Goal: Task Accomplishment & Management: Manage account settings

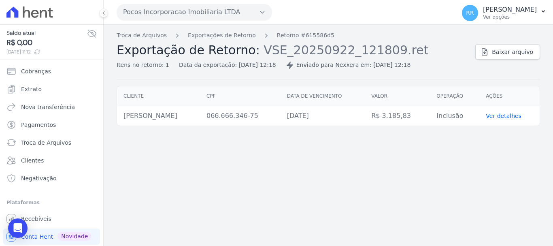
click at [164, 11] on button "Pocos Incorporacao Imobiliaria LTDA" at bounding box center [194, 12] width 155 height 16
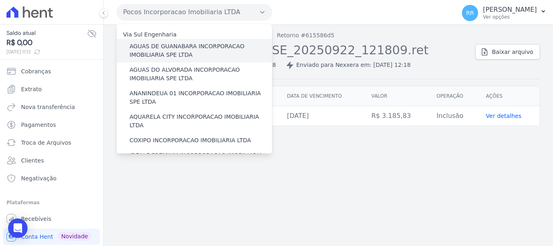
click at [177, 46] on label "AGUAS DE GUANABARA INCORPORACAO IMOBILIARIA SPE LTDA" at bounding box center [201, 50] width 142 height 17
click at [0, 0] on input "AGUAS DE GUANABARA INCORPORACAO IMOBILIARIA SPE LTDA" at bounding box center [0, 0] width 0 height 0
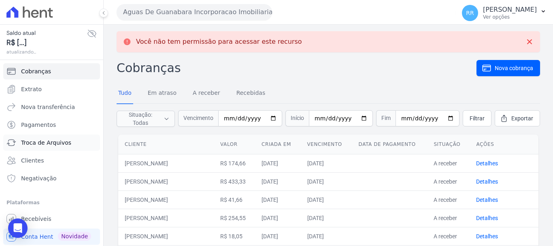
click at [50, 141] on span "Troca de Arquivos" at bounding box center [46, 142] width 50 height 8
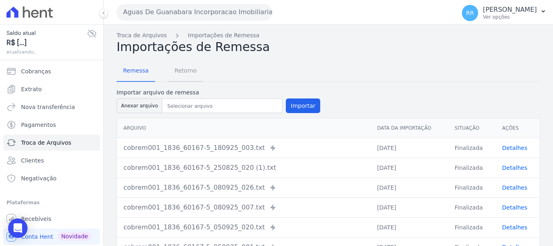
click at [180, 69] on span "Retorno" at bounding box center [186, 70] width 32 height 16
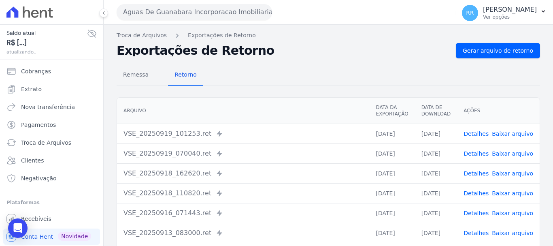
click at [514, 133] on link "Baixar arquivo" at bounding box center [512, 133] width 41 height 6
click at [491, 47] on span "Gerar arquivo de retorno" at bounding box center [498, 51] width 70 height 8
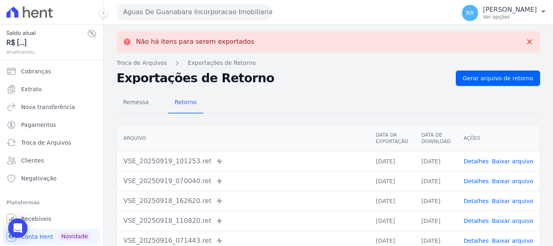
click at [248, 15] on button "Aguas De Guanabara Incorporacao Imobiliaria SPE LTDA" at bounding box center [194, 12] width 155 height 16
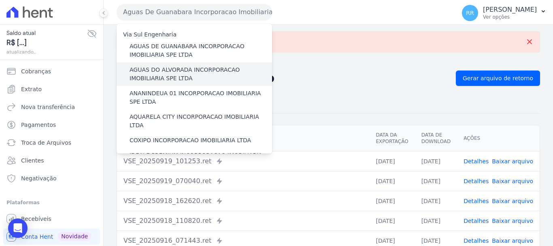
click at [200, 74] on label "AGUAS DO ALVORADA INCORPORACAO IMOBILIARIA SPE LTDA" at bounding box center [201, 74] width 142 height 17
click at [0, 0] on input "AGUAS DO ALVORADA INCORPORACAO IMOBILIARIA SPE LTDA" at bounding box center [0, 0] width 0 height 0
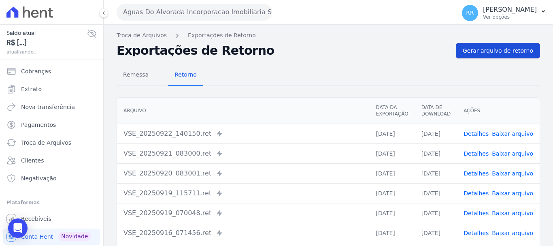
click at [500, 49] on span "Gerar arquivo de retorno" at bounding box center [498, 51] width 70 height 8
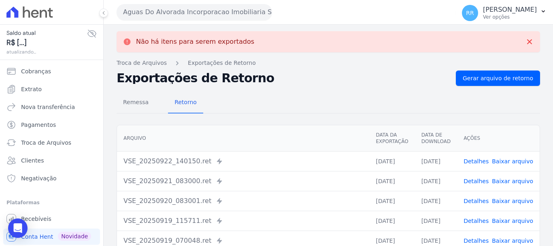
click at [195, 14] on button "Aguas Do Alvorada Incorporacao Imobiliaria SPE LTDA" at bounding box center [194, 12] width 155 height 16
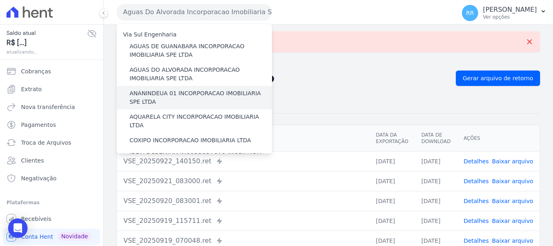
click at [166, 93] on label "ANANINDEUA 01 INCORPORACAO IMOBILIARIA SPE LTDA" at bounding box center [201, 97] width 142 height 17
click at [0, 0] on input "ANANINDEUA 01 INCORPORACAO IMOBILIARIA SPE LTDA" at bounding box center [0, 0] width 0 height 0
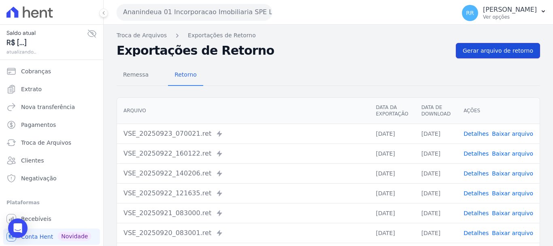
click at [488, 46] on link "Gerar arquivo de retorno" at bounding box center [498, 50] width 84 height 15
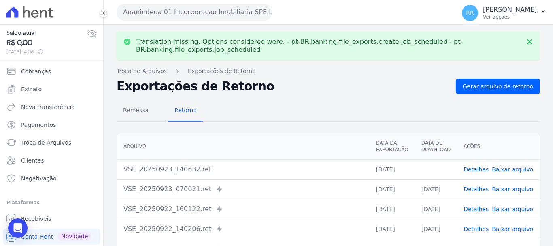
click at [504, 170] on link "Baixar arquivo" at bounding box center [512, 169] width 41 height 6
drag, startPoint x: 207, startPoint y: 18, endPoint x: 206, endPoint y: 24, distance: 6.1
click at [207, 18] on button "Ananindeua 01 Incorporacao Imobiliaria SPE LTDA" at bounding box center [194, 12] width 155 height 16
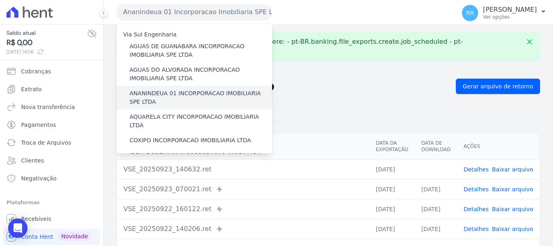
scroll to position [40, 0]
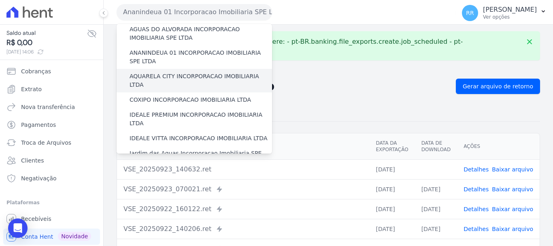
click at [208, 79] on label "AQUARELA CITY INCORPORACAO IMOBILIARIA LTDA" at bounding box center [201, 80] width 142 height 17
click at [0, 0] on input "AQUARELA CITY INCORPORACAO IMOBILIARIA LTDA" at bounding box center [0, 0] width 0 height 0
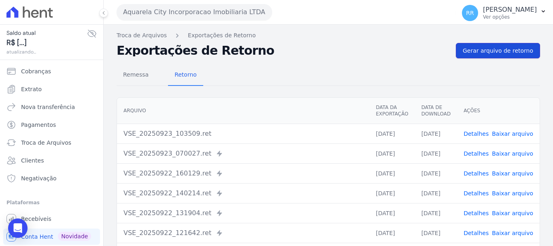
click at [493, 50] on span "Gerar arquivo de retorno" at bounding box center [498, 51] width 70 height 8
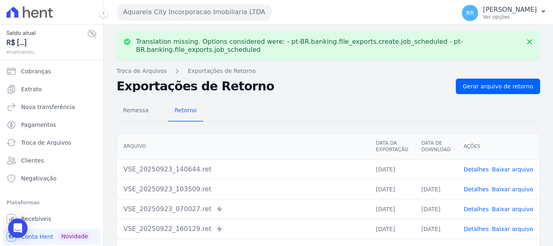
click at [205, 15] on button "Aquarela City Incorporacao Imobiliaria LTDA" at bounding box center [194, 12] width 155 height 16
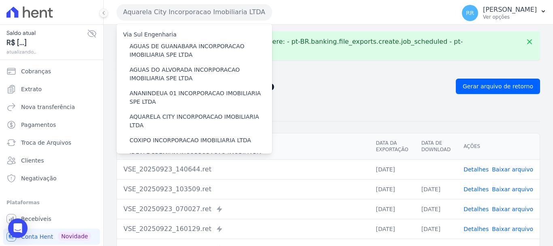
click at [510, 170] on link "Baixar arquivo" at bounding box center [512, 169] width 41 height 6
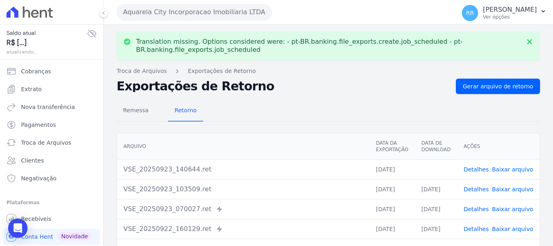
click at [193, 9] on button "Aquarela City Incorporacao Imobiliaria LTDA" at bounding box center [194, 12] width 155 height 16
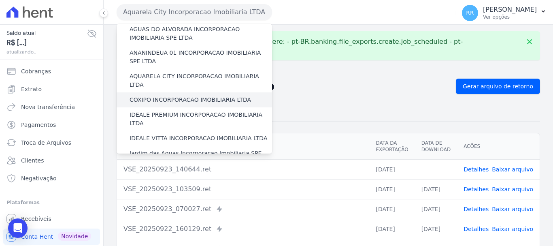
click at [176, 96] on label "COXIPO INCORPORACAO IMOBILIARIA LTDA" at bounding box center [190, 100] width 121 height 8
click at [0, 0] on input "COXIPO INCORPORACAO IMOBILIARIA LTDA" at bounding box center [0, 0] width 0 height 0
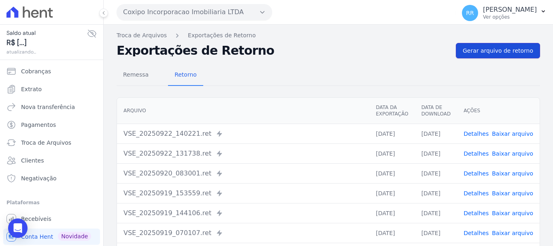
click at [477, 50] on span "Gerar arquivo de retorno" at bounding box center [498, 51] width 70 height 8
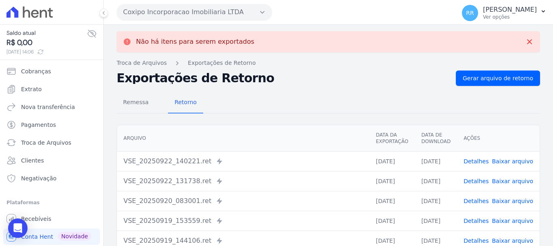
click at [181, 10] on button "Coxipo Incorporacao Imobiliaria LTDA" at bounding box center [194, 12] width 155 height 16
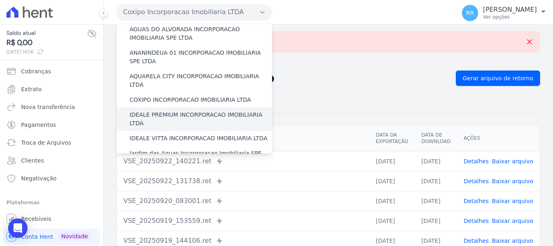
click at [168, 110] on label "IDEALE PREMIUM INCORPORACAO IMOBILIARIA LTDA" at bounding box center [201, 118] width 142 height 17
click at [0, 0] on input "IDEALE PREMIUM INCORPORACAO IMOBILIARIA LTDA" at bounding box center [0, 0] width 0 height 0
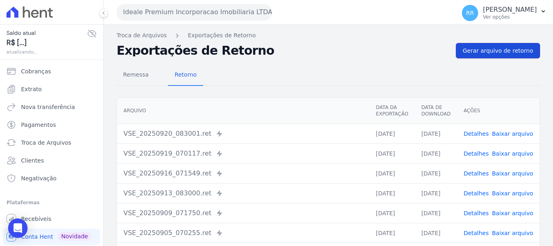
click at [509, 46] on link "Gerar arquivo de retorno" at bounding box center [498, 50] width 84 height 15
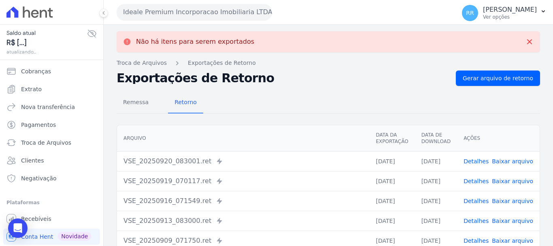
click at [187, 13] on button "Ideale Premium Incorporacao Imobiliaria LTDA" at bounding box center [194, 12] width 155 height 16
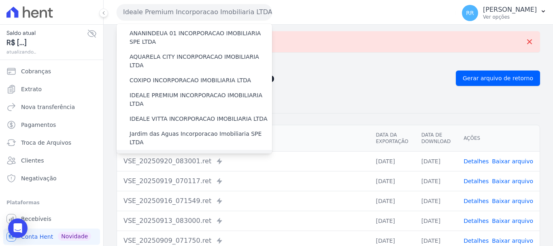
scroll to position [121, 0]
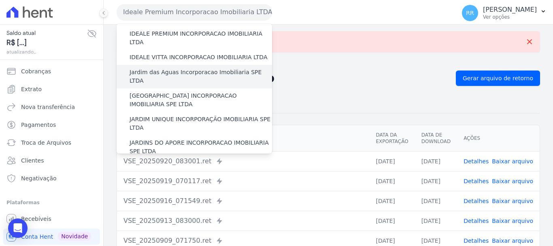
click at [174, 68] on label "Jardim das Aguas Incorporacao Imobiliaria SPE LTDA" at bounding box center [201, 76] width 142 height 17
click at [0, 0] on input "Jardim das Aguas Incorporacao Imobiliaria SPE LTDA" at bounding box center [0, 0] width 0 height 0
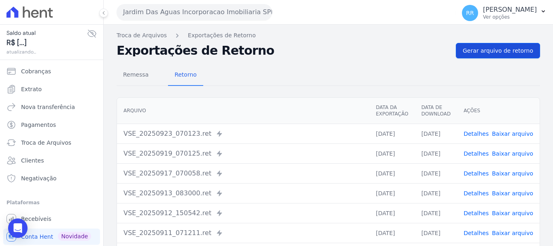
drag, startPoint x: 455, startPoint y: 56, endPoint x: 481, endPoint y: 48, distance: 27.1
click at [455, 56] on div "Exportações de Retorno Gerar arquivo de retorno" at bounding box center [328, 50] width 423 height 15
click at [481, 48] on span "Gerar arquivo de retorno" at bounding box center [498, 51] width 70 height 8
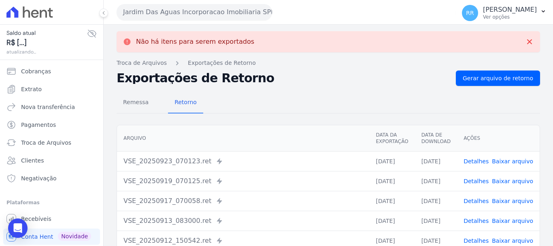
click at [228, 14] on button "Jardim Das Aguas Incorporacao Imobiliaria SPE LTDA" at bounding box center [194, 12] width 155 height 16
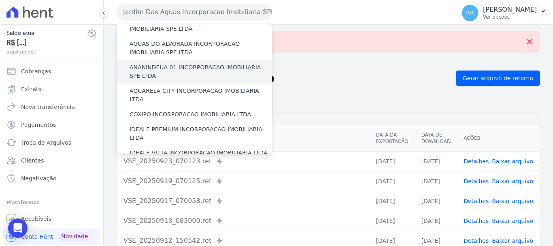
scroll to position [81, 0]
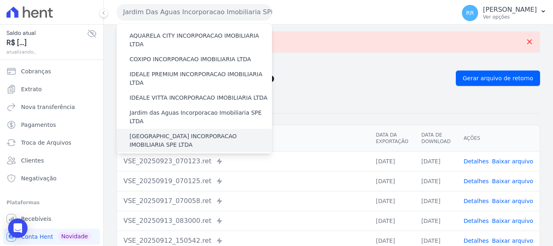
click at [169, 132] on label "[GEOGRAPHIC_DATA] INCORPORACAO IMOBILIARIA SPE LTDA" at bounding box center [201, 140] width 142 height 17
click at [0, 0] on input "[GEOGRAPHIC_DATA] INCORPORACAO IMOBILIARIA SPE LTDA" at bounding box center [0, 0] width 0 height 0
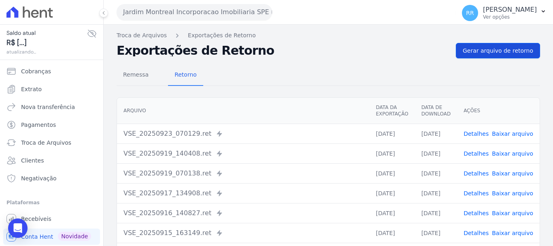
click at [515, 40] on div "Troca de Arquivos Exportações de Retorno Exportações de Retorno Gerar arquivo d…" at bounding box center [328, 191] width 449 height 333
click at [494, 55] on link "Gerar arquivo de retorno" at bounding box center [498, 50] width 84 height 15
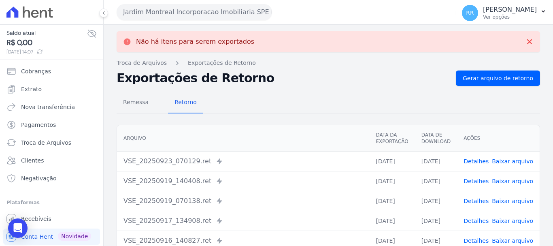
click at [212, 10] on button "Jardim Montreal Incorporacao Imobiliaria SPE LTDA" at bounding box center [194, 12] width 155 height 16
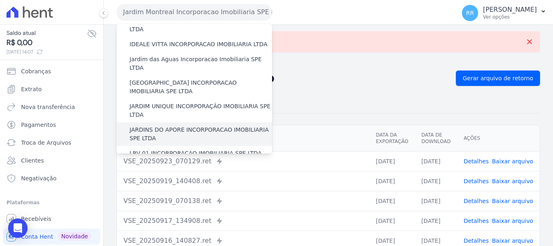
scroll to position [121, 0]
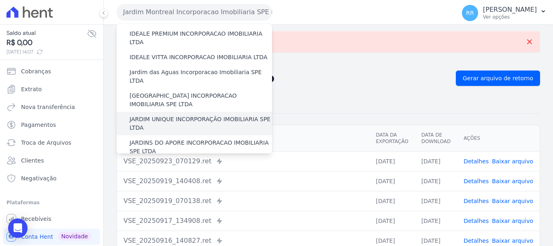
click at [178, 115] on label "JARDIM UNIQUE INCORPORAÇÃO IMOBILIARIA SPE LTDA" at bounding box center [201, 123] width 142 height 17
click at [0, 0] on input "JARDIM UNIQUE INCORPORAÇÃO IMOBILIARIA SPE LTDA" at bounding box center [0, 0] width 0 height 0
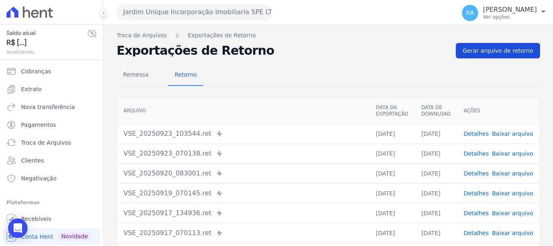
click at [490, 51] on span "Gerar arquivo de retorno" at bounding box center [498, 51] width 70 height 8
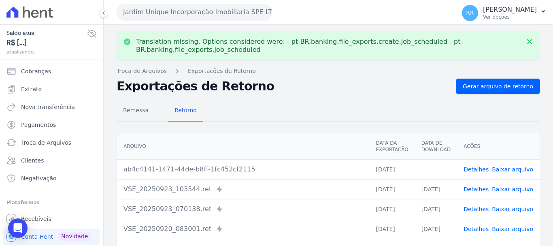
click at [502, 171] on link "Baixar arquivo" at bounding box center [512, 169] width 41 height 6
drag, startPoint x: 223, startPoint y: 19, endPoint x: 214, endPoint y: 32, distance: 15.7
click at [223, 19] on button "Jardim Unique Incorporação Imobiliaria SPE LTDA" at bounding box center [194, 12] width 155 height 16
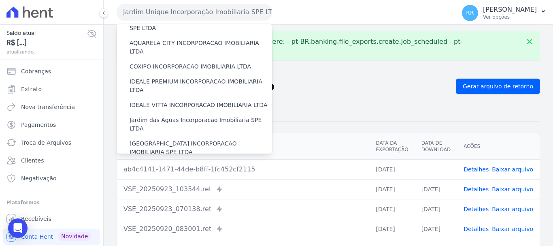
scroll to position [162, 0]
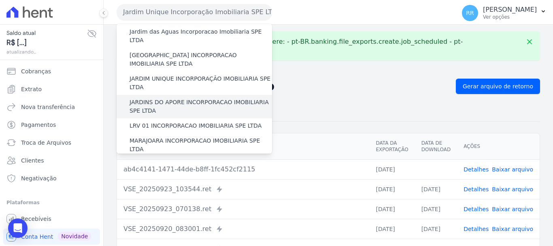
click at [168, 98] on label "JARDINS DO APORE INCORPORACAO IMOBILIARIA SPE LTDA" at bounding box center [201, 106] width 142 height 17
click at [0, 0] on input "JARDINS DO APORE INCORPORACAO IMOBILIARIA SPE LTDA" at bounding box center [0, 0] width 0 height 0
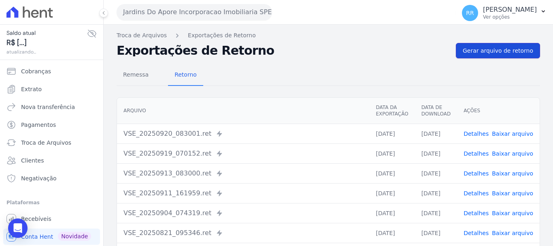
click at [497, 56] on link "Gerar arquivo de retorno" at bounding box center [498, 50] width 84 height 15
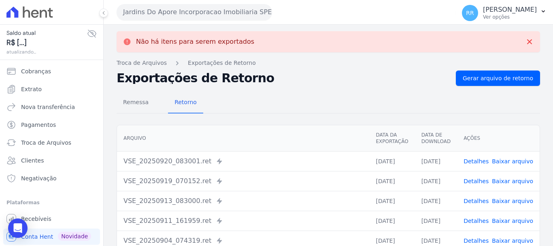
click at [232, 17] on button "Jardins Do Apore Incorporacao Imobiliaria SPE LTDA" at bounding box center [194, 12] width 155 height 16
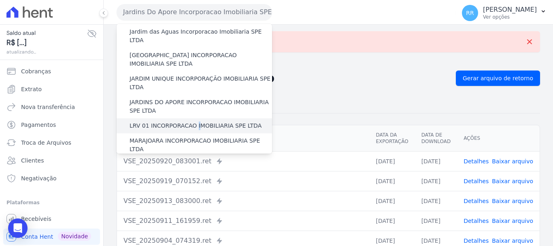
click at [193, 121] on label "LRV 01 INCORPORACAO IMOBILIARIA SPE LTDA" at bounding box center [196, 125] width 132 height 8
click at [196, 121] on label "LRV 01 INCORPORACAO IMOBILIARIA SPE LTDA" at bounding box center [196, 125] width 132 height 8
click at [0, 0] on input "LRV 01 INCORPORACAO IMOBILIARIA SPE LTDA" at bounding box center [0, 0] width 0 height 0
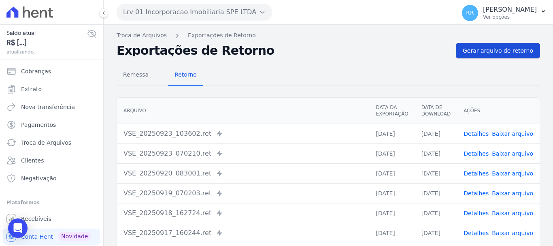
click at [489, 46] on link "Gerar arquivo de retorno" at bounding box center [498, 50] width 84 height 15
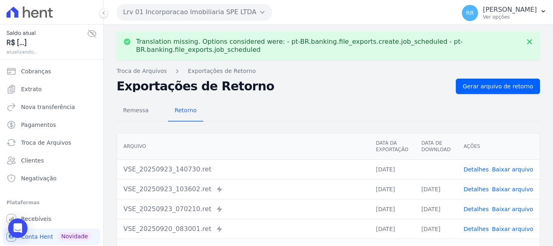
click at [503, 170] on link "Baixar arquivo" at bounding box center [512, 169] width 41 height 6
click at [154, 16] on button "Lrv 01 Incorporacao Imobiliaria SPE LTDA" at bounding box center [194, 12] width 155 height 16
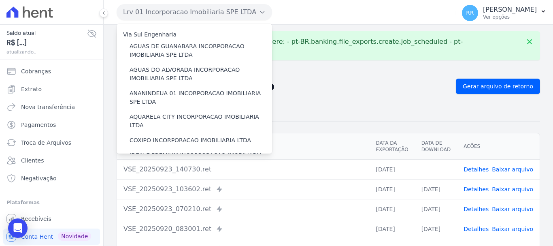
scroll to position [202, 0]
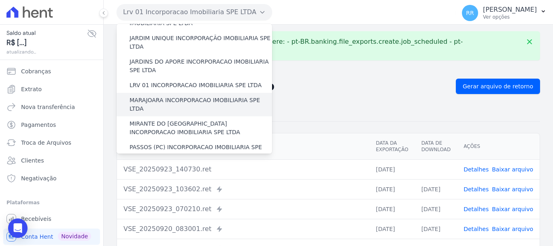
click at [176, 96] on label "MARAJOARA INCORPORACAO IMOBILIARIA SPE LTDA" at bounding box center [201, 104] width 142 height 17
click at [0, 0] on input "MARAJOARA INCORPORACAO IMOBILIARIA SPE LTDA" at bounding box center [0, 0] width 0 height 0
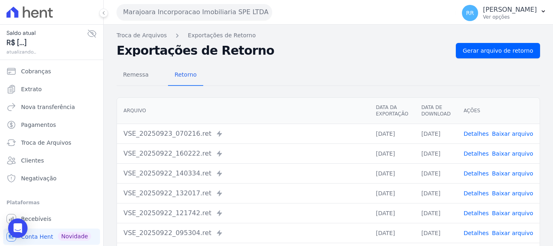
click at [493, 63] on div "Remessa Retorno [GEOGRAPHIC_DATA] Data da Exportação Data de Download Ações VSE…" at bounding box center [328, 204] width 423 height 293
click at [496, 54] on span "Gerar arquivo de retorno" at bounding box center [498, 51] width 70 height 8
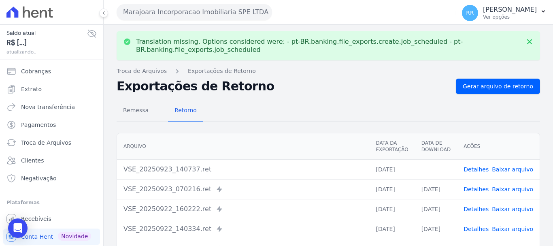
click at [510, 171] on link "Baixar arquivo" at bounding box center [512, 169] width 41 height 6
drag, startPoint x: 183, startPoint y: 7, endPoint x: 202, endPoint y: 19, distance: 23.5
click at [192, 9] on button "Marajoara Incorporacao Imobiliaria SPE LTDA" at bounding box center [194, 12] width 155 height 16
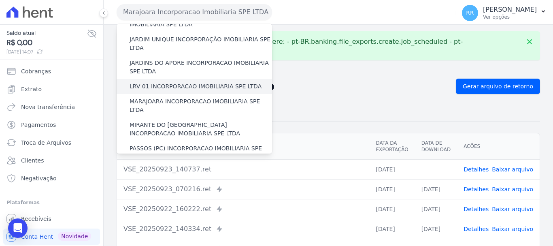
scroll to position [162, 0]
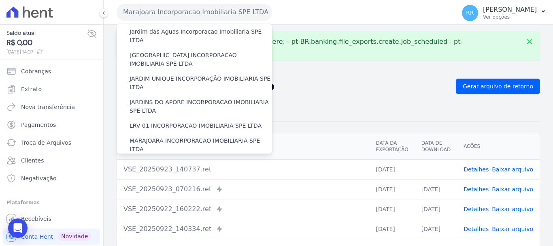
click at [173, 160] on label "MIRANTE DO [GEOGRAPHIC_DATA] INCORPORACAO IMOBILIARIA SPE LTDA" at bounding box center [201, 168] width 142 height 17
click at [0, 0] on input "MIRANTE DO [GEOGRAPHIC_DATA] INCORPORACAO IMOBILIARIA SPE LTDA" at bounding box center [0, 0] width 0 height 0
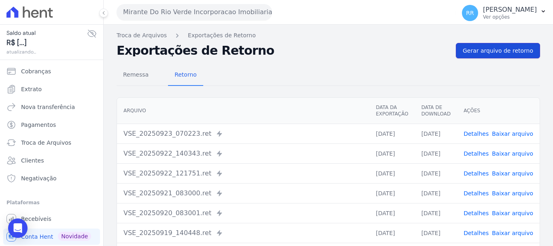
click at [480, 52] on span "Gerar arquivo de retorno" at bounding box center [498, 51] width 70 height 8
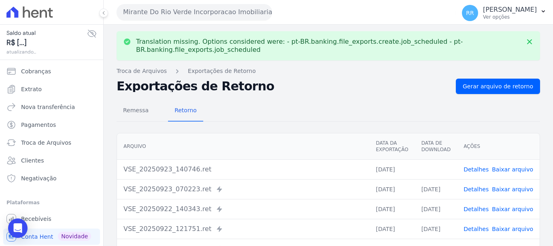
click at [499, 172] on link "Baixar arquivo" at bounding box center [512, 169] width 41 height 6
click at [179, 18] on button "Mirante Do Rio Verde Incorporacao Imobiliaria SPE LTDA" at bounding box center [194, 12] width 155 height 16
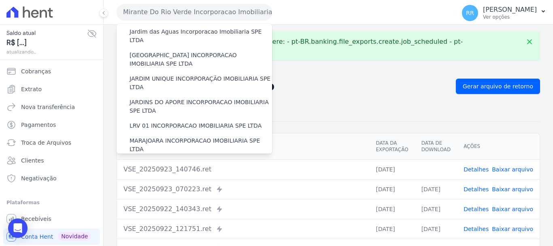
scroll to position [202, 0]
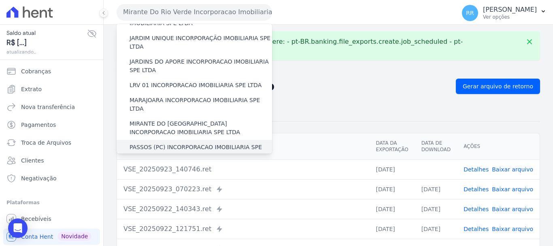
click at [167, 140] on div "PASSOS (PC) INCORPORACAO IMOBILIARIA SPE LTDA" at bounding box center [194, 151] width 155 height 23
click at [173, 143] on label "PASSOS (PC) INCORPORACAO IMOBILIARIA SPE LTDA" at bounding box center [201, 151] width 142 height 17
click at [0, 0] on input "PASSOS (PC) INCORPORACAO IMOBILIARIA SPE LTDA" at bounding box center [0, 0] width 0 height 0
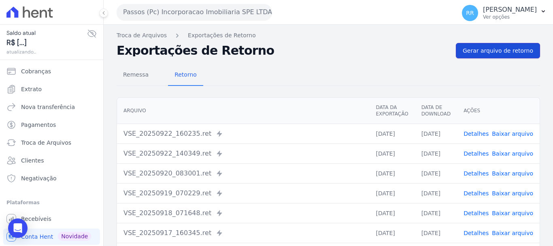
click at [498, 49] on span "Gerar arquivo de retorno" at bounding box center [498, 51] width 70 height 8
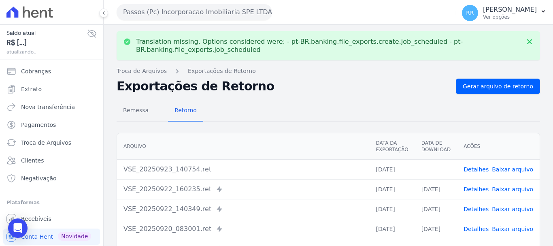
click at [511, 168] on link "Baixar arquivo" at bounding box center [512, 169] width 41 height 6
drag, startPoint x: 219, startPoint y: 16, endPoint x: 198, endPoint y: 87, distance: 74.1
click at [219, 16] on button "Passos (Pc) Incorporacao Imobiliaria SPE LTDA" at bounding box center [194, 12] width 155 height 16
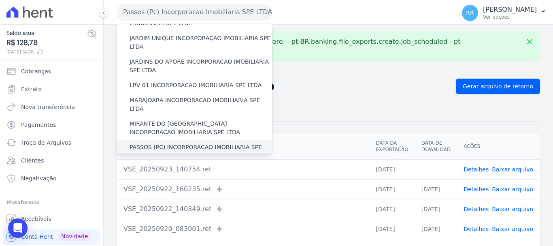
click at [170, 140] on div "PASSOS (PC) INCORPORACAO IMOBILIARIA SPE LTDA" at bounding box center [194, 151] width 155 height 23
click at [192, 143] on label "PASSOS (PC) INCORPORACAO IMOBILIARIA SPE LTDA" at bounding box center [201, 151] width 142 height 17
click at [0, 0] on input "PASSOS (PC) INCORPORACAO IMOBILIARIA SPE LTDA" at bounding box center [0, 0] width 0 height 0
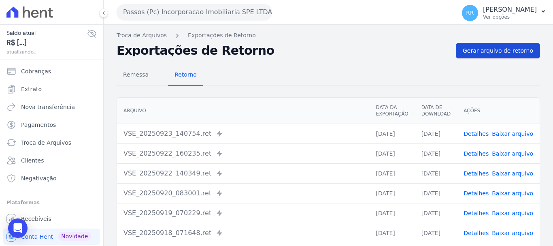
click at [507, 51] on span "Gerar arquivo de retorno" at bounding box center [498, 51] width 70 height 8
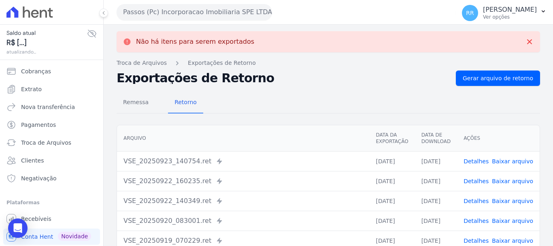
click at [194, 15] on button "Passos (Pc) Incorporacao Imobiliaria SPE LTDA" at bounding box center [194, 12] width 155 height 16
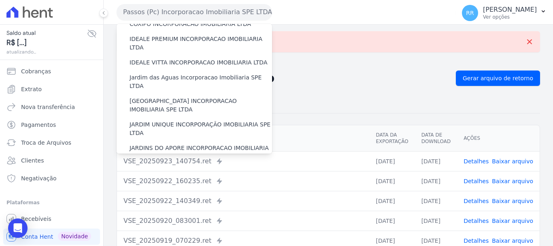
scroll to position [243, 0]
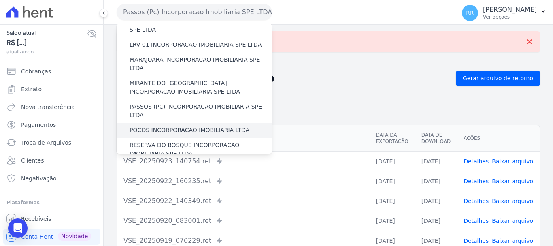
click at [156, 126] on label "POCOS INCORPORACAO IMOBILIARIA LTDA" at bounding box center [190, 130] width 120 height 8
click at [0, 0] on input "POCOS INCORPORACAO IMOBILIARIA LTDA" at bounding box center [0, 0] width 0 height 0
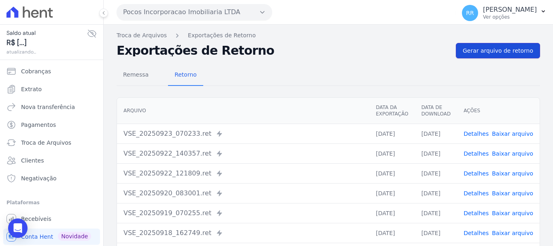
click at [510, 47] on span "Gerar arquivo de retorno" at bounding box center [498, 51] width 70 height 8
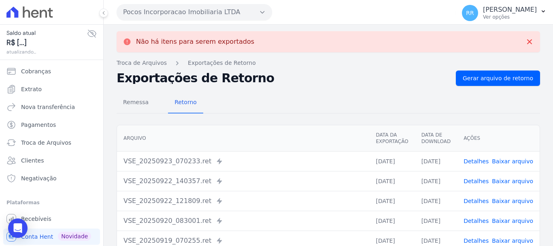
drag, startPoint x: 250, startPoint y: 10, endPoint x: 251, endPoint y: 20, distance: 10.5
click at [249, 10] on button "Pocos Incorporacao Imobiliaria LTDA" at bounding box center [194, 12] width 155 height 16
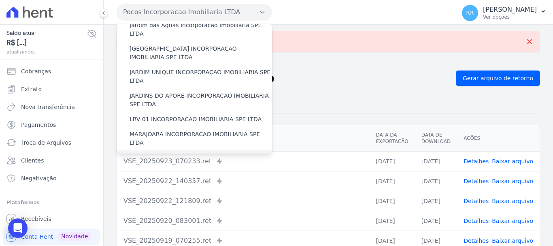
scroll to position [202, 0]
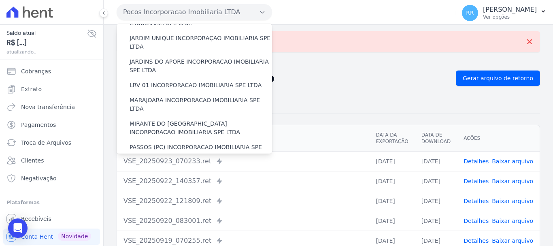
click at [181, 181] on label "RESERVA DO BOSQUE INCORPORACAO IMOBILIARIA SPE LTDA" at bounding box center [201, 189] width 142 height 17
click at [0, 0] on input "RESERVA DO BOSQUE INCORPORACAO IMOBILIARIA SPE LTDA" at bounding box center [0, 0] width 0 height 0
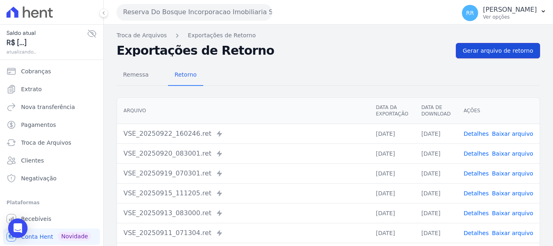
click at [494, 55] on link "Gerar arquivo de retorno" at bounding box center [498, 50] width 84 height 15
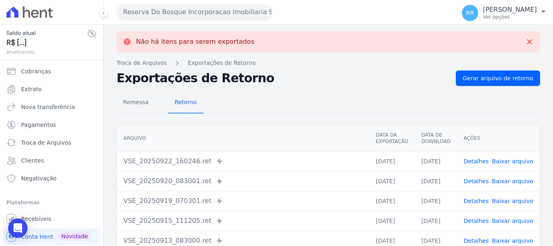
click at [208, 15] on button "Reserva Do Bosque Incorporacao Imobiliaria SPE LTDA" at bounding box center [194, 12] width 155 height 16
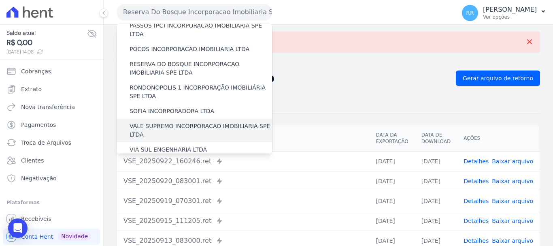
scroll to position [283, 0]
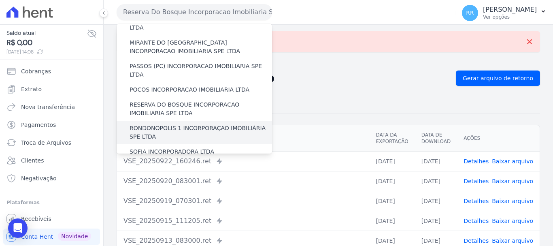
click at [153, 124] on label "RONDONOPOLIS 1 INCORPORAÇÃO IMOBILIÁRIA SPE LTDA" at bounding box center [201, 132] width 142 height 17
click at [0, 0] on input "RONDONOPOLIS 1 INCORPORAÇÃO IMOBILIÁRIA SPE LTDA" at bounding box center [0, 0] width 0 height 0
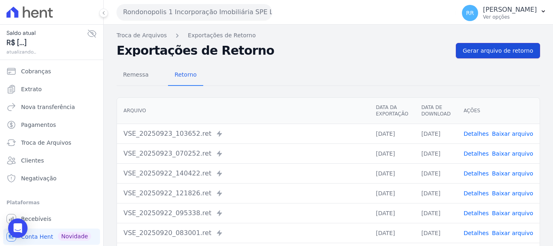
click at [491, 52] on span "Gerar arquivo de retorno" at bounding box center [498, 51] width 70 height 8
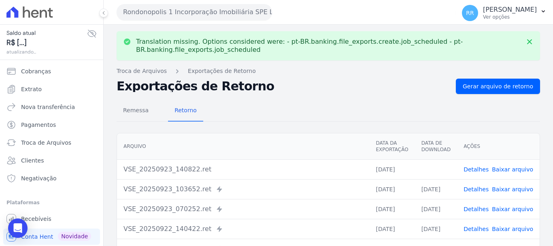
click at [515, 166] on link "Baixar arquivo" at bounding box center [512, 169] width 41 height 6
click at [215, 12] on button "Rondonopolis 1 Incorporação Imobiliária SPE LTDA" at bounding box center [194, 12] width 155 height 16
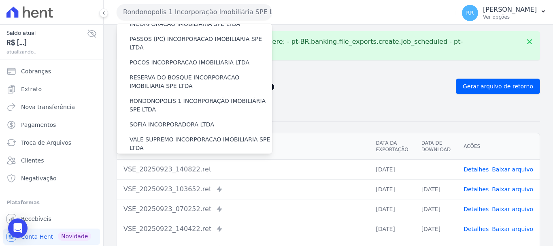
scroll to position [272, 0]
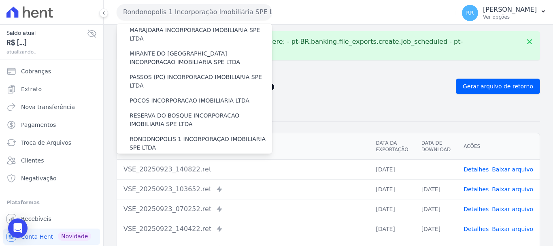
click at [160, 155] on div "SOFIA INCORPORADORA LTDA" at bounding box center [194, 162] width 155 height 15
click at [158, 158] on label "SOFIA INCORPORADORA LTDA" at bounding box center [172, 162] width 85 height 8
click at [0, 0] on input "SOFIA INCORPORADORA LTDA" at bounding box center [0, 0] width 0 height 0
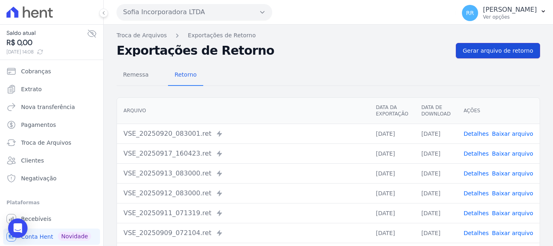
click at [495, 54] on span "Gerar arquivo de retorno" at bounding box center [498, 51] width 70 height 8
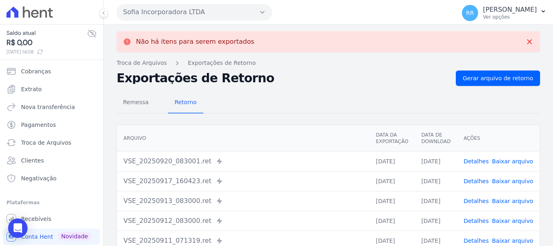
click at [174, 15] on button "Sofia Incorporadora LTDA" at bounding box center [194, 12] width 155 height 16
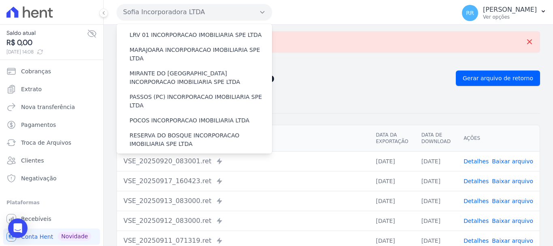
scroll to position [324, 0]
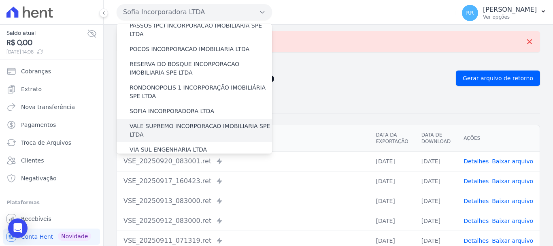
click at [168, 122] on label "VALE SUPREMO INCORPORACAO IMOBILIARIA SPE LTDA" at bounding box center [201, 130] width 142 height 17
click at [0, 0] on input "VALE SUPREMO INCORPORACAO IMOBILIARIA SPE LTDA" at bounding box center [0, 0] width 0 height 0
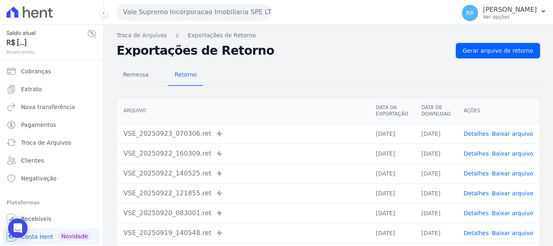
click at [483, 60] on div "Remessa Retorno [GEOGRAPHIC_DATA] Data da Exportação Data de Download Ações VSE…" at bounding box center [328, 204] width 423 height 293
click at [489, 53] on span "Gerar arquivo de retorno" at bounding box center [498, 51] width 70 height 8
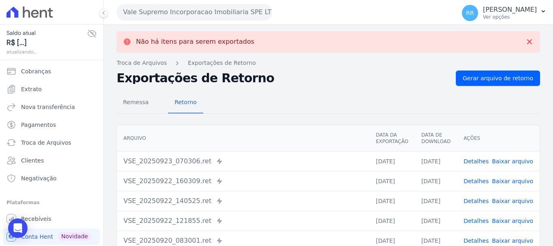
click at [246, 13] on button "Vale Supremo Incorporacao Imobiliaria SPE LTDA" at bounding box center [194, 12] width 155 height 16
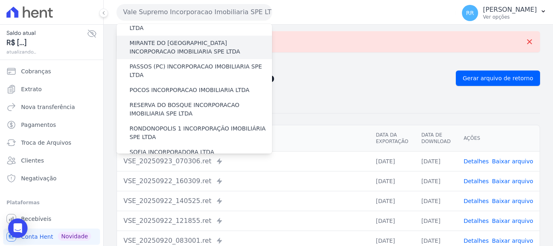
scroll to position [283, 0]
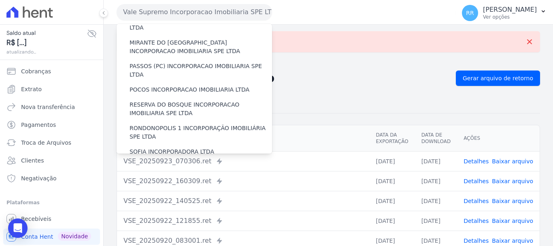
click at [156, 186] on label "VIA SUL ENGENHARIA LTDA" at bounding box center [168, 190] width 77 height 8
click at [0, 0] on input "VIA SUL ENGENHARIA LTDA" at bounding box center [0, 0] width 0 height 0
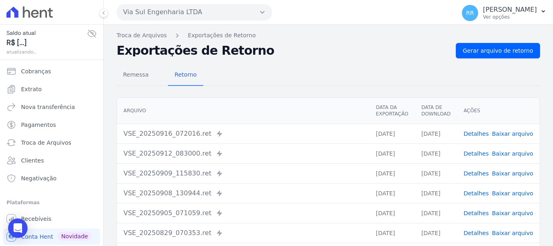
click at [509, 41] on div "Troca de Arquivos Exportações de Retorno Exportações de Retorno Gerar arquivo d…" at bounding box center [328, 191] width 449 height 333
click at [507, 46] on link "Gerar arquivo de retorno" at bounding box center [498, 50] width 84 height 15
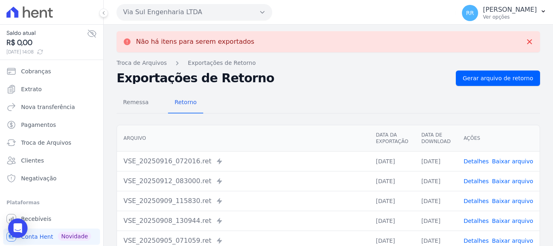
click at [191, 10] on button "Via Sul Engenharia LTDA" at bounding box center [194, 12] width 155 height 16
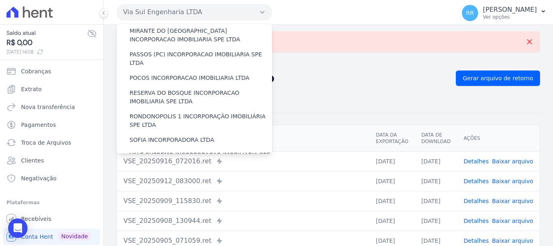
scroll to position [353, 0]
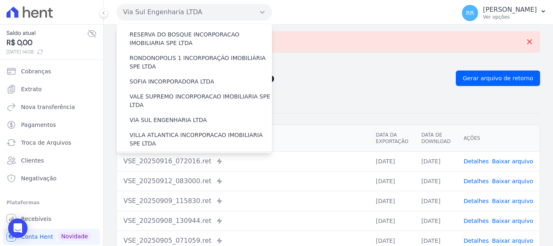
click at [164, 154] on label "[GEOGRAPHIC_DATA] INCORPORACAO IMOBILIARIA SPE LTDA" at bounding box center [201, 162] width 142 height 17
click at [0, 0] on input "[GEOGRAPHIC_DATA] INCORPORACAO IMOBILIARIA SPE LTDA" at bounding box center [0, 0] width 0 height 0
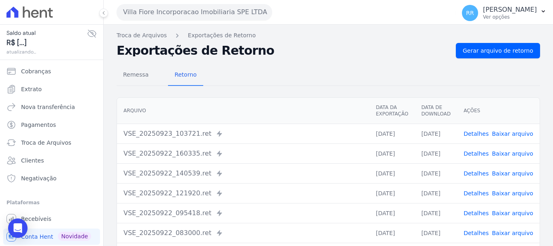
click at [491, 64] on div "Remessa Retorno [GEOGRAPHIC_DATA] Data da Exportação Data de Download Ações VSE…" at bounding box center [328, 204] width 423 height 293
click at [493, 54] on span "Gerar arquivo de retorno" at bounding box center [498, 51] width 70 height 8
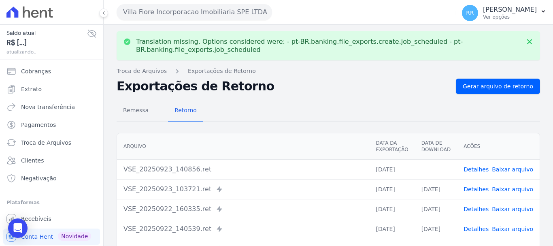
click at [509, 169] on link "Baixar arquivo" at bounding box center [512, 169] width 41 height 6
click at [199, 13] on button "Villa Fiore Incorporacao Imobiliaria SPE LTDA" at bounding box center [194, 12] width 155 height 16
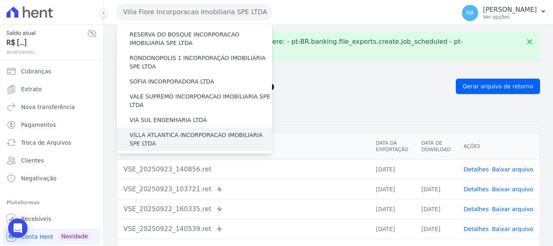
click at [186, 131] on label "VILLA ATLANTICA INCORPORACAO IMOBILIARIA SPE LTDA" at bounding box center [201, 139] width 142 height 17
click at [0, 0] on input "VILLA ATLANTICA INCORPORACAO IMOBILIARIA SPE LTDA" at bounding box center [0, 0] width 0 height 0
click at [187, 131] on label "VILLA ATLANTICA INCORPORACAO IMOBILIARIA SPE LTDA" at bounding box center [201, 139] width 142 height 17
click at [0, 0] on input "VILLA ATLANTICA INCORPORACAO IMOBILIARIA SPE LTDA" at bounding box center [0, 0] width 0 height 0
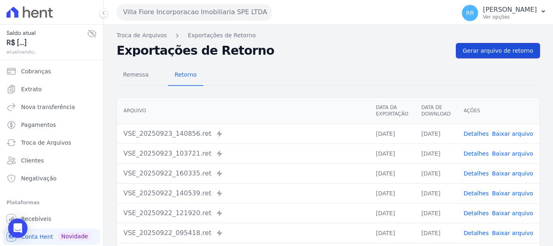
click at [500, 48] on span "Gerar arquivo de retorno" at bounding box center [498, 51] width 70 height 8
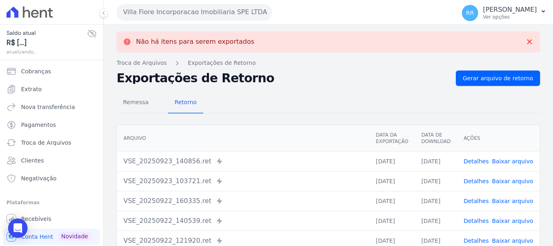
click at [205, 11] on button "Villa Fiore Incorporacao Imobiliaria SPE LTDA" at bounding box center [194, 12] width 155 height 16
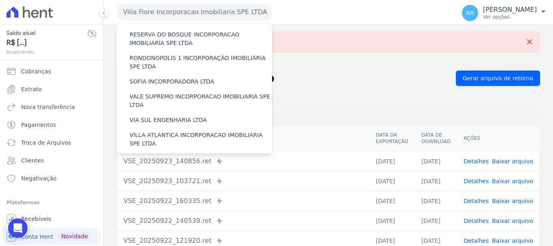
click at [166, 178] on label "VILLA TROPICAL INCORPORAÇÃO IMOBILIÁRIA SPE LTDA" at bounding box center [201, 186] width 142 height 17
click at [0, 0] on input "VILLA TROPICAL INCORPORAÇÃO IMOBILIÁRIA SPE LTDA" at bounding box center [0, 0] width 0 height 0
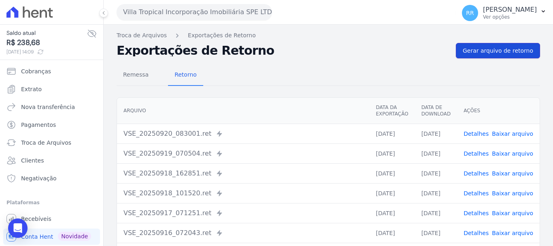
click at [484, 54] on span "Gerar arquivo de retorno" at bounding box center [498, 51] width 70 height 8
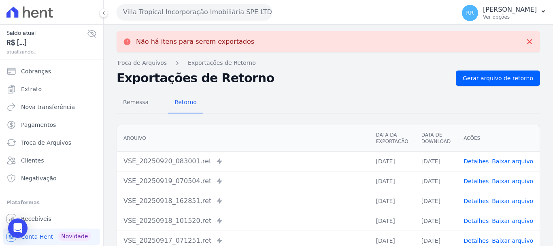
click at [233, 14] on button "Villa Tropical Incorporação Imobiliária SPE LTDA" at bounding box center [194, 12] width 155 height 16
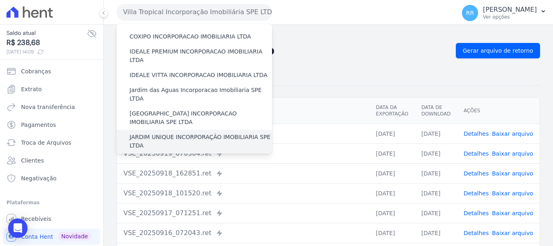
scroll to position [121, 0]
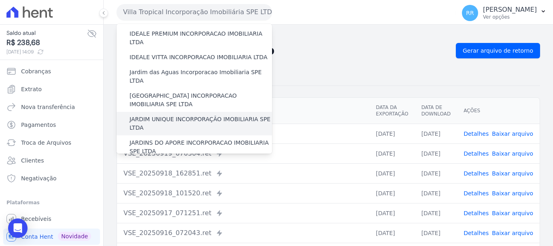
click at [164, 115] on label "JARDIM UNIQUE INCORPORAÇÃO IMOBILIARIA SPE LTDA" at bounding box center [201, 123] width 142 height 17
click at [0, 0] on input "JARDIM UNIQUE INCORPORAÇÃO IMOBILIARIA SPE LTDA" at bounding box center [0, 0] width 0 height 0
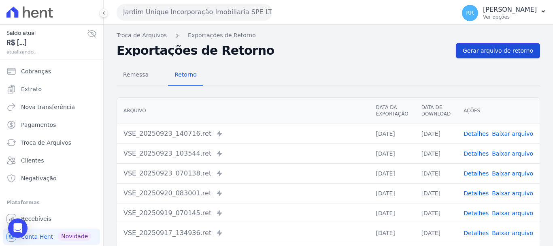
click at [487, 49] on span "Gerar arquivo de retorno" at bounding box center [498, 51] width 70 height 8
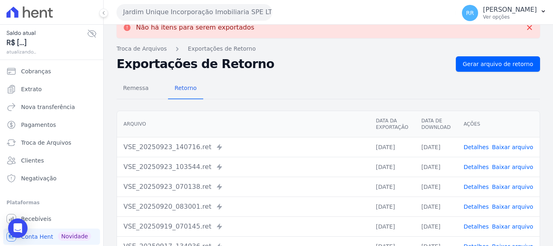
scroll to position [0, 0]
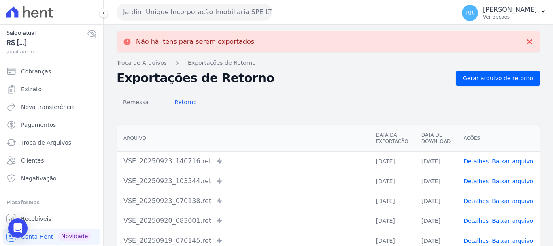
click at [476, 161] on link "Detalhes" at bounding box center [475, 161] width 25 height 6
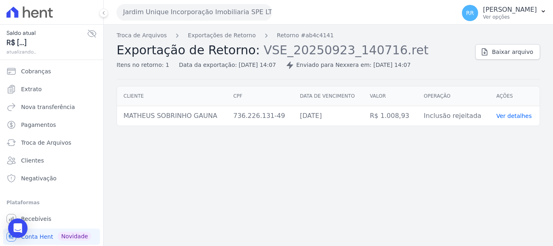
click at [515, 118] on link "Ver detalhes" at bounding box center [514, 116] width 36 height 6
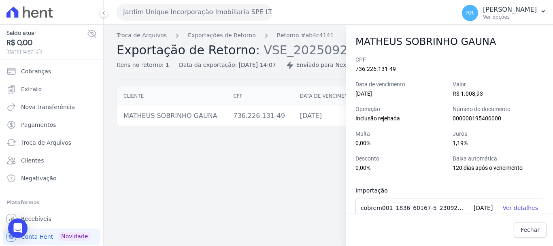
click at [273, 197] on div "Troca de Arquivos Exportações de Retorno Retorno #ab4c4141 Exportação de Retorn…" at bounding box center [328, 135] width 449 height 221
click at [259, 181] on div "Troca de Arquivos Exportações de Retorno Retorno #ab4c4141 Exportação de Retorn…" at bounding box center [328, 135] width 449 height 221
click at [527, 228] on span "Fechar" at bounding box center [529, 229] width 19 height 8
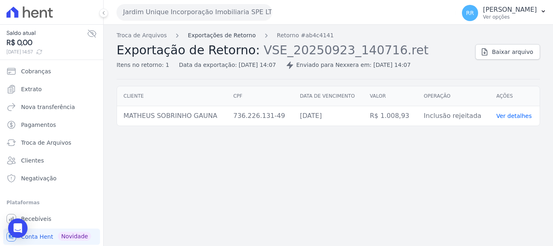
click at [235, 32] on link "Exportações de Retorno" at bounding box center [222, 35] width 68 height 8
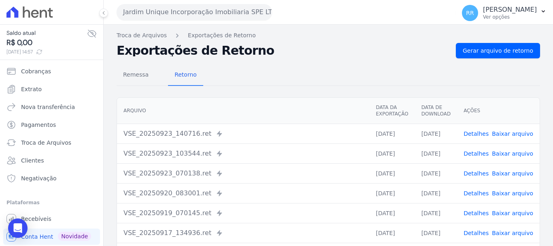
click at [480, 136] on link "Detalhes" at bounding box center [475, 133] width 25 height 6
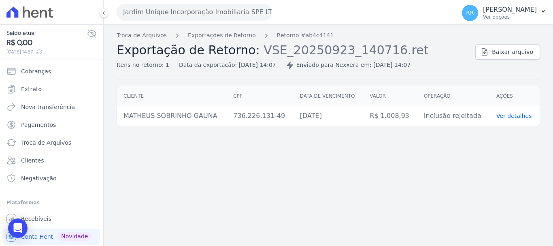
click at [518, 115] on link "Ver detalhes" at bounding box center [514, 116] width 36 height 6
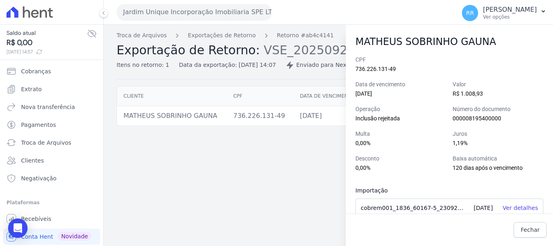
click at [260, 169] on div "Troca de Arquivos Exportações de Retorno Retorno #ab4c4141 Exportação de Retorn…" at bounding box center [328, 135] width 449 height 221
click at [527, 225] on link "Fechar" at bounding box center [530, 229] width 33 height 15
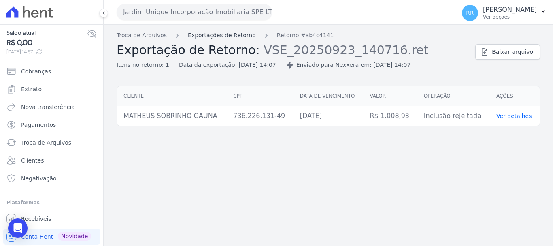
click at [217, 39] on link "Exportações de Retorno" at bounding box center [222, 35] width 68 height 8
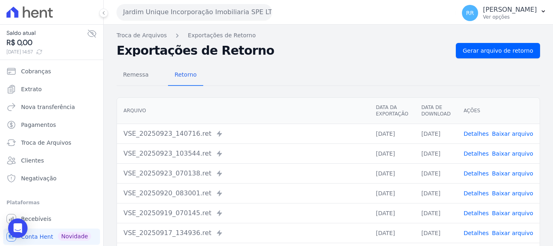
click at [476, 152] on link "Detalhes" at bounding box center [475, 153] width 25 height 6
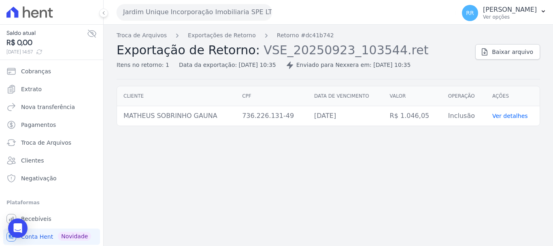
click at [506, 117] on link "Ver detalhes" at bounding box center [510, 116] width 36 height 6
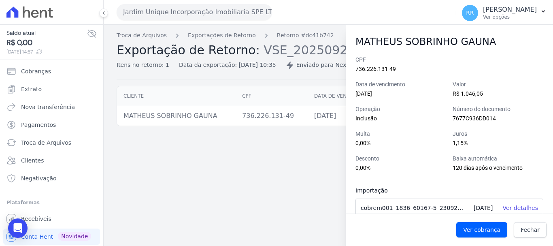
click at [280, 159] on div "Troca de Arquivos Exportações de Retorno Retorno #dc41b742 Exportação de Retorn…" at bounding box center [328, 135] width 449 height 221
click at [537, 230] on span "Fechar" at bounding box center [529, 229] width 19 height 8
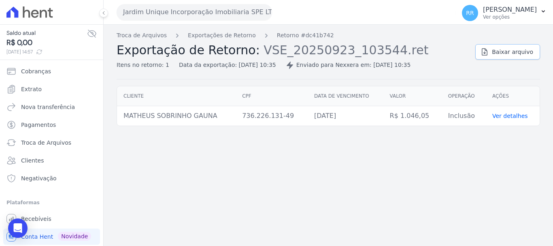
click at [502, 56] on link "Baixar arquivo" at bounding box center [507, 51] width 65 height 15
click at [215, 191] on div "Troca de Arquivos Exportações de Retorno Retorno #dc41b742 Exportação de Retorn…" at bounding box center [328, 135] width 449 height 221
click at [250, 34] on ol "Troca de Arquivos Exportações de Retorno Retorno #dc41b742" at bounding box center [225, 35] width 217 height 8
click at [234, 35] on link "Exportações de Retorno" at bounding box center [222, 35] width 68 height 8
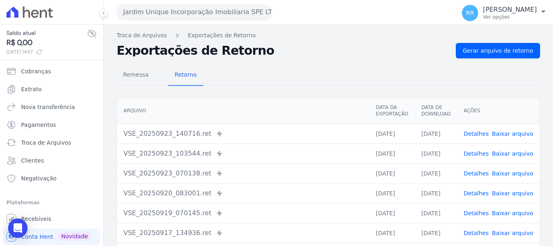
scroll to position [40, 0]
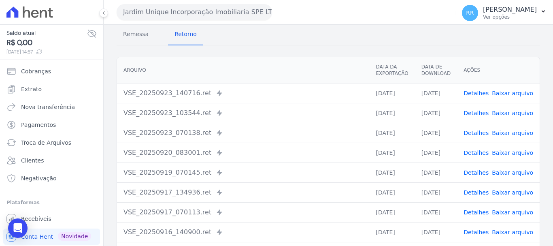
click at [476, 134] on link "Detalhes" at bounding box center [475, 133] width 25 height 6
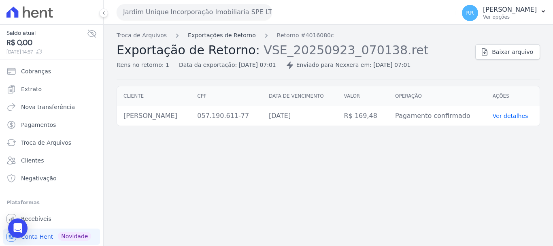
click at [238, 38] on link "Exportações de Retorno" at bounding box center [222, 35] width 68 height 8
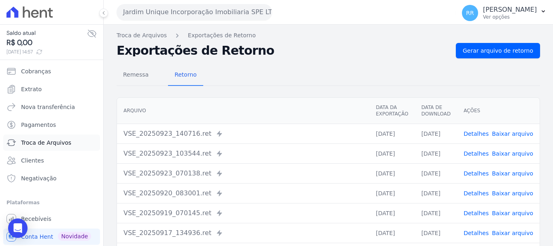
click at [44, 138] on span "Troca de Arquivos" at bounding box center [46, 142] width 50 height 8
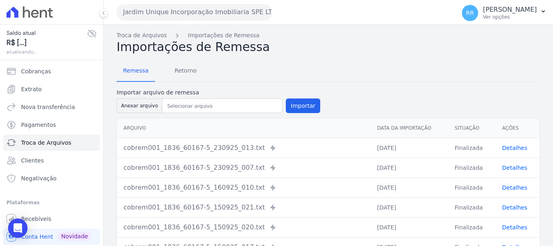
click at [185, 11] on button "Jardim Unique Incorporação Imobiliaria SPE LTDA" at bounding box center [194, 12] width 155 height 16
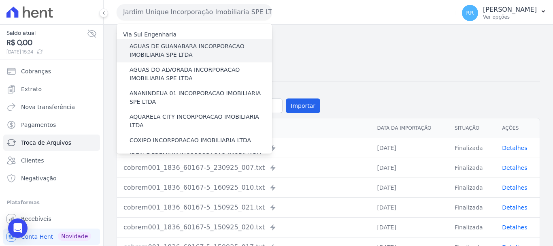
click at [205, 50] on label "AGUAS DE GUANABARA INCORPORACAO IMOBILIARIA SPE LTDA" at bounding box center [201, 50] width 142 height 17
click at [0, 0] on input "AGUAS DE GUANABARA INCORPORACAO IMOBILIARIA SPE LTDA" at bounding box center [0, 0] width 0 height 0
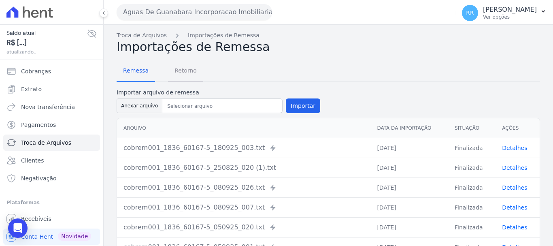
click at [182, 66] on span "Retorno" at bounding box center [186, 70] width 32 height 16
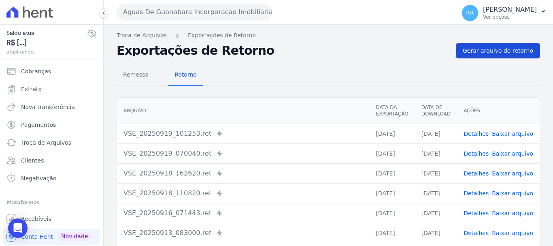
click at [478, 50] on span "Gerar arquivo de retorno" at bounding box center [498, 51] width 70 height 8
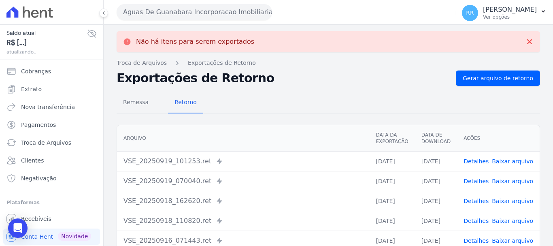
click at [202, 18] on button "Aguas De Guanabara Incorporacao Imobiliaria SPE LTDA" at bounding box center [194, 12] width 155 height 16
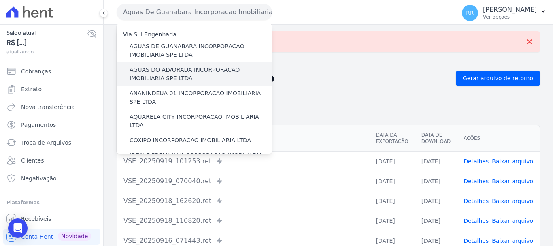
click at [194, 73] on label "AGUAS DO ALVORADA INCORPORACAO IMOBILIARIA SPE LTDA" at bounding box center [201, 74] width 142 height 17
click at [0, 0] on input "AGUAS DO ALVORADA INCORPORACAO IMOBILIARIA SPE LTDA" at bounding box center [0, 0] width 0 height 0
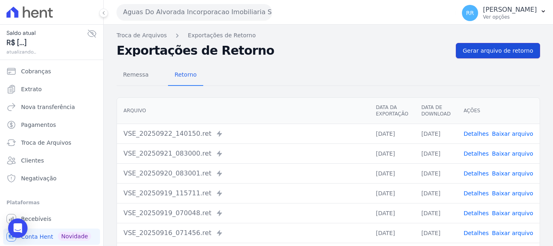
click at [520, 50] on span "Gerar arquivo de retorno" at bounding box center [498, 51] width 70 height 8
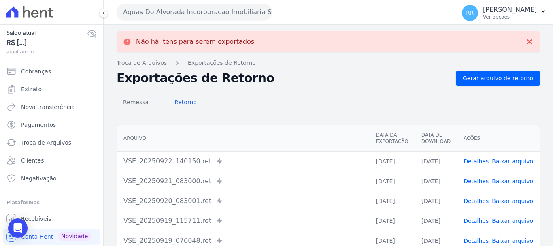
click at [200, 4] on div "Aguas Do Alvorada Incorporacao Imobiliaria SPE LTDA Via Sul Engenharia AGUAS DE…" at bounding box center [285, 12] width 336 height 25
drag, startPoint x: 199, startPoint y: 10, endPoint x: 199, endPoint y: 18, distance: 7.7
click at [200, 12] on button "Aguas Do Alvorada Incorporacao Imobiliaria SPE LTDA" at bounding box center [194, 12] width 155 height 16
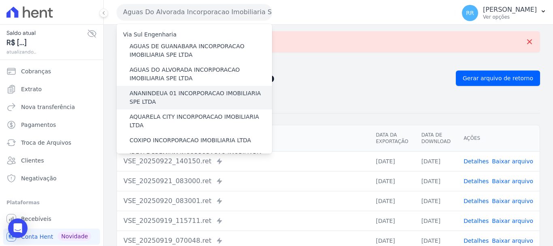
click at [189, 93] on label "ANANINDEUA 01 INCORPORACAO IMOBILIARIA SPE LTDA" at bounding box center [201, 97] width 142 height 17
click at [0, 0] on input "ANANINDEUA 01 INCORPORACAO IMOBILIARIA SPE LTDA" at bounding box center [0, 0] width 0 height 0
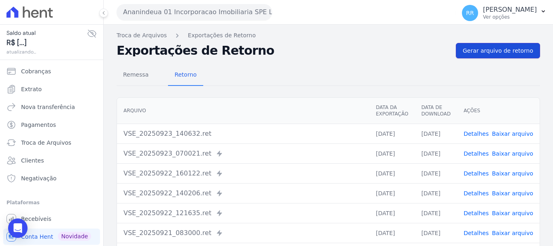
click at [493, 52] on span "Gerar arquivo de retorno" at bounding box center [498, 51] width 70 height 8
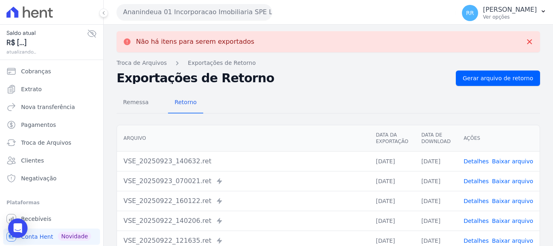
click at [212, 15] on button "Ananindeua 01 Incorporacao Imobiliaria SPE LTDA" at bounding box center [194, 12] width 155 height 16
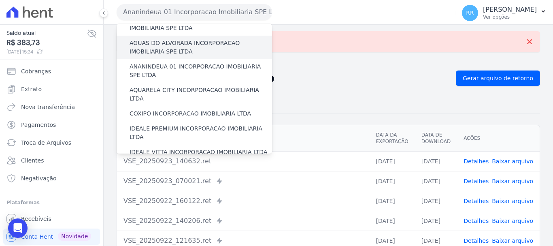
scroll to position [81, 0]
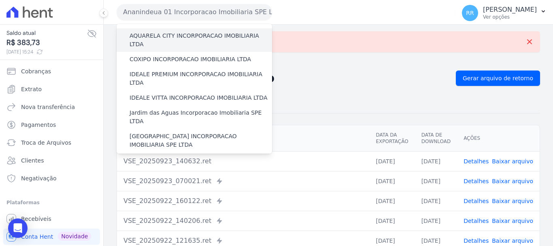
click at [222, 32] on label "AQUARELA CITY INCORPORACAO IMOBILIARIA LTDA" at bounding box center [201, 40] width 142 height 17
click at [0, 0] on input "AQUARELA CITY INCORPORACAO IMOBILIARIA LTDA" at bounding box center [0, 0] width 0 height 0
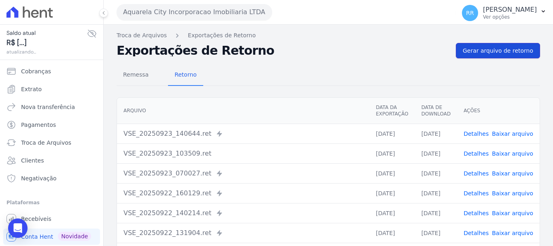
click at [491, 51] on span "Gerar arquivo de retorno" at bounding box center [498, 51] width 70 height 8
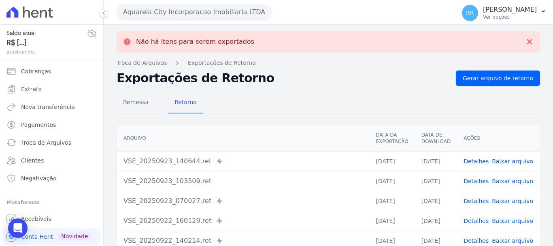
click at [210, 13] on button "Aquarela City Incorporacao Imobiliaria LTDA" at bounding box center [194, 12] width 155 height 16
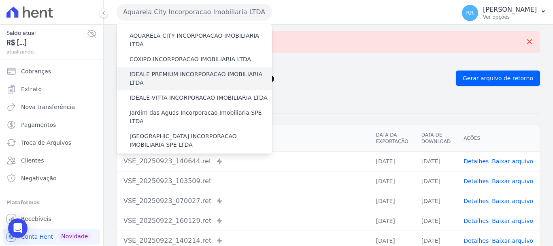
click at [191, 67] on div "IDEALE PREMIUM INCORPORACAO IMOBILIARIA LTDA" at bounding box center [194, 78] width 155 height 23
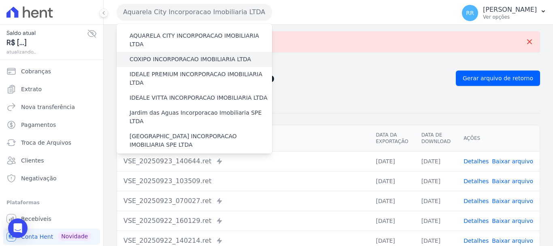
click at [193, 55] on label "COXIPO INCORPORACAO IMOBILIARIA LTDA" at bounding box center [190, 59] width 121 height 8
click at [0, 0] on input "COXIPO INCORPORACAO IMOBILIARIA LTDA" at bounding box center [0, 0] width 0 height 0
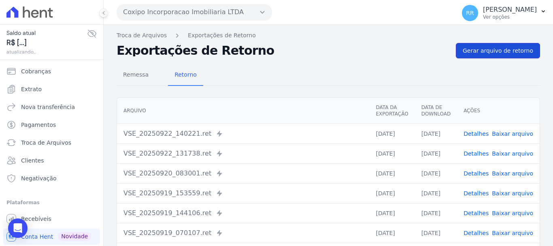
click at [487, 51] on span "Gerar arquivo de retorno" at bounding box center [498, 51] width 70 height 8
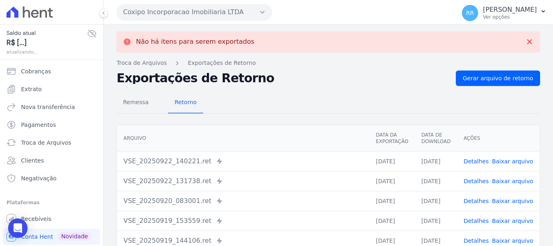
click at [198, 14] on button "Coxipo Incorporacao Imobiliaria LTDA" at bounding box center [194, 12] width 155 height 16
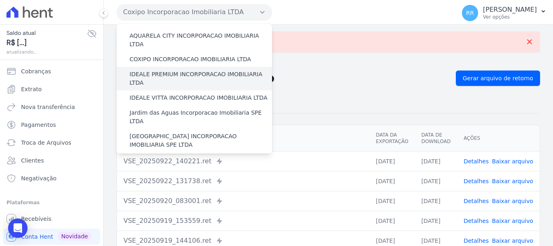
click at [169, 70] on label "IDEALE PREMIUM INCORPORACAO IMOBILIARIA LTDA" at bounding box center [201, 78] width 142 height 17
click at [0, 0] on input "IDEALE PREMIUM INCORPORACAO IMOBILIARIA LTDA" at bounding box center [0, 0] width 0 height 0
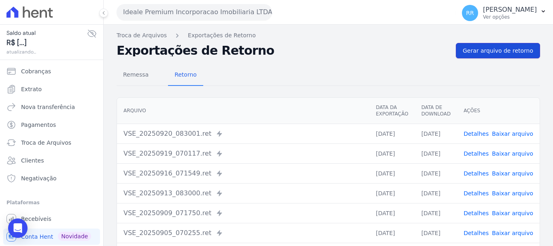
click at [511, 49] on span "Gerar arquivo de retorno" at bounding box center [498, 51] width 70 height 8
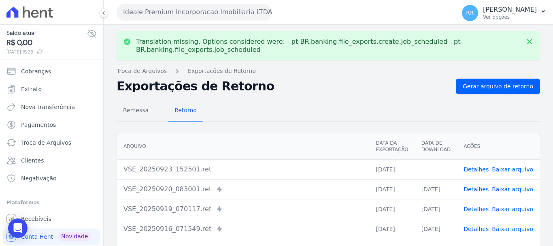
click at [508, 167] on link "Baixar arquivo" at bounding box center [512, 169] width 41 height 6
click at [178, 17] on button "Ideale Premium Incorporacao Imobiliaria LTDA" at bounding box center [194, 12] width 155 height 16
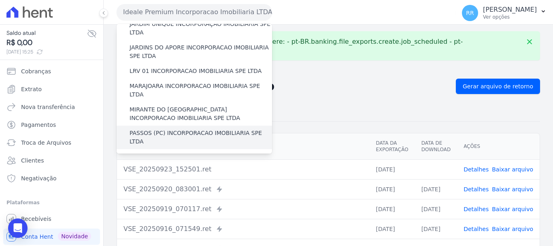
scroll to position [202, 0]
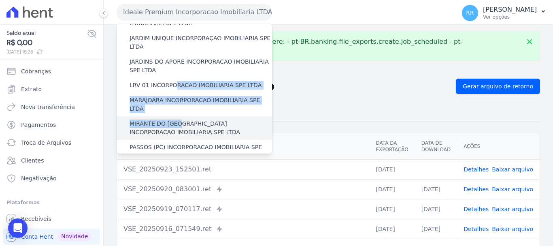
drag, startPoint x: 174, startPoint y: 62, endPoint x: 176, endPoint y: 82, distance: 20.7
click at [176, 82] on div "Via Sul Engenharia AGUAS DE [GEOGRAPHIC_DATA] INCORPORACAO IMOBILIARIA SPE LTDA…" at bounding box center [194, 89] width 155 height 534
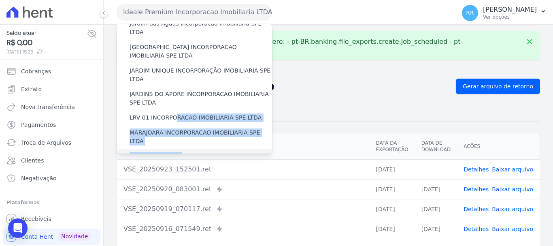
scroll to position [121, 0]
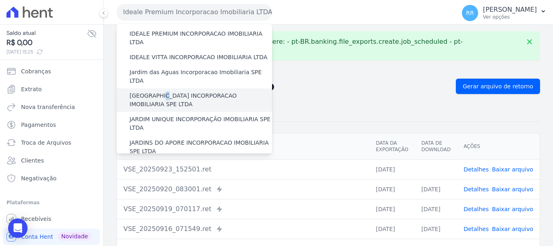
drag, startPoint x: 166, startPoint y: 74, endPoint x: 167, endPoint y: 70, distance: 4.2
click at [167, 91] on label "[GEOGRAPHIC_DATA] INCORPORACAO IMOBILIARIA SPE LTDA" at bounding box center [201, 99] width 142 height 17
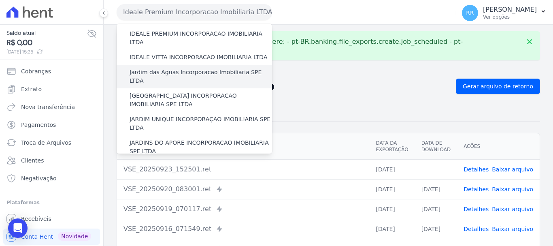
click at [172, 68] on label "Jardim das Aguas Incorporacao Imobiliaria SPE LTDA" at bounding box center [201, 76] width 142 height 17
click at [0, 0] on input "Jardim das Aguas Incorporacao Imobiliaria SPE LTDA" at bounding box center [0, 0] width 0 height 0
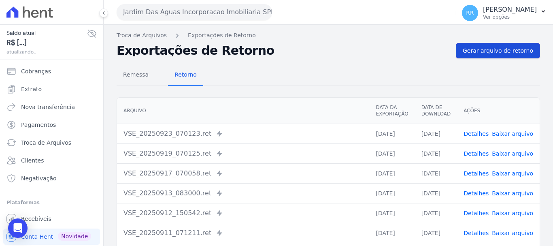
click at [519, 57] on link "Gerar arquivo de retorno" at bounding box center [498, 50] width 84 height 15
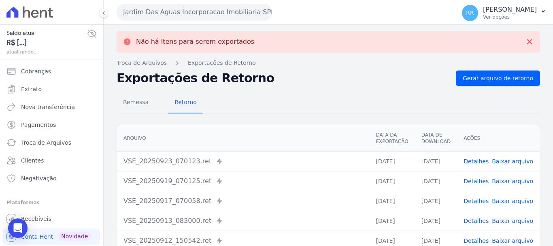
click at [221, 18] on button "Jardim Das Aguas Incorporacao Imobiliaria SPE LTDA" at bounding box center [194, 12] width 155 height 16
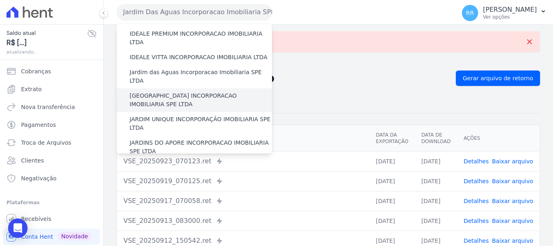
click at [195, 88] on div "[GEOGRAPHIC_DATA] INCORPORACAO IMOBILIARIA SPE LTDA" at bounding box center [194, 99] width 155 height 23
click at [188, 91] on label "[GEOGRAPHIC_DATA] INCORPORACAO IMOBILIARIA SPE LTDA" at bounding box center [201, 99] width 142 height 17
click at [0, 0] on input "[GEOGRAPHIC_DATA] INCORPORACAO IMOBILIARIA SPE LTDA" at bounding box center [0, 0] width 0 height 0
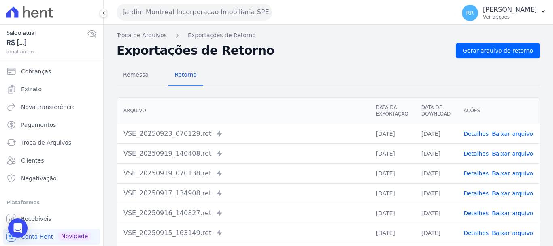
drag, startPoint x: 484, startPoint y: 59, endPoint x: 409, endPoint y: 54, distance: 75.5
click at [484, 59] on div "Remessa Retorno [GEOGRAPHIC_DATA] Data da Exportação Data de Download Ações VSE…" at bounding box center [328, 204] width 423 height 293
click at [449, 49] on h2 "Exportações de Retorno" at bounding box center [283, 50] width 333 height 11
click at [490, 48] on span "Gerar arquivo de retorno" at bounding box center [498, 51] width 70 height 8
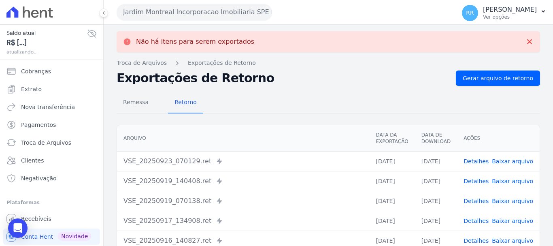
click at [217, 17] on button "Jardim Montreal Incorporacao Imobiliaria SPE LTDA" at bounding box center [194, 12] width 155 height 16
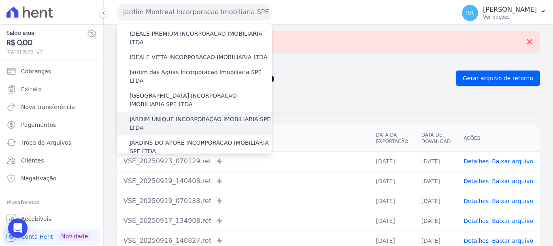
click at [164, 115] on label "JARDIM UNIQUE INCORPORAÇÃO IMOBILIARIA SPE LTDA" at bounding box center [201, 123] width 142 height 17
click at [0, 0] on input "JARDIM UNIQUE INCORPORAÇÃO IMOBILIARIA SPE LTDA" at bounding box center [0, 0] width 0 height 0
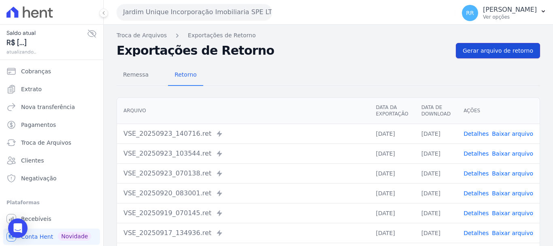
click at [499, 50] on span "Gerar arquivo de retorno" at bounding box center [498, 51] width 70 height 8
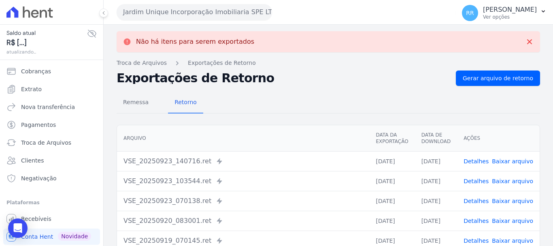
click at [186, 11] on button "Jardim Unique Incorporação Imobiliaria SPE LTDA" at bounding box center [194, 12] width 155 height 16
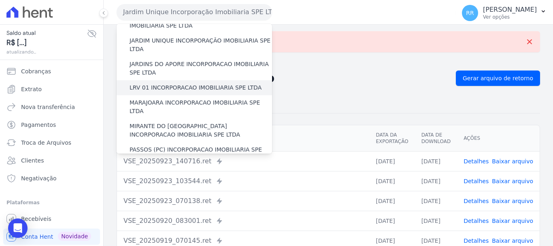
scroll to position [162, 0]
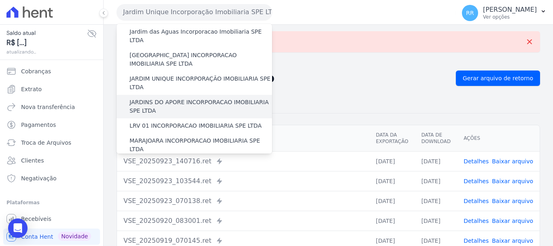
click at [172, 98] on label "JARDINS DO APORE INCORPORACAO IMOBILIARIA SPE LTDA" at bounding box center [201, 106] width 142 height 17
click at [0, 0] on input "JARDINS DO APORE INCORPORACAO IMOBILIARIA SPE LTDA" at bounding box center [0, 0] width 0 height 0
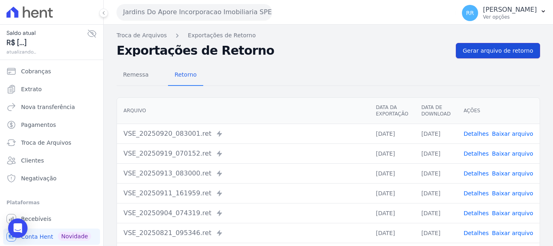
click at [487, 52] on span "Gerar arquivo de retorno" at bounding box center [498, 51] width 70 height 8
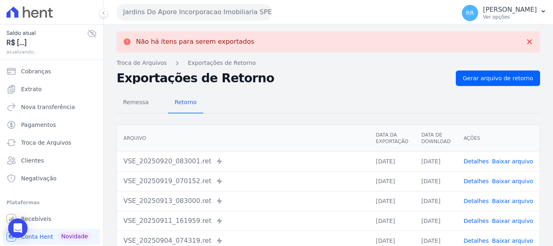
click at [214, 12] on button "Jardins Do Apore Incorporacao Imobiliaria SPE LTDA" at bounding box center [194, 12] width 155 height 16
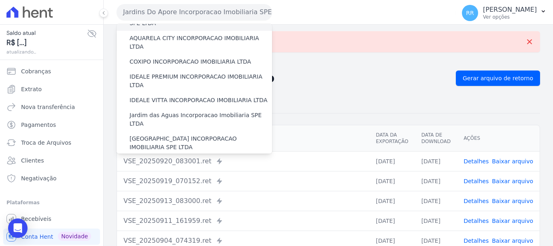
scroll to position [121, 0]
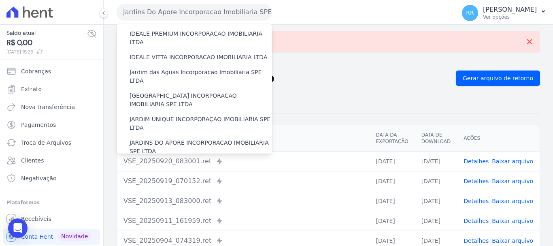
click at [183, 162] on label "LRV 01 INCORPORACAO IMOBILIARIA SPE LTDA" at bounding box center [196, 166] width 132 height 8
click at [0, 0] on input "LRV 01 INCORPORACAO IMOBILIARIA SPE LTDA" at bounding box center [0, 0] width 0 height 0
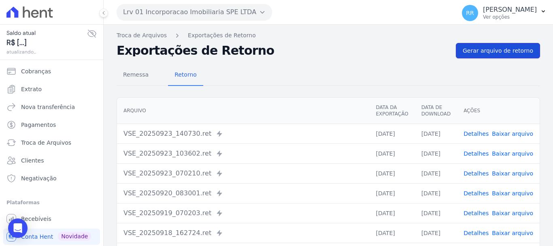
click at [506, 55] on link "Gerar arquivo de retorno" at bounding box center [498, 50] width 84 height 15
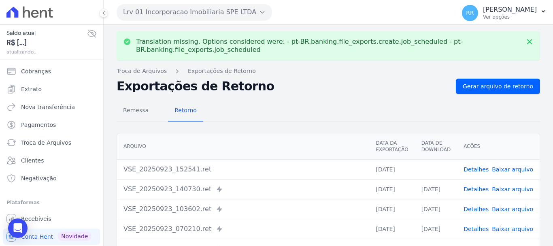
click at [510, 168] on link "Baixar arquivo" at bounding box center [512, 169] width 41 height 6
click at [166, 17] on button "Lrv 01 Incorporacao Imobiliaria SPE LTDA" at bounding box center [194, 12] width 155 height 16
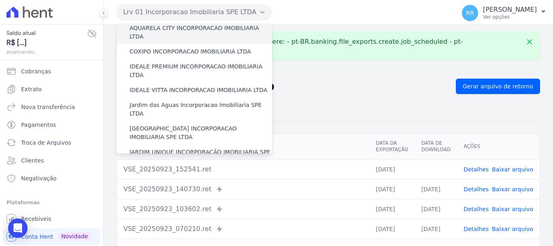
scroll to position [162, 0]
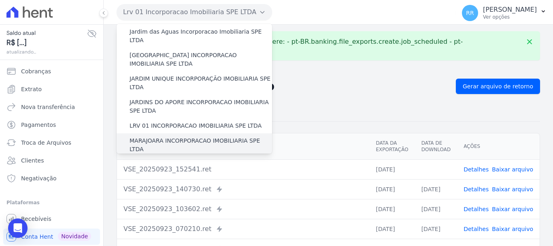
click at [198, 136] on label "MARAJOARA INCORPORACAO IMOBILIARIA SPE LTDA" at bounding box center [201, 144] width 142 height 17
click at [0, 0] on input "MARAJOARA INCORPORACAO IMOBILIARIA SPE LTDA" at bounding box center [0, 0] width 0 height 0
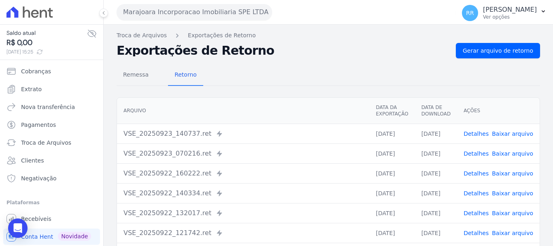
click at [496, 59] on div "Remessa Retorno [GEOGRAPHIC_DATA] Data da Exportação Data de Download Ações VSE…" at bounding box center [328, 204] width 423 height 293
click at [495, 49] on span "Gerar arquivo de retorno" at bounding box center [498, 51] width 70 height 8
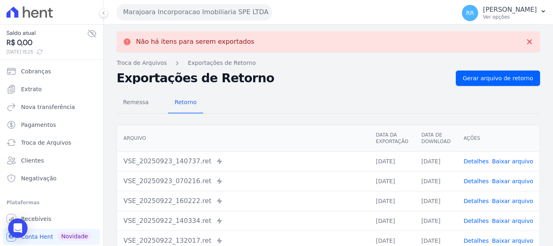
click at [174, 12] on button "Marajoara Incorporacao Imobiliaria SPE LTDA" at bounding box center [194, 12] width 155 height 16
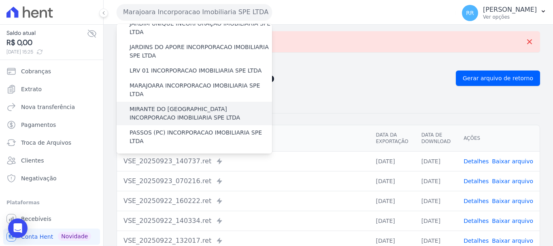
scroll to position [243, 0]
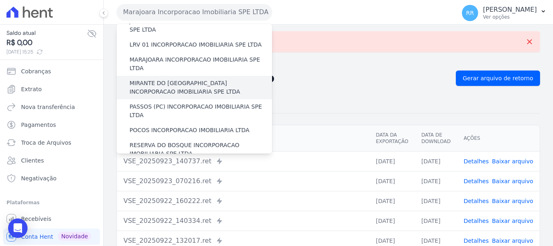
click at [181, 79] on label "MIRANTE DO [GEOGRAPHIC_DATA] INCORPORACAO IMOBILIARIA SPE LTDA" at bounding box center [201, 87] width 142 height 17
click at [0, 0] on input "MIRANTE DO [GEOGRAPHIC_DATA] INCORPORACAO IMOBILIARIA SPE LTDA" at bounding box center [0, 0] width 0 height 0
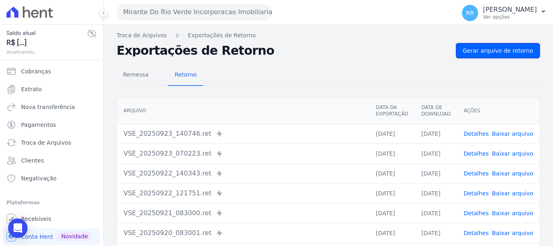
drag, startPoint x: 490, startPoint y: 50, endPoint x: 406, endPoint y: 40, distance: 84.8
click at [491, 50] on span "Gerar arquivo de retorno" at bounding box center [498, 51] width 70 height 8
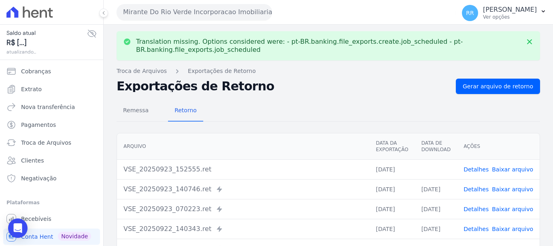
drag, startPoint x: 514, startPoint y: 167, endPoint x: 289, endPoint y: 101, distance: 234.6
click at [512, 167] on link "Baixar arquivo" at bounding box center [512, 169] width 41 height 6
drag, startPoint x: 148, startPoint y: 13, endPoint x: 133, endPoint y: 28, distance: 21.2
click at [148, 13] on button "Mirante Do Rio Verde Incorporacao Imobiliaria SPE LTDA" at bounding box center [194, 12] width 155 height 16
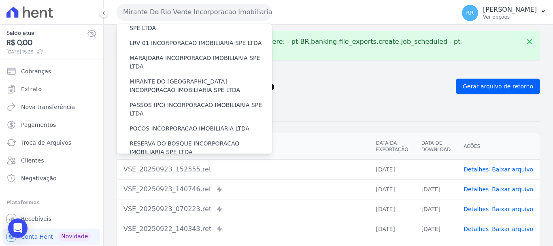
scroll to position [232, 0]
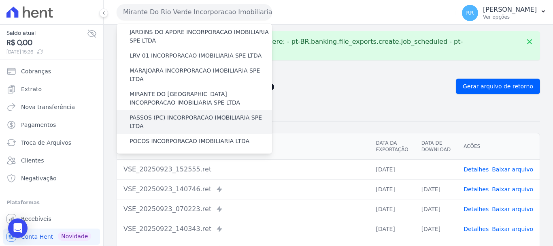
click at [175, 113] on label "PASSOS (PC) INCORPORACAO IMOBILIARIA SPE LTDA" at bounding box center [201, 121] width 142 height 17
click at [0, 0] on input "PASSOS (PC) INCORPORACAO IMOBILIARIA SPE LTDA" at bounding box center [0, 0] width 0 height 0
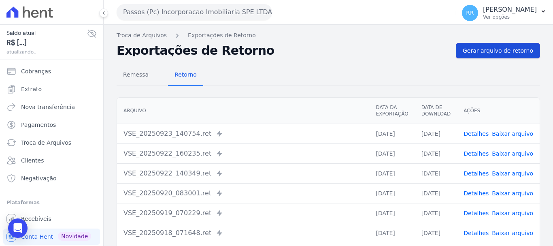
click at [498, 55] on link "Gerar arquivo de retorno" at bounding box center [498, 50] width 84 height 15
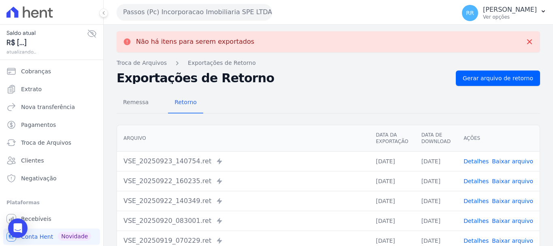
click at [190, 13] on button "Passos (Pc) Incorporacao Imobiliaria SPE LTDA" at bounding box center [194, 12] width 155 height 16
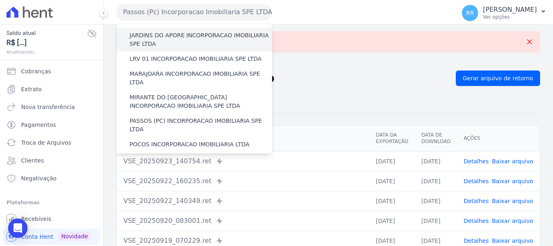
scroll to position [243, 0]
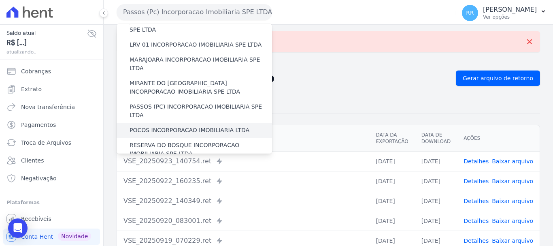
click at [187, 126] on label "POCOS INCORPORACAO IMOBILIARIA LTDA" at bounding box center [190, 130] width 120 height 8
click at [0, 0] on input "POCOS INCORPORACAO IMOBILIARIA LTDA" at bounding box center [0, 0] width 0 height 0
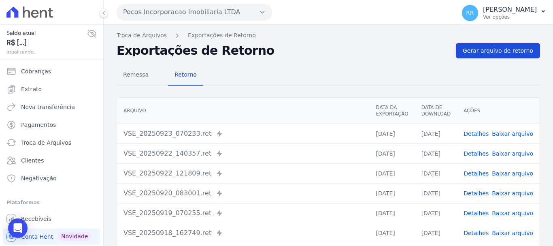
click at [491, 45] on link "Gerar arquivo de retorno" at bounding box center [498, 50] width 84 height 15
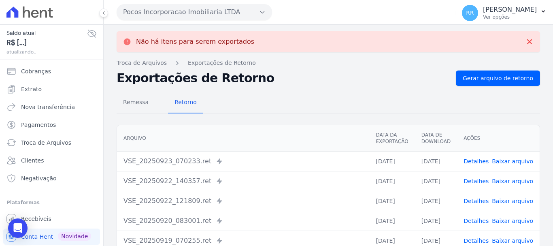
click at [237, 9] on button "Pocos Incorporacao Imobiliaria LTDA" at bounding box center [194, 12] width 155 height 16
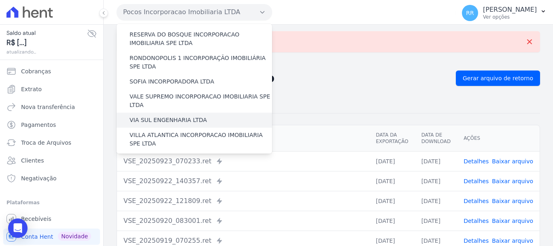
scroll to position [272, 0]
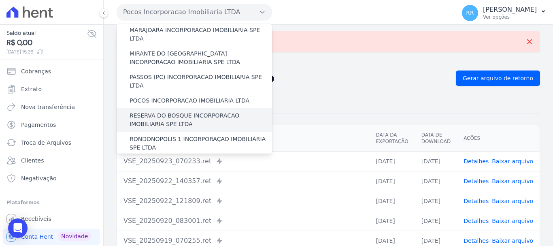
click at [211, 108] on div "RESERVA DO BOSQUE INCORPORACAO IMOBILIARIA SPE LTDA" at bounding box center [194, 119] width 155 height 23
click at [206, 111] on label "RESERVA DO BOSQUE INCORPORACAO IMOBILIARIA SPE LTDA" at bounding box center [201, 119] width 142 height 17
click at [0, 0] on input "RESERVA DO BOSQUE INCORPORACAO IMOBILIARIA SPE LTDA" at bounding box center [0, 0] width 0 height 0
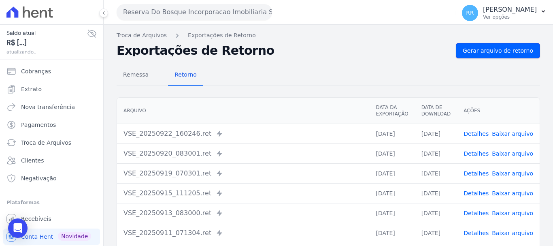
drag, startPoint x: 480, startPoint y: 48, endPoint x: 234, endPoint y: 15, distance: 248.7
click at [480, 48] on span "Gerar arquivo de retorno" at bounding box center [498, 51] width 70 height 8
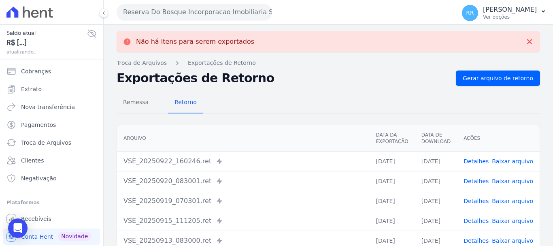
click at [188, 8] on button "Reserva Do Bosque Incorporacao Imobiliaria SPE LTDA" at bounding box center [194, 12] width 155 height 16
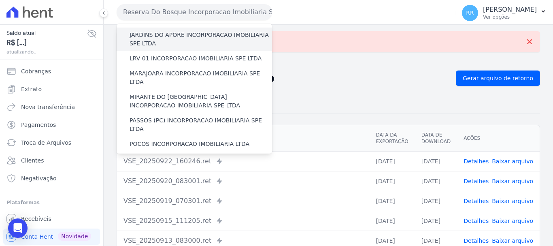
scroll to position [243, 0]
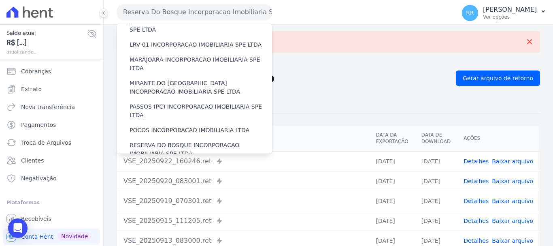
click at [164, 164] on label "RONDONOPOLIS 1 INCORPORAÇÃO IMOBILIÁRIA SPE LTDA" at bounding box center [201, 172] width 142 height 17
click at [0, 0] on input "RONDONOPOLIS 1 INCORPORAÇÃO IMOBILIÁRIA SPE LTDA" at bounding box center [0, 0] width 0 height 0
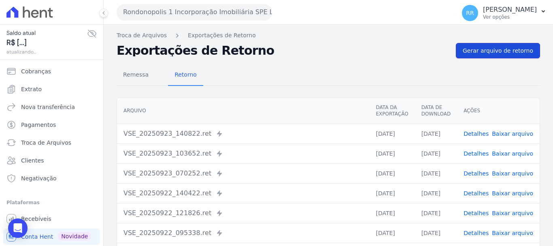
click at [484, 57] on link "Gerar arquivo de retorno" at bounding box center [498, 50] width 84 height 15
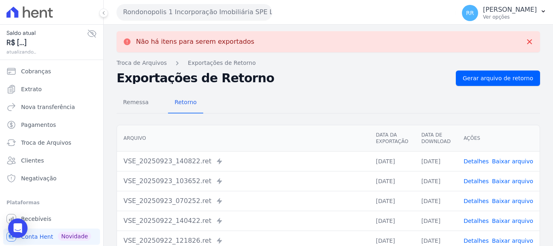
drag, startPoint x: 195, startPoint y: 8, endPoint x: 195, endPoint y: 13, distance: 4.9
click at [195, 11] on button "Rondonopolis 1 Incorporação Imobiliária SPE LTDA" at bounding box center [194, 12] width 155 height 16
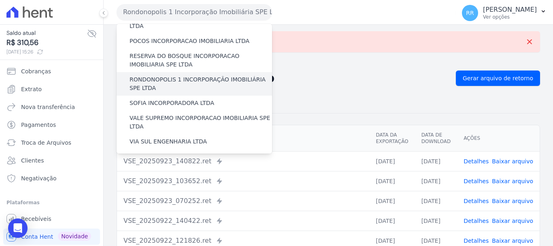
scroll to position [313, 0]
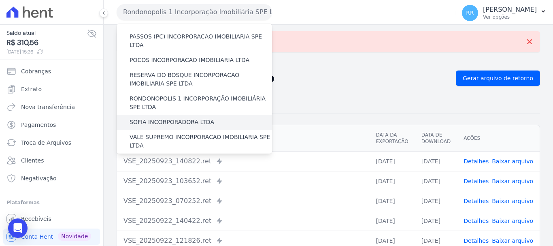
click at [168, 118] on label "SOFIA INCORPORADORA LTDA" at bounding box center [172, 122] width 85 height 8
click at [0, 0] on input "SOFIA INCORPORADORA LTDA" at bounding box center [0, 0] width 0 height 0
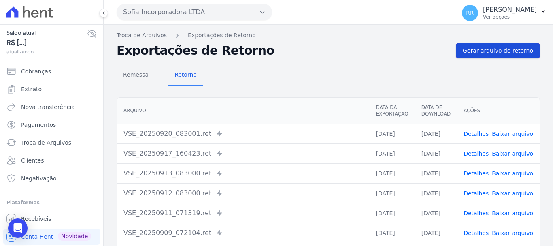
click at [492, 49] on span "Gerar arquivo de retorno" at bounding box center [498, 51] width 70 height 8
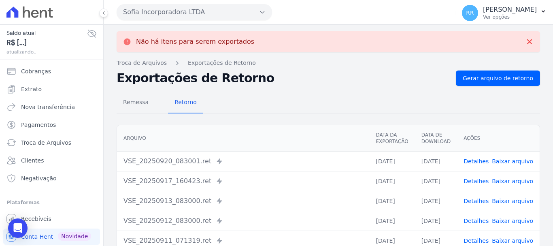
click at [186, 11] on button "Sofia Incorporadora LTDA" at bounding box center [194, 12] width 155 height 16
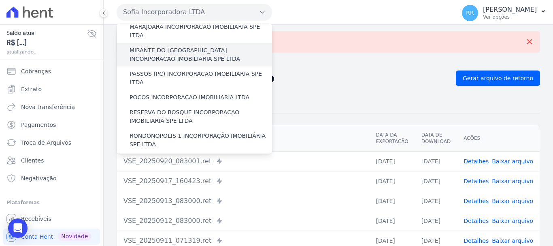
scroll to position [324, 0]
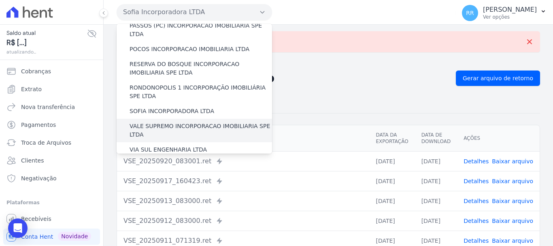
click at [186, 122] on label "VALE SUPREMO INCORPORACAO IMOBILIARIA SPE LTDA" at bounding box center [201, 130] width 142 height 17
click at [0, 0] on input "VALE SUPREMO INCORPORACAO IMOBILIARIA SPE LTDA" at bounding box center [0, 0] width 0 height 0
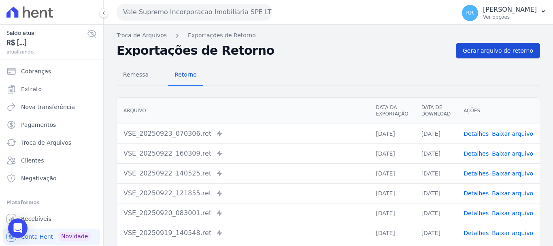
click at [478, 50] on span "Gerar arquivo de retorno" at bounding box center [498, 51] width 70 height 8
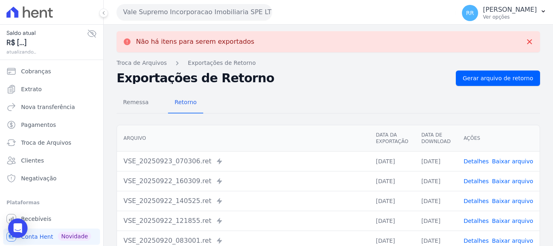
click at [238, 8] on button "Vale Supremo Incorporacao Imobiliaria SPE LTDA" at bounding box center [194, 12] width 155 height 16
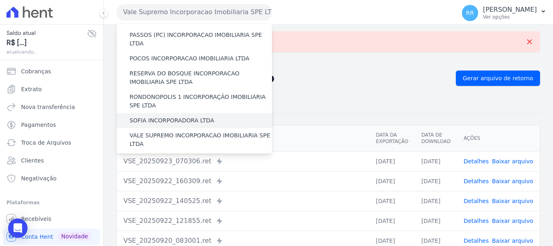
scroll to position [353, 0]
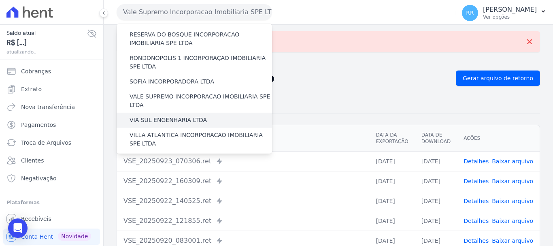
click at [188, 116] on label "VIA SUL ENGENHARIA LTDA" at bounding box center [168, 120] width 77 height 8
click at [0, 0] on input "VIA SUL ENGENHARIA LTDA" at bounding box center [0, 0] width 0 height 0
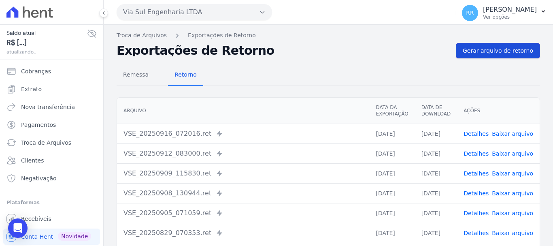
click at [488, 45] on link "Gerar arquivo de retorno" at bounding box center [498, 50] width 84 height 15
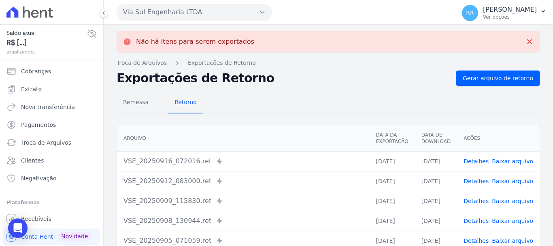
click at [177, 13] on button "Via Sul Engenharia LTDA" at bounding box center [194, 12] width 155 height 16
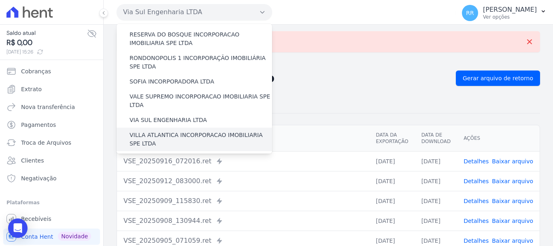
click at [183, 131] on label "VILLA ATLANTICA INCORPORACAO IMOBILIARIA SPE LTDA" at bounding box center [201, 139] width 142 height 17
click at [0, 0] on input "VILLA ATLANTICA INCORPORACAO IMOBILIARIA SPE LTDA" at bounding box center [0, 0] width 0 height 0
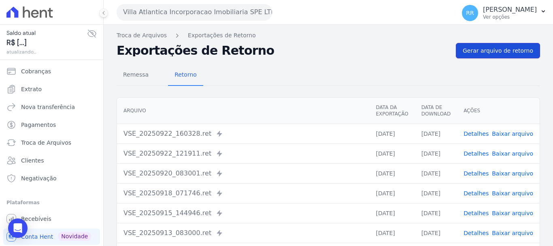
click at [507, 52] on span "Gerar arquivo de retorno" at bounding box center [498, 51] width 70 height 8
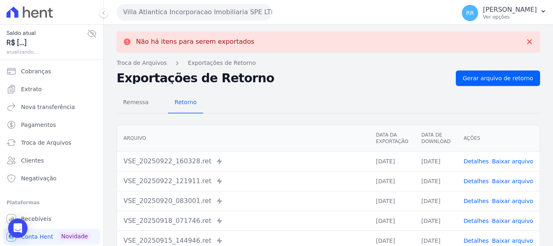
drag, startPoint x: 240, startPoint y: 10, endPoint x: 237, endPoint y: 13, distance: 4.6
click at [239, 11] on button "Villa Atlantica Incorporacao Imobiliaria SPE LTDA" at bounding box center [194, 12] width 155 height 16
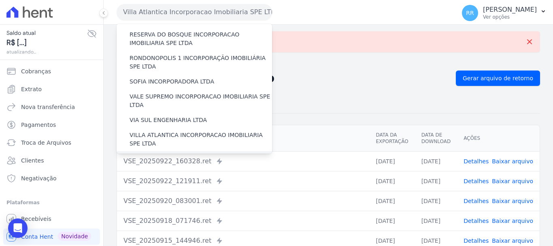
click at [171, 154] on label "[GEOGRAPHIC_DATA] INCORPORACAO IMOBILIARIA SPE LTDA" at bounding box center [201, 162] width 142 height 17
click at [0, 0] on input "[GEOGRAPHIC_DATA] INCORPORACAO IMOBILIARIA SPE LTDA" at bounding box center [0, 0] width 0 height 0
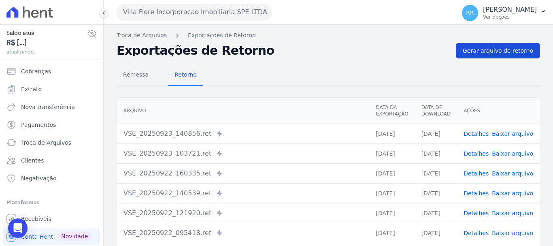
click at [465, 49] on span "Gerar arquivo de retorno" at bounding box center [498, 51] width 70 height 8
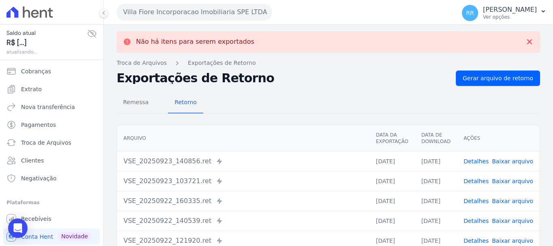
click at [250, 19] on button "Villa Fiore Incorporacao Imobiliaria SPE LTDA" at bounding box center [194, 12] width 155 height 16
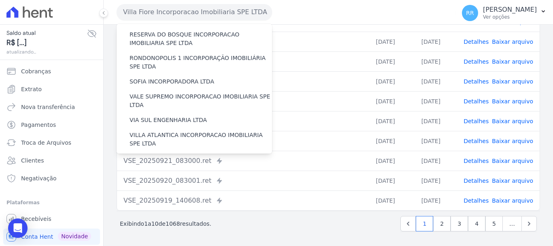
click at [194, 178] on label "VILLA TROPICAL INCORPORAÇÃO IMOBILIÁRIA SPE LTDA" at bounding box center [201, 186] width 142 height 17
click at [0, 0] on input "VILLA TROPICAL INCORPORAÇÃO IMOBILIÁRIA SPE LTDA" at bounding box center [0, 0] width 0 height 0
click at [200, 174] on div "VILLA TROPICAL INCORPORAÇÃO IMOBILIÁRIA SPE LTDA" at bounding box center [194, 185] width 155 height 23
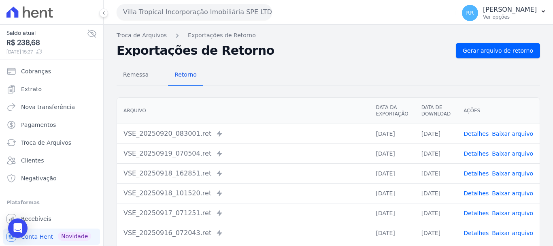
click at [468, 59] on div "Remessa Retorno [GEOGRAPHIC_DATA] Data da Exportação Data de Download Ações VSE…" at bounding box center [328, 204] width 423 height 293
click at [468, 54] on span "Gerar arquivo de retorno" at bounding box center [498, 51] width 70 height 8
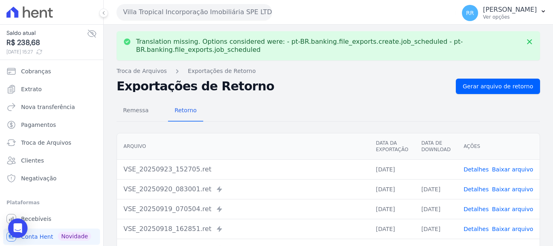
click at [503, 170] on link "Baixar arquivo" at bounding box center [512, 169] width 41 height 6
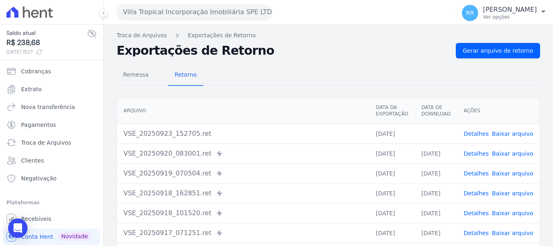
click at [183, 15] on button "Villa Tropical Incorporação Imobiliária SPE LTDA" at bounding box center [194, 12] width 155 height 16
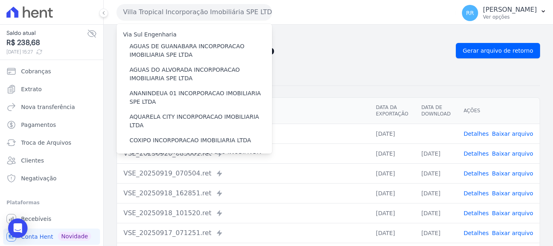
click at [370, 87] on div "Remessa Retorno [GEOGRAPHIC_DATA] Data da Exportação Data de Download Ações VSE…" at bounding box center [328, 204] width 423 height 293
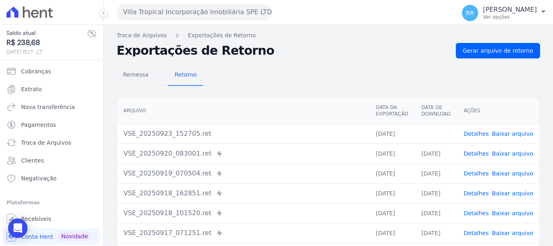
drag, startPoint x: 473, startPoint y: 133, endPoint x: 483, endPoint y: 130, distance: 10.5
click at [474, 133] on link "Detalhes" at bounding box center [475, 133] width 25 height 6
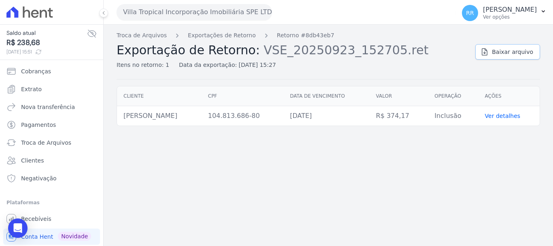
click at [501, 56] on link "Baixar arquivo" at bounding box center [507, 51] width 65 height 15
click at [471, 198] on div "Troca de Arquivos Exportações de Retorno Retorno #8db43eb7 Exportação de Retorn…" at bounding box center [328, 135] width 449 height 221
drag, startPoint x: 169, startPoint y: 15, endPoint x: 174, endPoint y: 24, distance: 9.6
click at [172, 17] on button "Villa Tropical Incorporação Imobiliária SPE LTDA" at bounding box center [194, 12] width 155 height 16
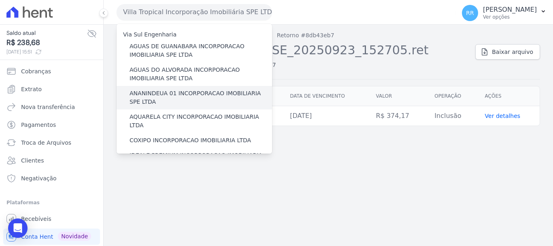
click at [178, 89] on label "ANANINDEUA 01 INCORPORACAO IMOBILIARIA SPE LTDA" at bounding box center [201, 97] width 142 height 17
click at [0, 0] on input "ANANINDEUA 01 INCORPORACAO IMOBILIARIA SPE LTDA" at bounding box center [0, 0] width 0 height 0
click at [159, 105] on label "ANANINDEUA 01 INCORPORACAO IMOBILIARIA SPE LTDA" at bounding box center [201, 97] width 142 height 17
click at [0, 0] on input "ANANINDEUA 01 INCORPORACAO IMOBILIARIA SPE LTDA" at bounding box center [0, 0] width 0 height 0
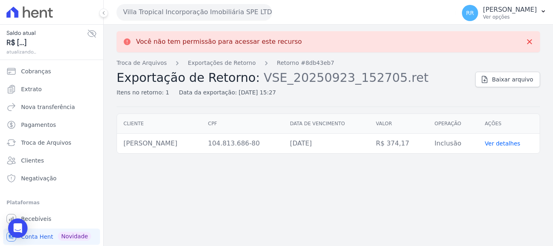
click at [168, 5] on button "Villa Tropical Incorporação Imobiliária SPE LTDA" at bounding box center [194, 12] width 155 height 16
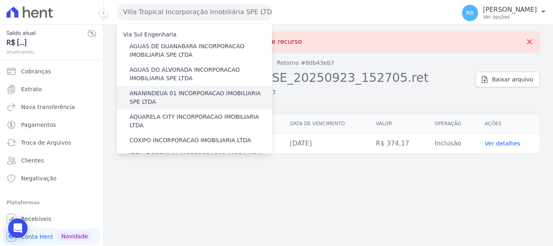
click at [152, 91] on label "ANANINDEUA 01 INCORPORACAO IMOBILIARIA SPE LTDA" at bounding box center [201, 97] width 142 height 17
click at [0, 0] on input "ANANINDEUA 01 INCORPORACAO IMOBILIARIA SPE LTDA" at bounding box center [0, 0] width 0 height 0
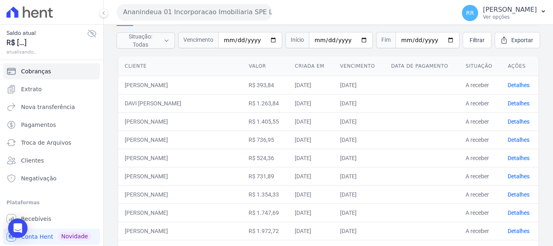
scroll to position [81, 0]
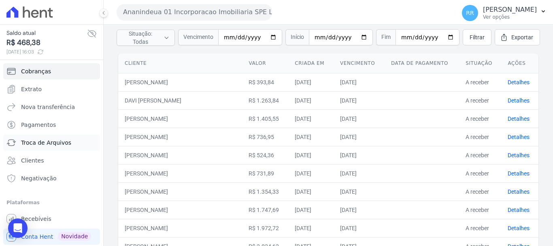
click at [45, 140] on span "Troca de Arquivos" at bounding box center [46, 142] width 50 height 8
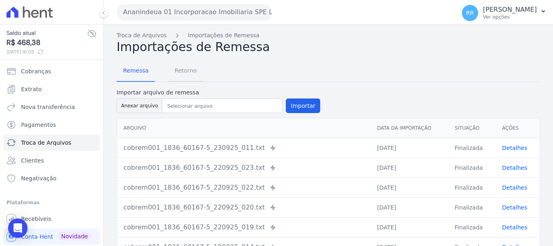
click at [188, 71] on span "Retorno" at bounding box center [186, 70] width 32 height 16
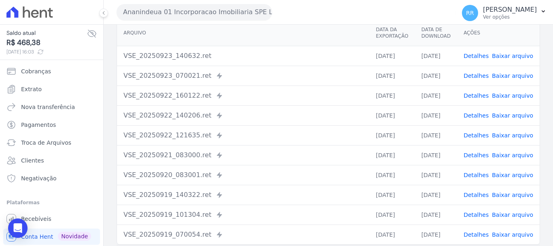
scroll to position [81, 0]
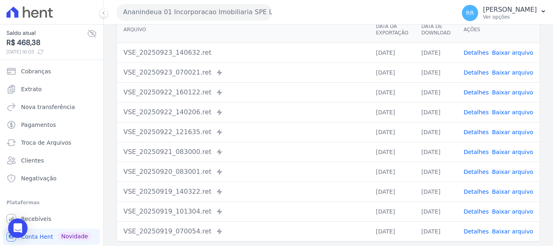
click at [480, 66] on td "Detalhes Baixar arquivo" at bounding box center [498, 72] width 83 height 20
click at [480, 71] on link "Detalhes" at bounding box center [475, 72] width 25 height 6
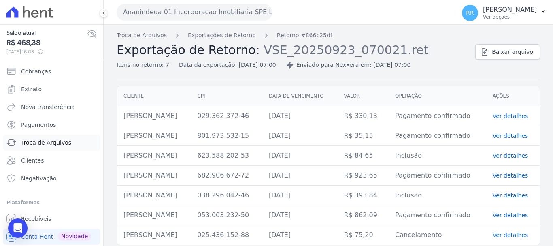
click at [51, 143] on span "Troca de Arquivos" at bounding box center [46, 142] width 50 height 8
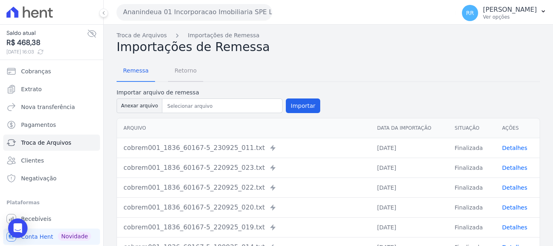
click at [183, 72] on span "Retorno" at bounding box center [186, 70] width 32 height 16
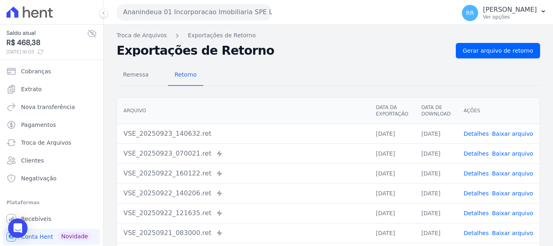
click at [480, 131] on link "Detalhes" at bounding box center [475, 133] width 25 height 6
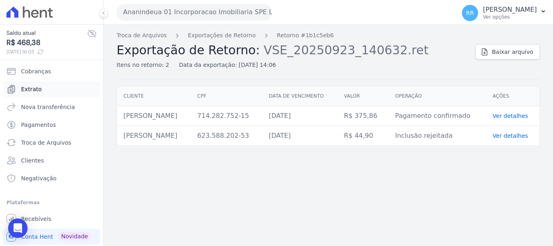
click at [29, 90] on span "Extrato" at bounding box center [31, 89] width 21 height 8
click at [37, 72] on span "Cobranças" at bounding box center [36, 71] width 30 height 8
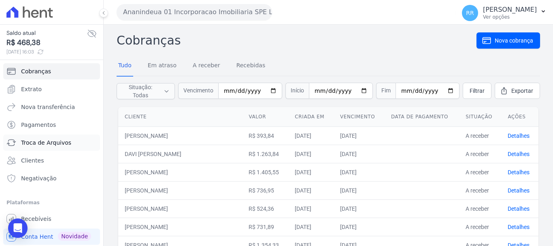
click at [47, 138] on link "Troca de Arquivos" at bounding box center [51, 142] width 97 height 16
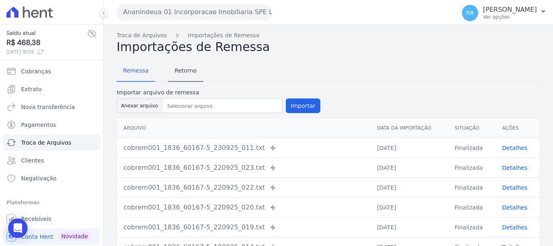
click at [161, 70] on nav "Remessa Retorno" at bounding box center [160, 71] width 87 height 21
click at [180, 71] on span "Retorno" at bounding box center [186, 70] width 32 height 16
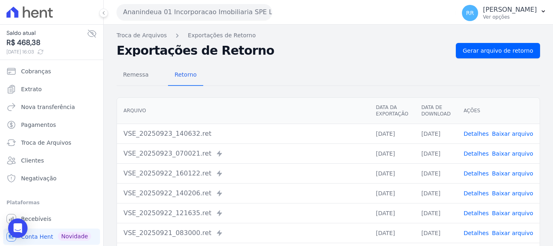
click at [480, 131] on link "Detalhes" at bounding box center [475, 133] width 25 height 6
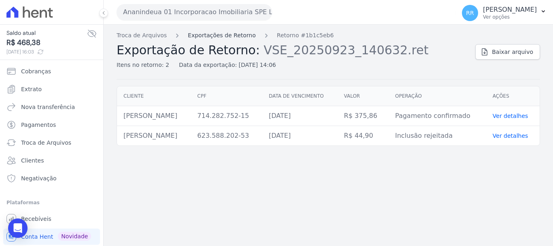
click at [218, 34] on link "Exportações de Retorno" at bounding box center [222, 35] width 68 height 8
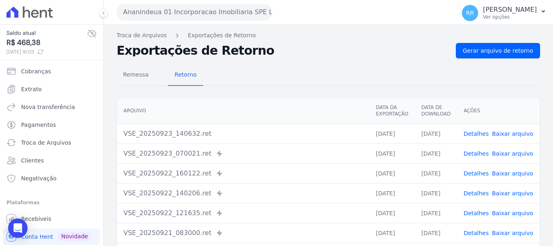
click at [483, 151] on link "Detalhes" at bounding box center [475, 153] width 25 height 6
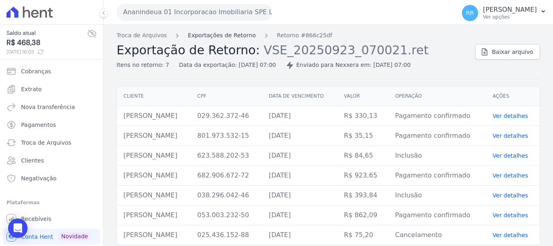
click at [233, 34] on link "Exportações de Retorno" at bounding box center [222, 35] width 68 height 8
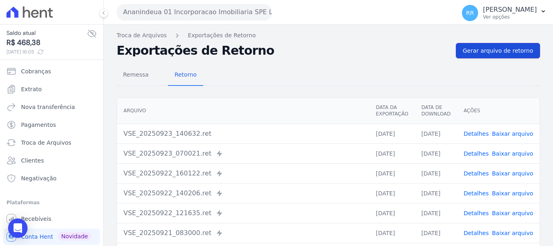
click at [478, 52] on span "Gerar arquivo de retorno" at bounding box center [498, 51] width 70 height 8
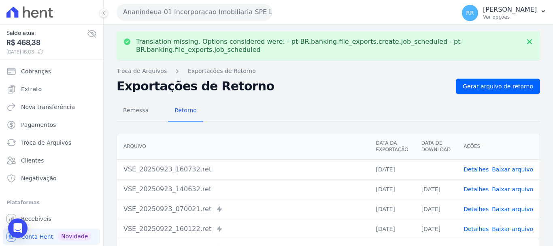
click at [473, 167] on link "Detalhes" at bounding box center [475, 169] width 25 height 6
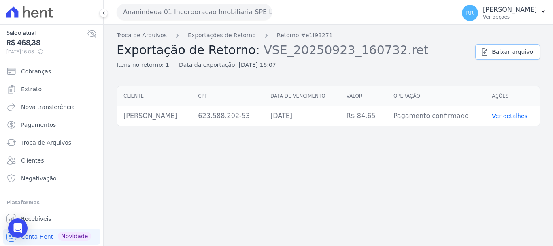
click at [496, 47] on link "Baixar arquivo" at bounding box center [507, 51] width 65 height 15
click at [160, 32] on link "Troca de Arquivos" at bounding box center [142, 35] width 50 height 8
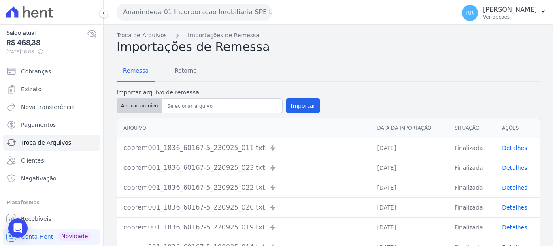
click at [146, 106] on button "Anexar arquivo" at bounding box center [140, 105] width 46 height 15
type input "cobrem001_1836_60167-5_230925_045.TXT"
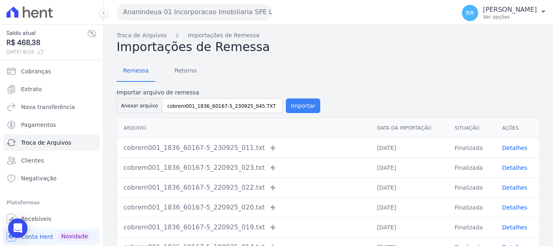
click at [304, 104] on button "Importar" at bounding box center [303, 105] width 34 height 15
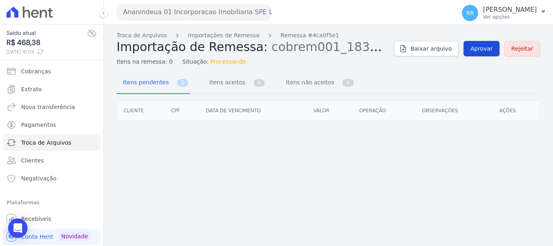
click at [485, 49] on span "Aprovar" at bounding box center [481, 49] width 22 height 8
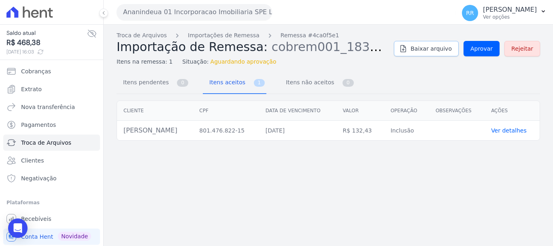
click at [436, 53] on link "Baixar arquivo" at bounding box center [426, 48] width 65 height 15
click at [319, 214] on div "Troca de Arquivos Importações de Remessa Remessa #4ca0f5e1 Importação de Remess…" at bounding box center [328, 135] width 449 height 221
click at [503, 130] on link "Ver detalhes" at bounding box center [509, 130] width 36 height 6
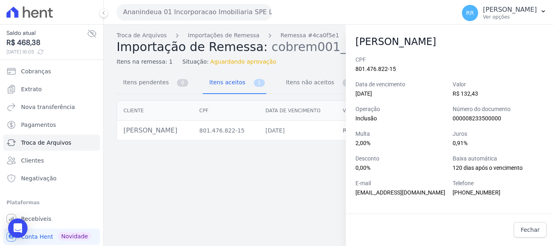
click at [301, 180] on div "Troca de Arquivos Importações de Remessa Remessa #4ca0f5e1 Importação de Remess…" at bounding box center [328, 135] width 449 height 221
click at [530, 234] on link "Fechar" at bounding box center [530, 229] width 33 height 15
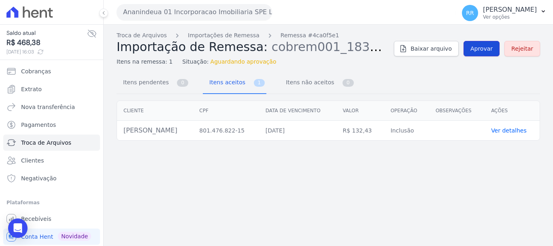
click at [492, 46] on span "Aprovar" at bounding box center [481, 49] width 22 height 8
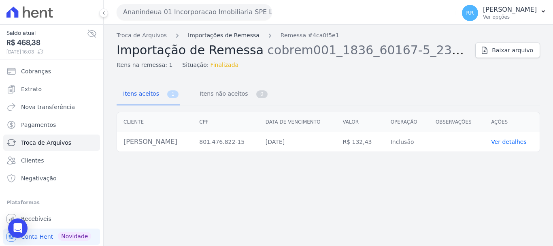
drag, startPoint x: 237, startPoint y: 32, endPoint x: 178, endPoint y: 52, distance: 62.3
click at [236, 32] on link "Importações de Remessa" at bounding box center [224, 35] width 72 height 8
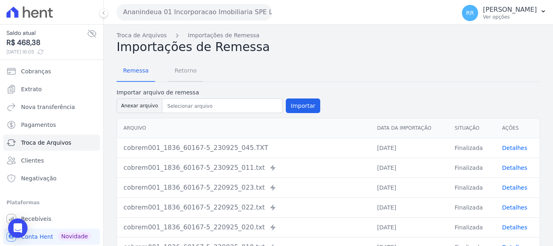
click at [189, 69] on span "Retorno" at bounding box center [186, 70] width 32 height 16
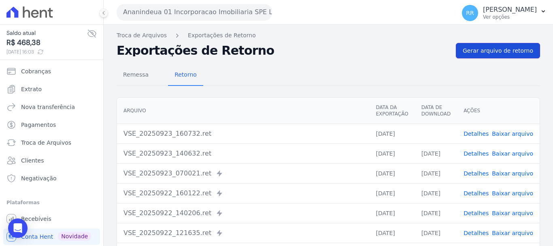
click at [510, 46] on link "Gerar arquivo de retorno" at bounding box center [498, 50] width 84 height 15
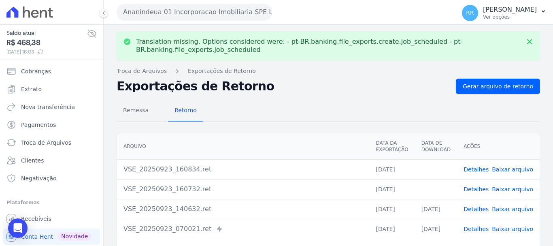
click at [478, 167] on link "Detalhes" at bounding box center [475, 169] width 25 height 6
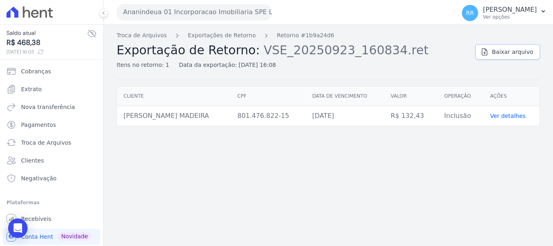
click at [507, 49] on span "Baixar arquivo" at bounding box center [512, 52] width 41 height 8
click at [229, 13] on button "Ananindeua 01 Incorporacao Imobiliaria SPE LTDA" at bounding box center [194, 12] width 155 height 16
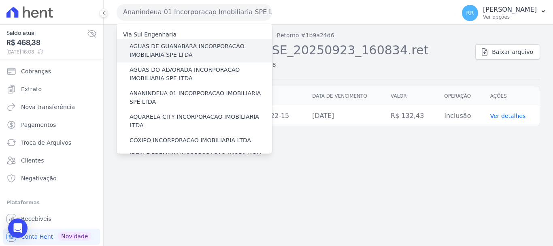
click at [178, 52] on label "AGUAS DE GUANABARA INCORPORACAO IMOBILIARIA SPE LTDA" at bounding box center [201, 50] width 142 height 17
click at [0, 0] on input "AGUAS DE GUANABARA INCORPORACAO IMOBILIARIA SPE LTDA" at bounding box center [0, 0] width 0 height 0
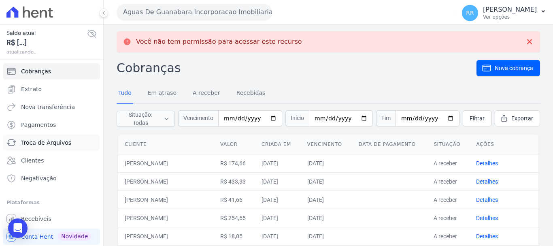
click at [28, 145] on span "Troca de Arquivos" at bounding box center [46, 142] width 50 height 8
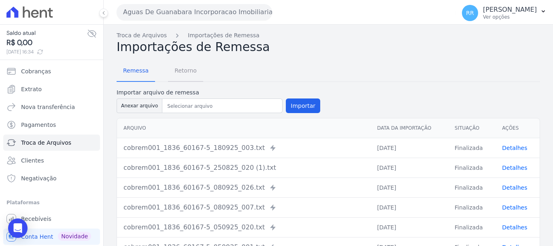
click at [188, 69] on span "Retorno" at bounding box center [186, 70] width 32 height 16
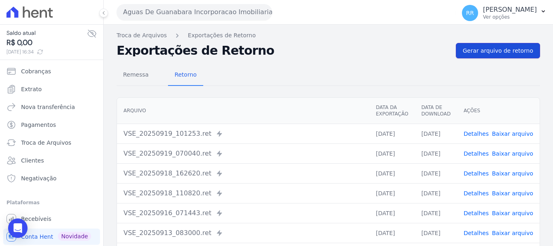
click at [482, 48] on span "Gerar arquivo de retorno" at bounding box center [498, 51] width 70 height 8
click at [474, 49] on span "Gerar arquivo de retorno" at bounding box center [498, 51] width 70 height 8
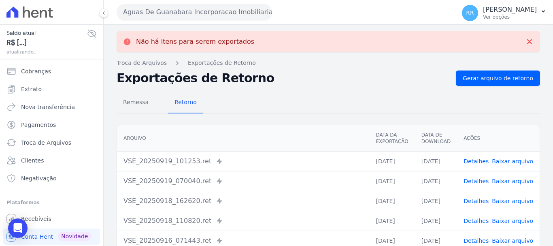
click at [149, 14] on button "Aguas De Guanabara Incorporacao Imobiliaria SPE LTDA" at bounding box center [194, 12] width 155 height 16
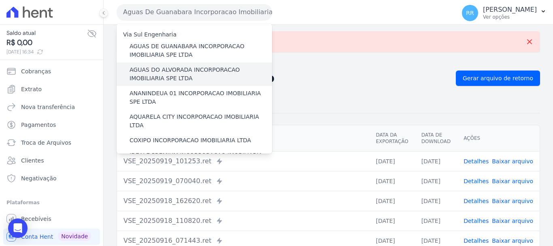
click at [178, 70] on label "AGUAS DO ALVORADA INCORPORACAO IMOBILIARIA SPE LTDA" at bounding box center [201, 74] width 142 height 17
click at [0, 0] on input "AGUAS DO ALVORADA INCORPORACAO IMOBILIARIA SPE LTDA" at bounding box center [0, 0] width 0 height 0
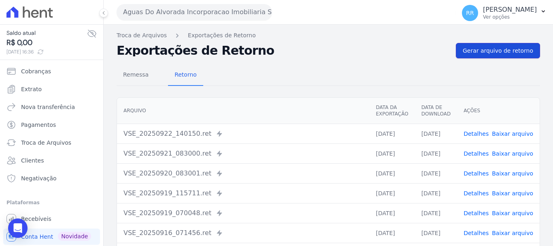
click at [504, 55] on link "Gerar arquivo de retorno" at bounding box center [498, 50] width 84 height 15
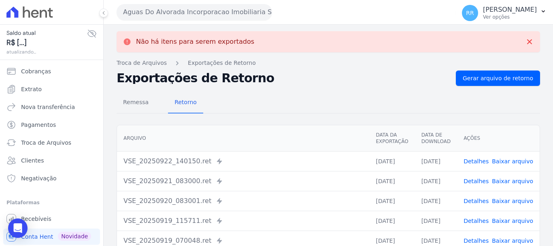
click at [187, 14] on button "Aguas Do Alvorada Incorporacao Imobiliaria SPE LTDA" at bounding box center [194, 12] width 155 height 16
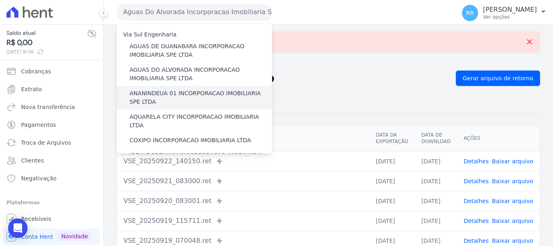
click at [196, 98] on label "ANANINDEUA 01 INCORPORACAO IMOBILIARIA SPE LTDA" at bounding box center [201, 97] width 142 height 17
click at [0, 0] on input "ANANINDEUA 01 INCORPORACAO IMOBILIARIA SPE LTDA" at bounding box center [0, 0] width 0 height 0
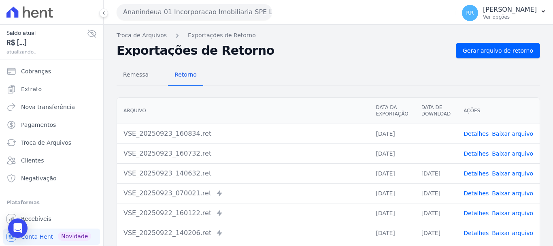
click at [507, 135] on link "Baixar arquivo" at bounding box center [512, 133] width 41 height 6
drag, startPoint x: 537, startPoint y: 37, endPoint x: 527, endPoint y: 47, distance: 13.7
click at [537, 38] on div "Troca de Arquivos Exportações de Retorno Exportações de Retorno Gerar arquivo d…" at bounding box center [328, 191] width 449 height 333
click at [525, 47] on span "Gerar arquivo de retorno" at bounding box center [498, 51] width 70 height 8
click at [195, 12] on button "Ananindeua 01 Incorporacao Imobiliaria SPE LTDA" at bounding box center [194, 12] width 155 height 16
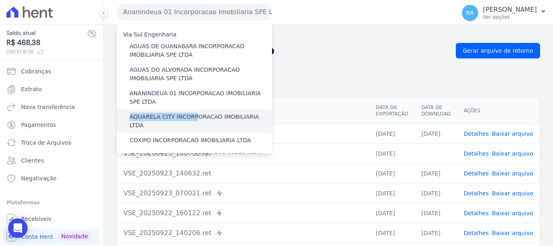
drag, startPoint x: 196, startPoint y: 98, endPoint x: 191, endPoint y: 122, distance: 24.7
click at [191, 122] on div "AQUARELA CITY INCORPORACAO IMOBILIARIA LTDA" at bounding box center [194, 120] width 155 height 23
click at [204, 113] on label "AQUARELA CITY INCORPORACAO IMOBILIARIA LTDA" at bounding box center [201, 121] width 142 height 17
click at [0, 0] on input "AQUARELA CITY INCORPORACAO IMOBILIARIA LTDA" at bounding box center [0, 0] width 0 height 0
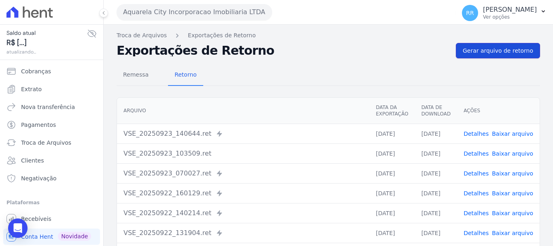
click at [493, 52] on span "Gerar arquivo de retorno" at bounding box center [498, 51] width 70 height 8
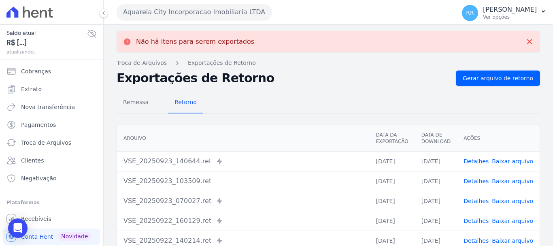
click at [227, 14] on button "Aquarela City Incorporacao Imobiliaria LTDA" at bounding box center [194, 12] width 155 height 16
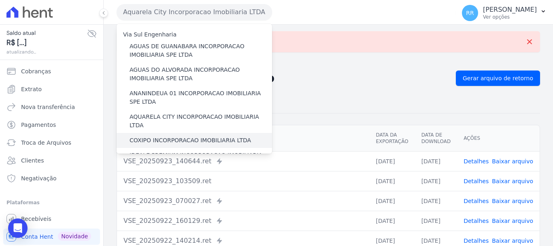
click at [189, 136] on label "COXIPO INCORPORACAO IMOBILIARIA LTDA" at bounding box center [190, 140] width 121 height 8
click at [0, 0] on input "COXIPO INCORPORACAO IMOBILIARIA LTDA" at bounding box center [0, 0] width 0 height 0
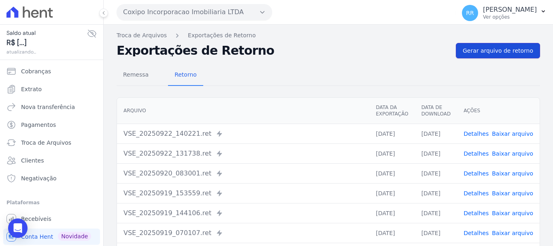
click at [501, 47] on span "Gerar arquivo de retorno" at bounding box center [498, 51] width 70 height 8
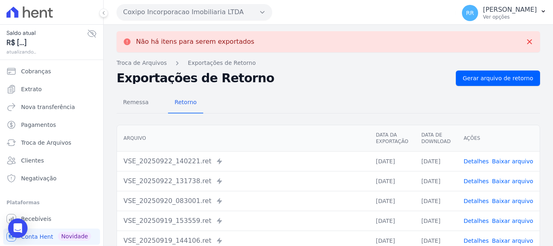
click at [225, 17] on button "Coxipo Incorporacao Imobiliaria LTDA" at bounding box center [194, 12] width 155 height 16
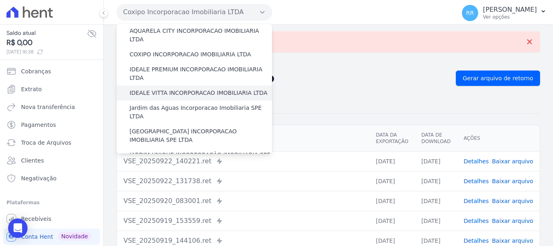
scroll to position [81, 0]
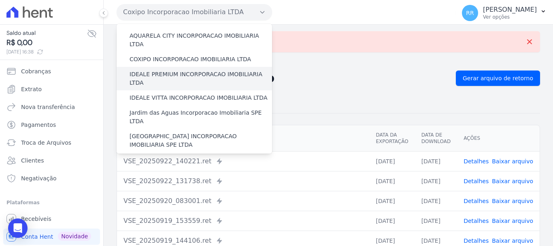
click at [183, 70] on label "IDEALE PREMIUM INCORPORACAO IMOBILIARIA LTDA" at bounding box center [201, 78] width 142 height 17
click at [0, 0] on input "IDEALE PREMIUM INCORPORACAO IMOBILIARIA LTDA" at bounding box center [0, 0] width 0 height 0
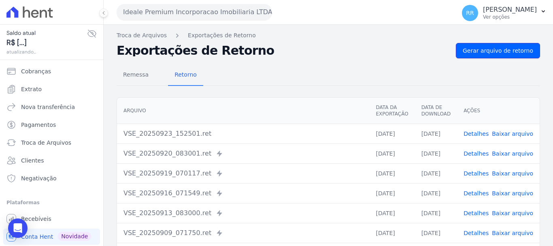
drag, startPoint x: 519, startPoint y: 53, endPoint x: 253, endPoint y: 4, distance: 270.7
click at [519, 53] on span "Gerar arquivo de retorno" at bounding box center [498, 51] width 70 height 8
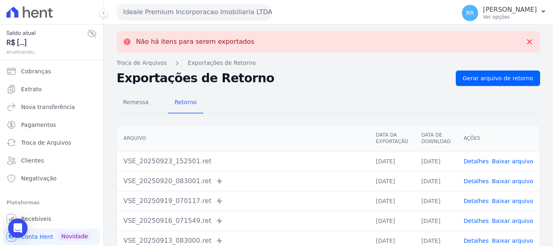
click at [242, 13] on button "Ideale Premium Incorporacao Imobiliaria LTDA" at bounding box center [194, 12] width 155 height 16
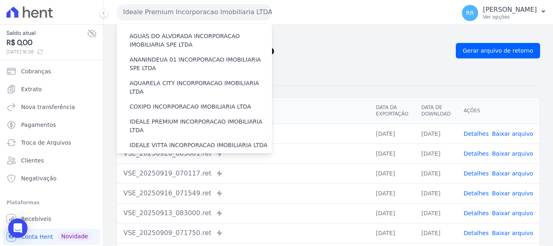
scroll to position [121, 0]
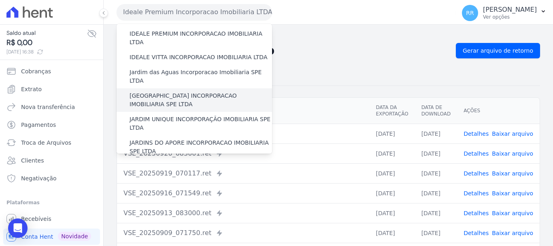
click at [181, 91] on label "[GEOGRAPHIC_DATA] INCORPORACAO IMOBILIARIA SPE LTDA" at bounding box center [201, 99] width 142 height 17
click at [0, 0] on input "[GEOGRAPHIC_DATA] INCORPORACAO IMOBILIARIA SPE LTDA" at bounding box center [0, 0] width 0 height 0
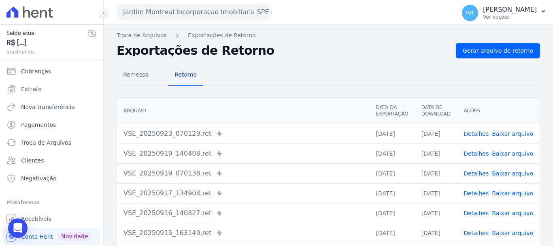
click at [455, 53] on div "Exportações de Retorno Gerar arquivo de retorno" at bounding box center [328, 50] width 423 height 15
click at [485, 54] on span "Gerar arquivo de retorno" at bounding box center [498, 51] width 70 height 8
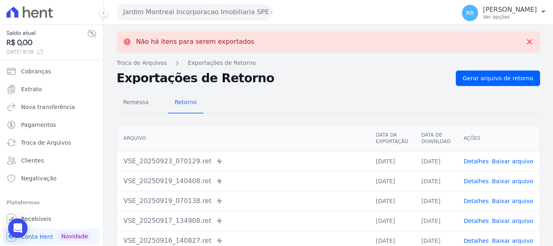
drag, startPoint x: 155, startPoint y: 9, endPoint x: 185, endPoint y: 47, distance: 49.0
click at [155, 10] on button "Jardim Montreal Incorporacao Imobiliaria SPE LTDA" at bounding box center [194, 12] width 155 height 16
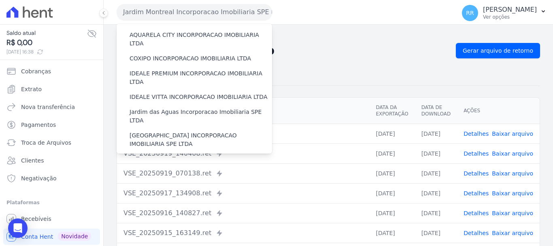
scroll to position [81, 0]
click at [179, 108] on label "Jardim das Aguas Incorporacao Imobiliaria SPE LTDA" at bounding box center [201, 116] width 142 height 17
click at [0, 0] on input "Jardim das Aguas Incorporacao Imobiliaria SPE LTDA" at bounding box center [0, 0] width 0 height 0
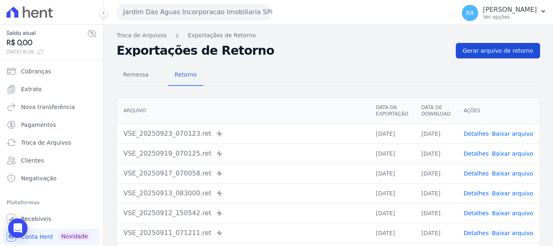
click at [496, 49] on span "Gerar arquivo de retorno" at bounding box center [498, 51] width 70 height 8
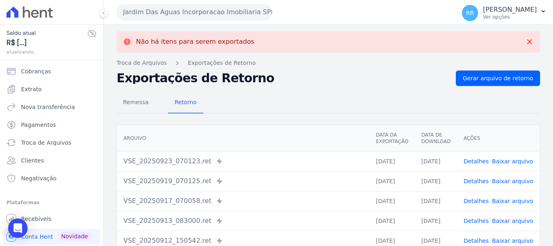
click at [232, 15] on button "Jardim Das Aguas Incorporacao Imobiliaria SPE LTDA" at bounding box center [194, 12] width 155 height 16
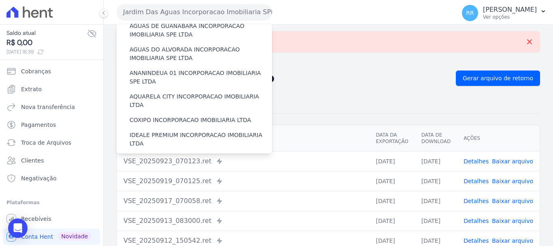
scroll to position [121, 0]
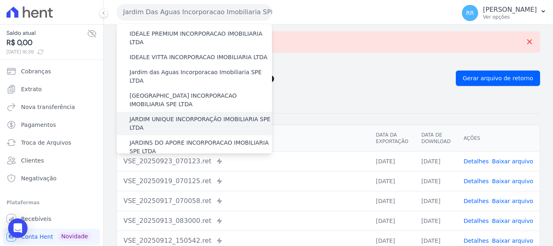
click at [185, 115] on label "JARDIM UNIQUE INCORPORAÇÃO IMOBILIARIA SPE LTDA" at bounding box center [201, 123] width 142 height 17
click at [0, 0] on input "JARDIM UNIQUE INCORPORAÇÃO IMOBILIARIA SPE LTDA" at bounding box center [0, 0] width 0 height 0
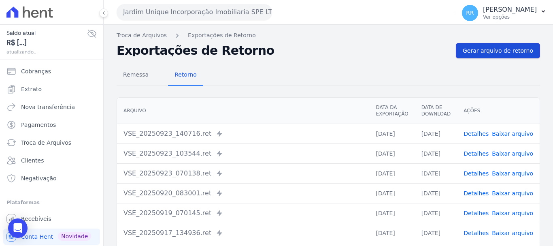
click at [495, 54] on span "Gerar arquivo de retorno" at bounding box center [498, 51] width 70 height 8
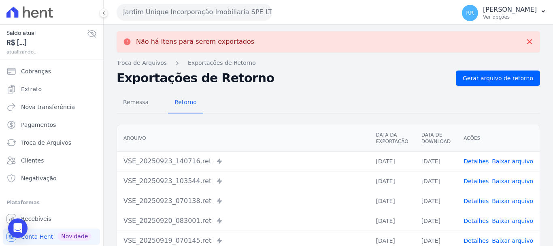
click at [234, 8] on button "Jardim Unique Incorporação Imobiliaria SPE LTDA" at bounding box center [194, 12] width 155 height 16
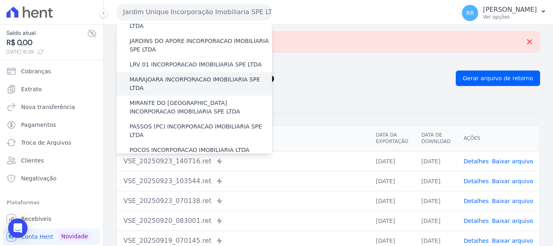
scroll to position [202, 0]
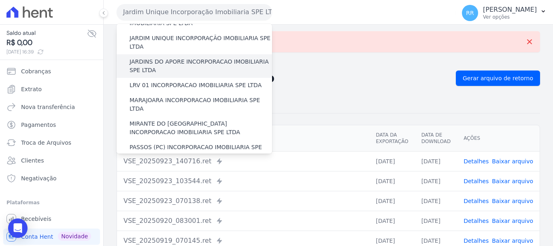
click at [181, 57] on label "JARDINS DO APORE INCORPORACAO IMOBILIARIA SPE LTDA" at bounding box center [201, 65] width 142 height 17
click at [0, 0] on input "JARDINS DO APORE INCORPORACAO IMOBILIARIA SPE LTDA" at bounding box center [0, 0] width 0 height 0
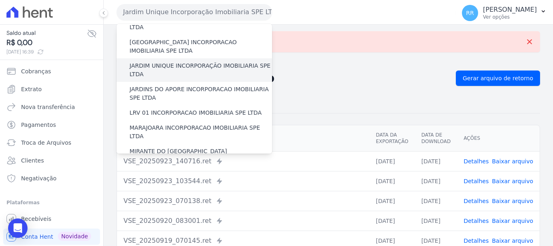
scroll to position [162, 0]
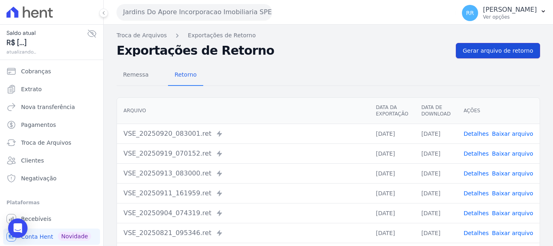
click at [498, 51] on span "Gerar arquivo de retorno" at bounding box center [498, 51] width 70 height 8
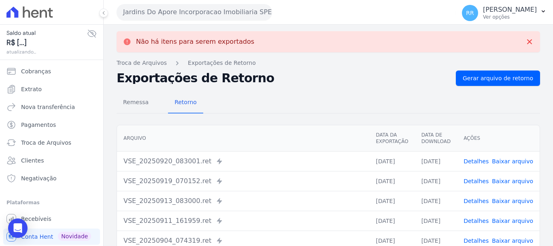
click at [212, 7] on button "Jardins Do Apore Incorporacao Imobiliaria SPE LTDA" at bounding box center [194, 12] width 155 height 16
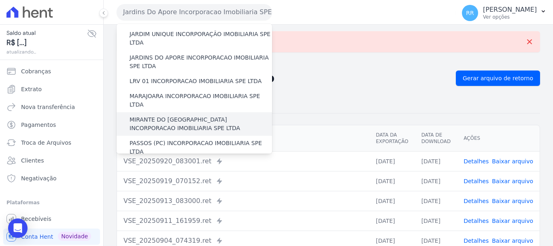
scroll to position [202, 0]
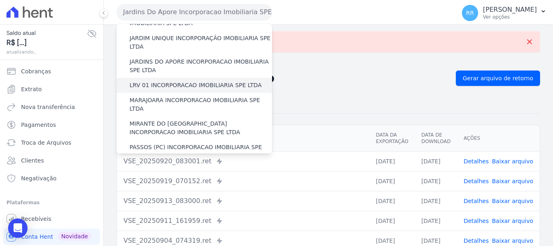
click at [174, 81] on label "LRV 01 INCORPORACAO IMOBILIARIA SPE LTDA" at bounding box center [196, 85] width 132 height 8
click at [0, 0] on input "LRV 01 INCORPORACAO IMOBILIARIA SPE LTDA" at bounding box center [0, 0] width 0 height 0
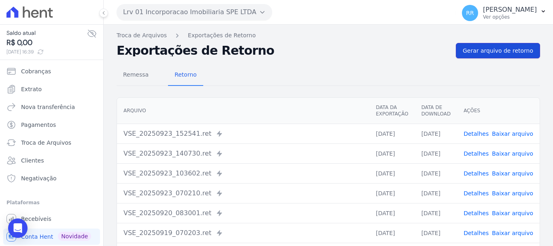
click at [489, 54] on span "Gerar arquivo de retorno" at bounding box center [498, 51] width 70 height 8
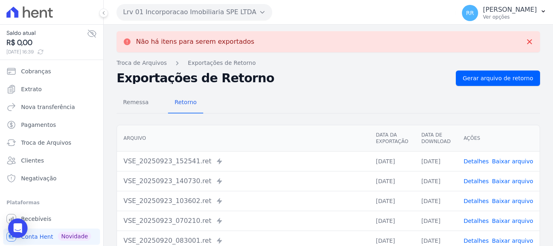
click at [210, 4] on button "Lrv 01 Incorporacao Imobiliaria SPE LTDA" at bounding box center [194, 12] width 155 height 16
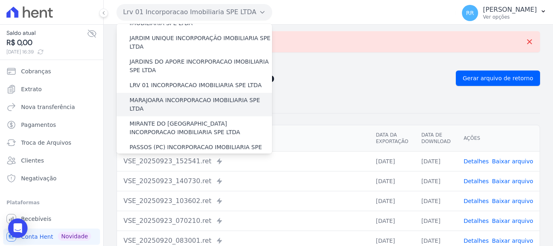
click at [167, 96] on label "MARAJOARA INCORPORACAO IMOBILIARIA SPE LTDA" at bounding box center [201, 104] width 142 height 17
click at [0, 0] on input "MARAJOARA INCORPORACAO IMOBILIARIA SPE LTDA" at bounding box center [0, 0] width 0 height 0
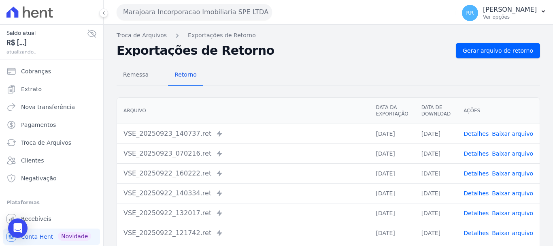
click at [465, 32] on nav "Troca de Arquivos Exportações de Retorno" at bounding box center [328, 35] width 423 height 8
click at [476, 45] on link "Gerar arquivo de retorno" at bounding box center [498, 50] width 84 height 15
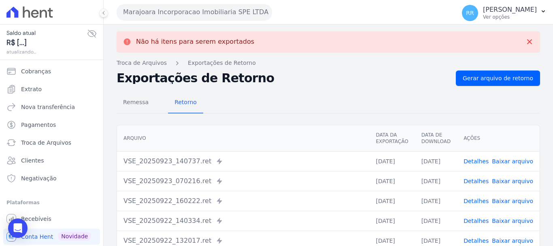
click at [222, 13] on button "Marajoara Incorporacao Imobiliaria SPE LTDA" at bounding box center [194, 12] width 155 height 16
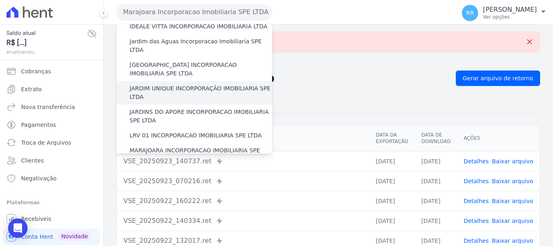
scroll to position [151, 0]
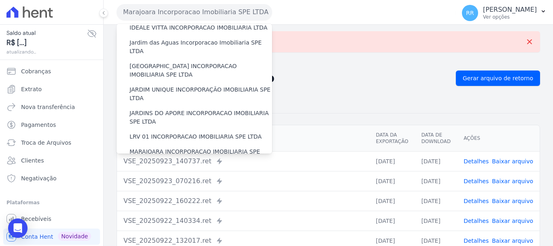
click at [177, 168] on div "MIRANTE DO [GEOGRAPHIC_DATA] INCORPORACAO IMOBILIARIA SPE LTDA" at bounding box center [194, 179] width 155 height 23
click at [177, 171] on label "MIRANTE DO [GEOGRAPHIC_DATA] INCORPORACAO IMOBILIARIA SPE LTDA" at bounding box center [201, 179] width 142 height 17
click at [0, 0] on input "MIRANTE DO [GEOGRAPHIC_DATA] INCORPORACAO IMOBILIARIA SPE LTDA" at bounding box center [0, 0] width 0 height 0
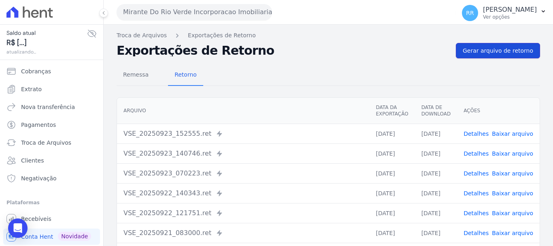
click at [486, 58] on link "Gerar arquivo de retorno" at bounding box center [498, 50] width 84 height 15
click at [486, 55] on link "Gerar arquivo de retorno" at bounding box center [498, 50] width 84 height 15
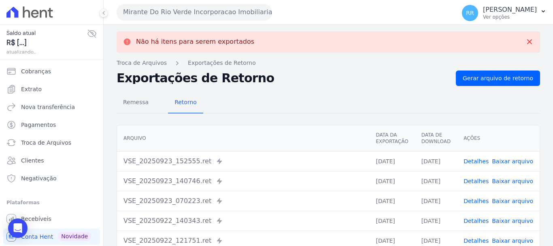
click at [195, 3] on div "Mirante Do Rio Verde Incorporacao Imobiliaria SPE LTDA Via Sul Engenharia AGUAS…" at bounding box center [285, 12] width 336 height 25
click at [195, 9] on button "Mirante Do Rio Verde Incorporacao Imobiliaria SPE LTDA" at bounding box center [194, 12] width 155 height 16
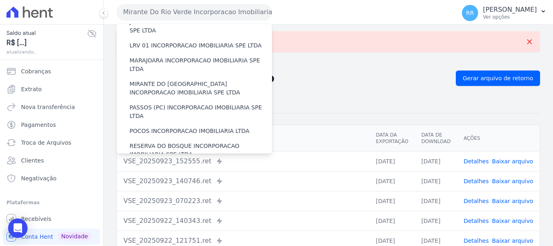
scroll to position [232, 0]
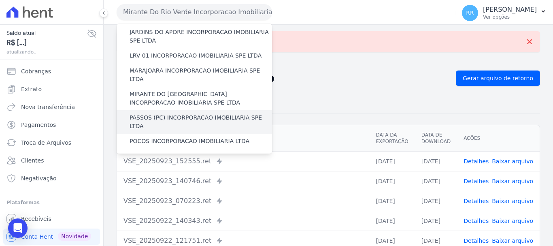
click at [147, 113] on label "PASSOS (PC) INCORPORACAO IMOBILIARIA SPE LTDA" at bounding box center [201, 121] width 142 height 17
click at [0, 0] on input "PASSOS (PC) INCORPORACAO IMOBILIARIA SPE LTDA" at bounding box center [0, 0] width 0 height 0
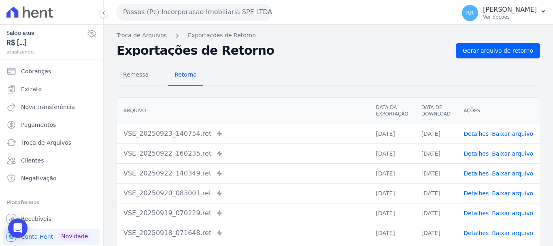
drag, startPoint x: 493, startPoint y: 49, endPoint x: 249, endPoint y: 4, distance: 248.6
click at [492, 49] on span "Gerar arquivo de retorno" at bounding box center [498, 51] width 70 height 8
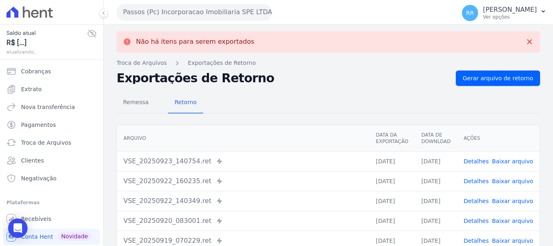
click at [247, 6] on button "Passos (Pc) Incorporacao Imobiliaria SPE LTDA" at bounding box center [194, 12] width 155 height 16
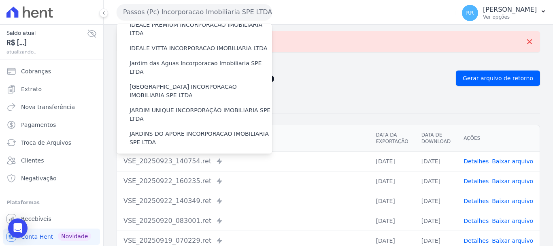
scroll to position [202, 0]
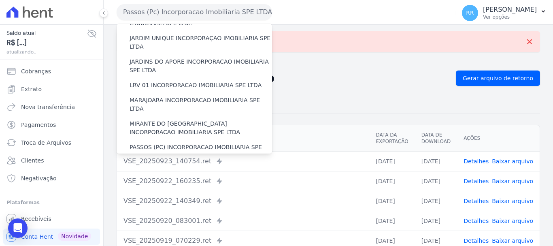
click at [163, 166] on label "POCOS INCORPORACAO IMOBILIARIA LTDA" at bounding box center [190, 170] width 120 height 8
click at [0, 0] on input "POCOS INCORPORACAO IMOBILIARIA LTDA" at bounding box center [0, 0] width 0 height 0
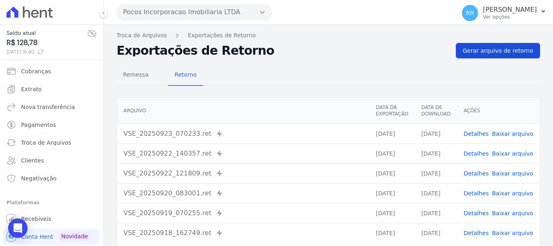
click at [486, 51] on span "Gerar arquivo de retorno" at bounding box center [498, 51] width 70 height 8
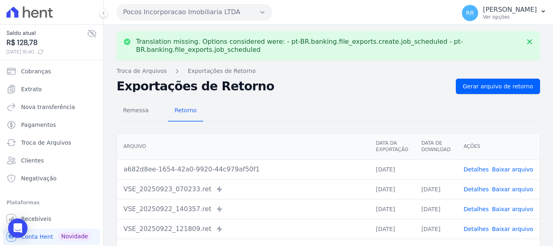
click at [513, 172] on link "Baixar arquivo" at bounding box center [512, 169] width 41 height 6
click at [204, 13] on button "Pocos Incorporacao Imobiliaria LTDA" at bounding box center [194, 12] width 155 height 16
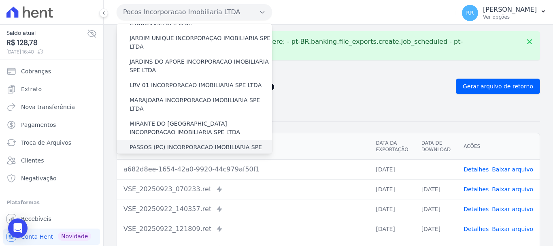
click at [178, 143] on label "PASSOS (PC) INCORPORACAO IMOBILIARIA SPE LTDA" at bounding box center [201, 151] width 142 height 17
click at [0, 0] on input "PASSOS (PC) INCORPORACAO IMOBILIARIA SPE LTDA" at bounding box center [0, 0] width 0 height 0
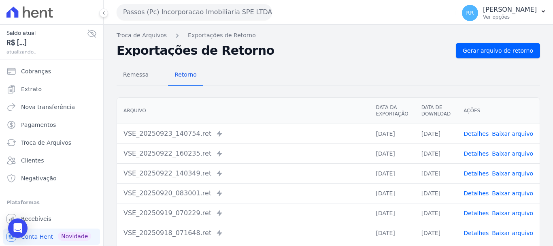
click at [192, 21] on div "Passos (Pc) Incorporacao Imobiliaria SPE LTDA Via Sul Engenharia AGUAS DE [GEOG…" at bounding box center [285, 12] width 336 height 25
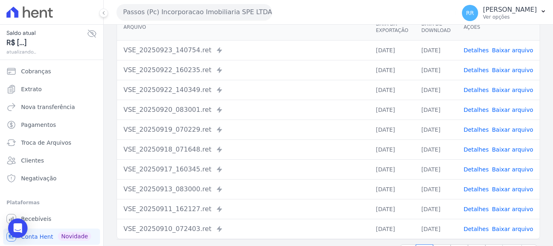
scroll to position [112, 0]
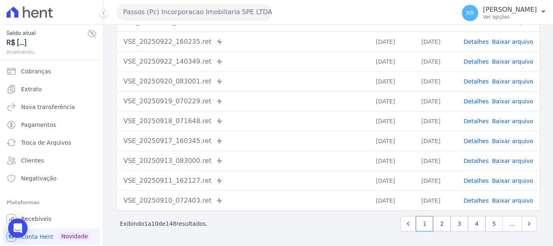
click at [193, 14] on button "Passos (Pc) Incorporacao Imobiliaria SPE LTDA" at bounding box center [194, 12] width 155 height 16
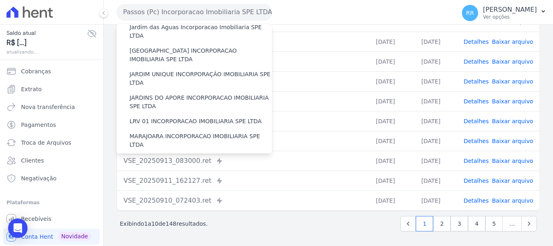
scroll to position [243, 0]
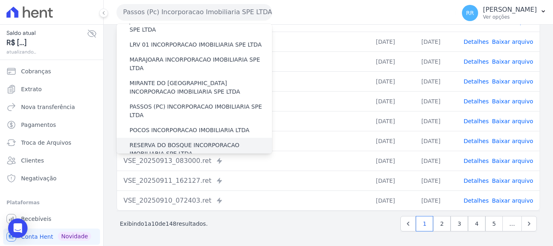
click at [172, 141] on label "RESERVA DO BOSQUE INCORPORACAO IMOBILIARIA SPE LTDA" at bounding box center [201, 149] width 142 height 17
click at [0, 0] on input "RESERVA DO BOSQUE INCORPORACAO IMOBILIARIA SPE LTDA" at bounding box center [0, 0] width 0 height 0
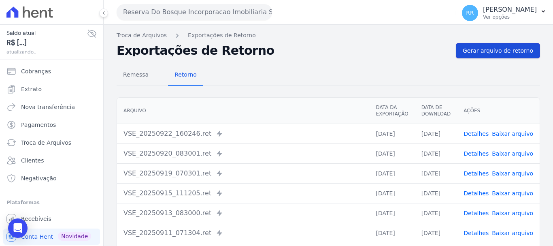
click at [468, 54] on span "Gerar arquivo de retorno" at bounding box center [498, 51] width 70 height 8
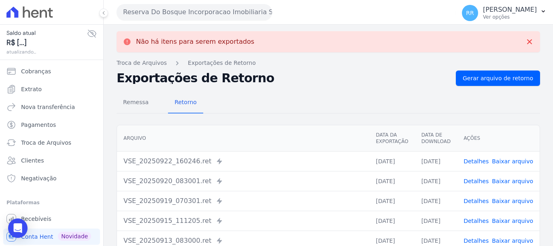
click at [182, 13] on button "Reserva Do Bosque Incorporacao Imobiliaria SPE LTDA" at bounding box center [194, 12] width 155 height 16
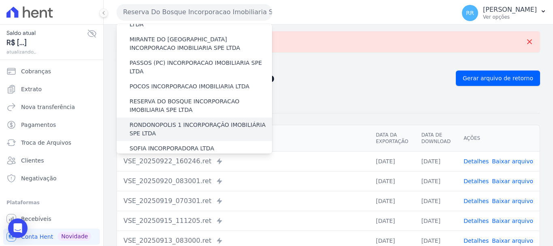
scroll to position [272, 0]
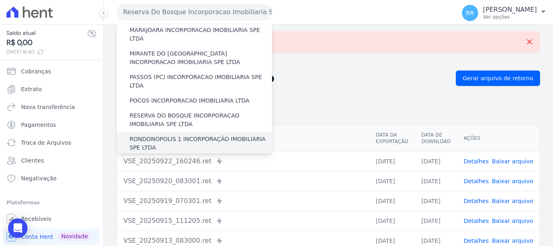
click at [160, 135] on label "RONDONOPOLIS 1 INCORPORAÇÃO IMOBILIÁRIA SPE LTDA" at bounding box center [201, 143] width 142 height 17
click at [0, 0] on input "RONDONOPOLIS 1 INCORPORAÇÃO IMOBILIÁRIA SPE LTDA" at bounding box center [0, 0] width 0 height 0
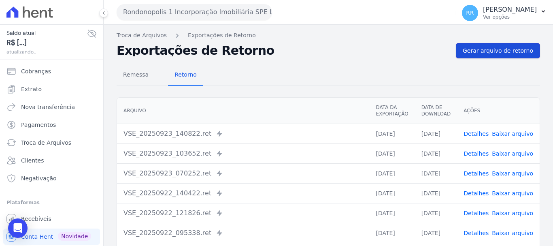
click at [505, 54] on span "Gerar arquivo de retorno" at bounding box center [498, 51] width 70 height 8
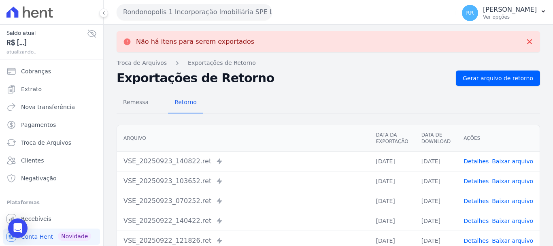
click at [179, 12] on button "Rondonopolis 1 Incorporação Imobiliária SPE LTDA" at bounding box center [194, 12] width 155 height 16
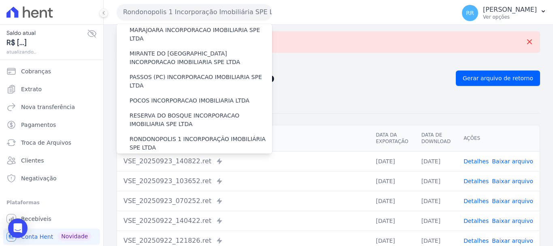
click at [176, 158] on label "SOFIA INCORPORADORA LTDA" at bounding box center [172, 162] width 85 height 8
click at [0, 0] on input "SOFIA INCORPORADORA LTDA" at bounding box center [0, 0] width 0 height 0
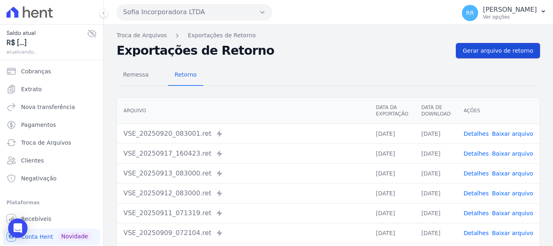
click at [481, 54] on span "Gerar arquivo de retorno" at bounding box center [498, 51] width 70 height 8
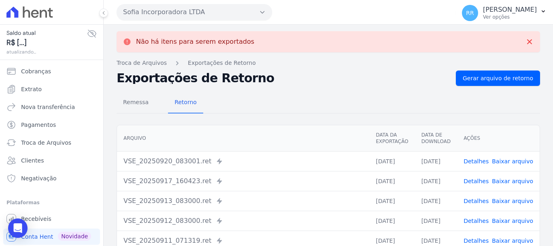
click at [210, 13] on button "Sofia Incorporadora LTDA" at bounding box center [194, 12] width 155 height 16
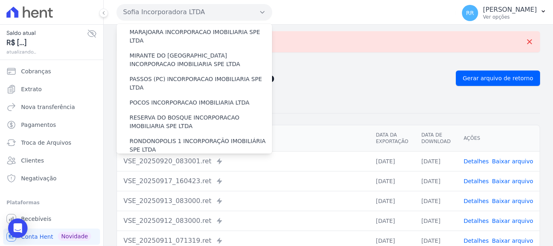
scroll to position [353, 0]
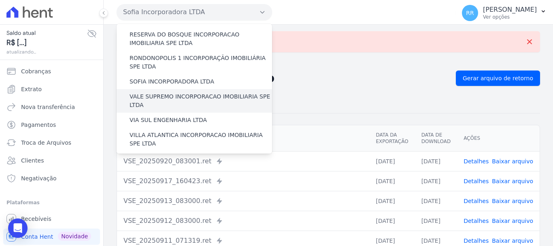
click at [166, 92] on label "VALE SUPREMO INCORPORACAO IMOBILIARIA SPE LTDA" at bounding box center [201, 100] width 142 height 17
click at [0, 0] on input "VALE SUPREMO INCORPORACAO IMOBILIARIA SPE LTDA" at bounding box center [0, 0] width 0 height 0
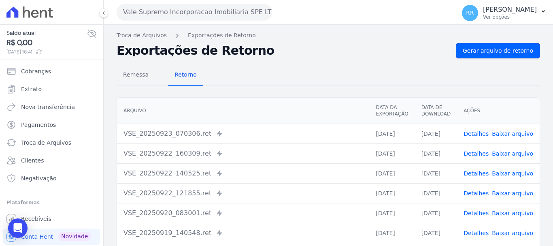
drag, startPoint x: 487, startPoint y: 50, endPoint x: 227, endPoint y: 50, distance: 259.4
click at [487, 51] on span "Gerar arquivo de retorno" at bounding box center [498, 51] width 70 height 8
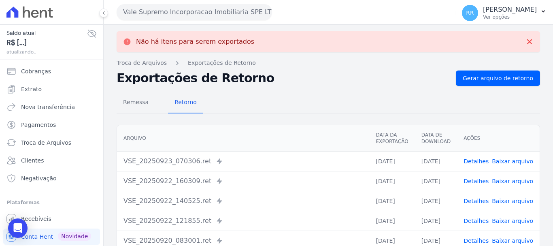
click at [221, 11] on button "Vale Supremo Incorporacao Imobiliaria SPE LTDA" at bounding box center [194, 12] width 155 height 16
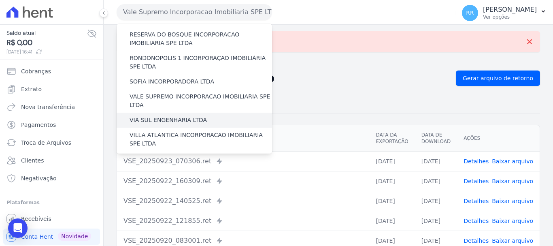
click at [181, 116] on label "VIA SUL ENGENHARIA LTDA" at bounding box center [168, 120] width 77 height 8
click at [0, 0] on input "VIA SUL ENGENHARIA LTDA" at bounding box center [0, 0] width 0 height 0
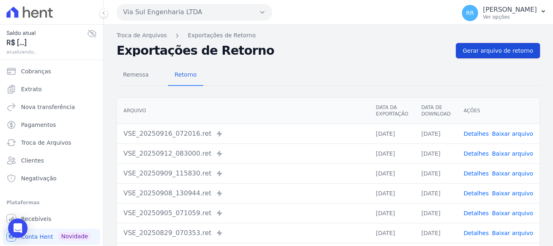
click at [516, 53] on span "Gerar arquivo de retorno" at bounding box center [498, 51] width 70 height 8
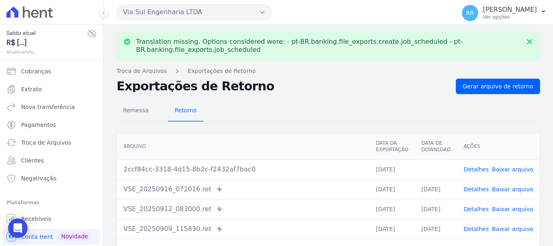
click at [501, 166] on link "Baixar arquivo" at bounding box center [512, 169] width 41 height 6
click at [181, 10] on button "Via Sul Engenharia LTDA" at bounding box center [194, 12] width 155 height 16
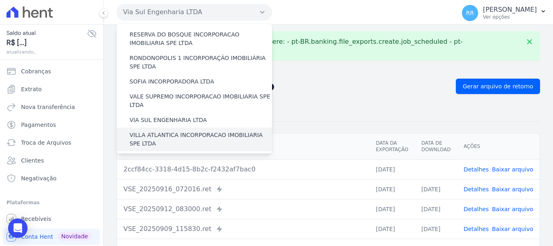
click at [168, 131] on label "VILLA ATLANTICA INCORPORACAO IMOBILIARIA SPE LTDA" at bounding box center [201, 139] width 142 height 17
click at [0, 0] on input "VILLA ATLANTICA INCORPORACAO IMOBILIARIA SPE LTDA" at bounding box center [0, 0] width 0 height 0
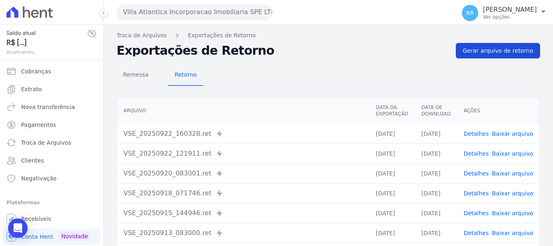
click at [512, 49] on span "Gerar arquivo de retorno" at bounding box center [498, 51] width 70 height 8
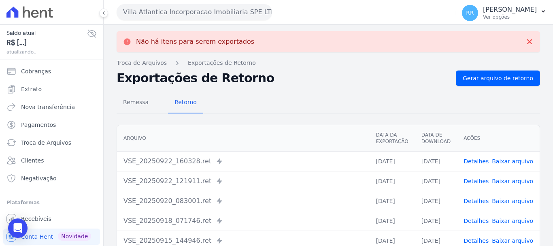
click at [174, 15] on button "Villa Atlantica Incorporacao Imobiliaria SPE LTDA" at bounding box center [194, 12] width 155 height 16
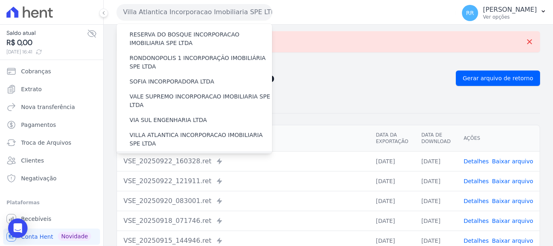
click at [178, 151] on div "[GEOGRAPHIC_DATA] INCORPORACAO IMOBILIARIA SPE LTDA" at bounding box center [194, 162] width 155 height 23
click at [180, 154] on label "[GEOGRAPHIC_DATA] INCORPORACAO IMOBILIARIA SPE LTDA" at bounding box center [201, 162] width 142 height 17
click at [0, 0] on input "[GEOGRAPHIC_DATA] INCORPORACAO IMOBILIARIA SPE LTDA" at bounding box center [0, 0] width 0 height 0
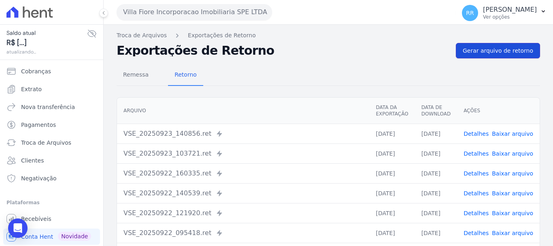
drag, startPoint x: 508, startPoint y: 49, endPoint x: 489, endPoint y: 48, distance: 19.4
click at [508, 49] on span "Gerar arquivo de retorno" at bounding box center [498, 51] width 70 height 8
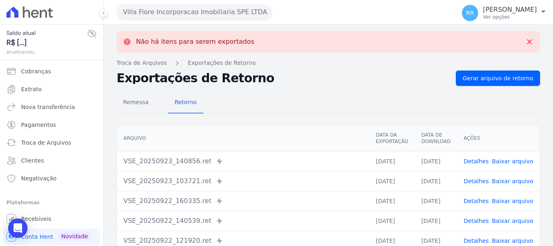
click at [204, 15] on button "Villa Fiore Incorporacao Imobiliaria SPE LTDA" at bounding box center [194, 12] width 155 height 16
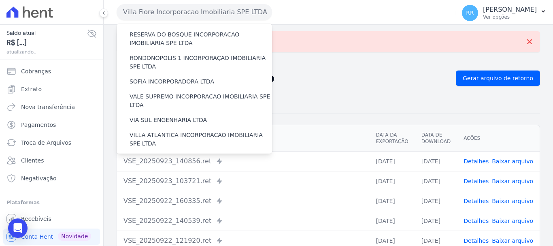
click at [174, 178] on label "VILLA TROPICAL INCORPORAÇÃO IMOBILIÁRIA SPE LTDA" at bounding box center [201, 186] width 142 height 17
click at [0, 0] on input "VILLA TROPICAL INCORPORAÇÃO IMOBILIÁRIA SPE LTDA" at bounding box center [0, 0] width 0 height 0
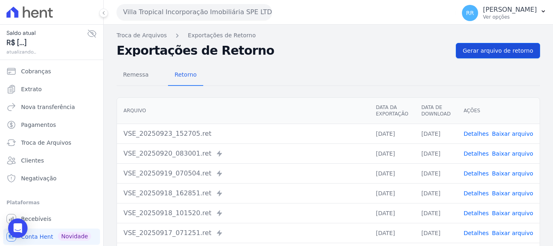
drag, startPoint x: 491, startPoint y: 61, endPoint x: 491, endPoint y: 54, distance: 6.5
click at [491, 60] on div "Remessa Retorno [GEOGRAPHIC_DATA] Data da Exportação Data de Download Ações VSE…" at bounding box center [328, 204] width 423 height 293
click at [491, 47] on span "Gerar arquivo de retorno" at bounding box center [498, 51] width 70 height 8
click at [144, 33] on link "Troca de Arquivos" at bounding box center [142, 35] width 50 height 8
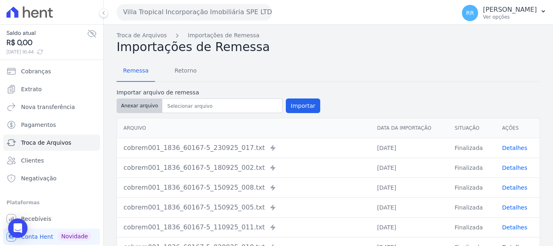
click at [119, 103] on button "Anexar arquivo" at bounding box center [140, 105] width 46 height 15
type input "cobrem001_1836_60167-5_230925_048.TXT"
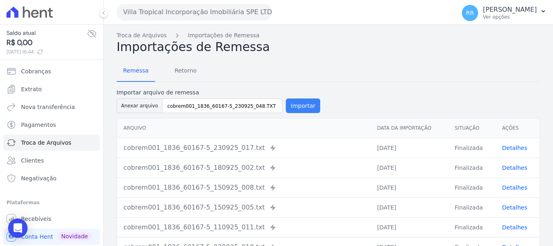
click at [296, 105] on button "Importar" at bounding box center [303, 105] width 34 height 15
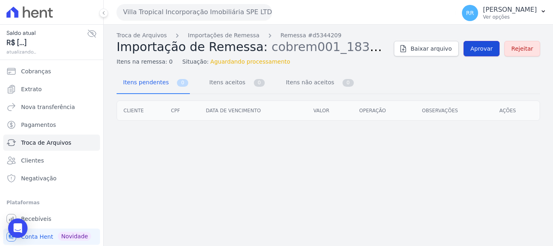
click at [484, 48] on span "Aprovar" at bounding box center [481, 49] width 22 height 8
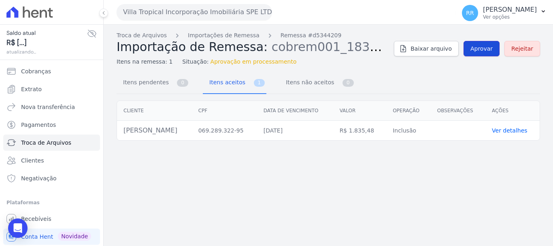
click at [485, 55] on link "Aprovar" at bounding box center [481, 48] width 36 height 15
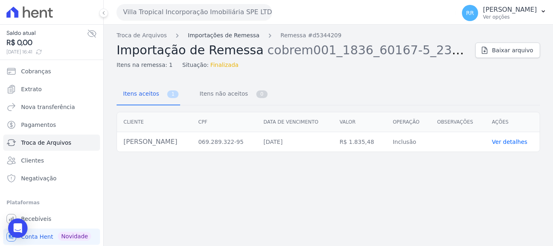
click at [206, 32] on link "Importações de Remessa" at bounding box center [224, 35] width 72 height 8
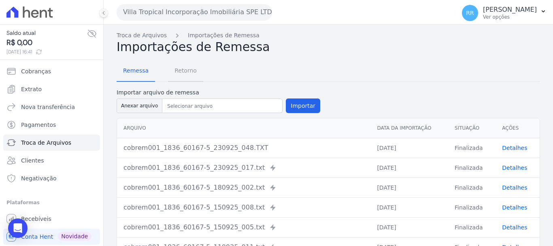
click at [188, 70] on span "Retorno" at bounding box center [186, 70] width 32 height 16
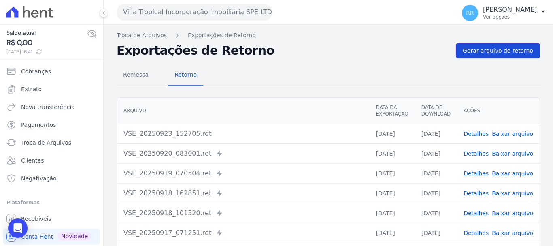
click at [486, 51] on span "Gerar arquivo de retorno" at bounding box center [498, 51] width 70 height 8
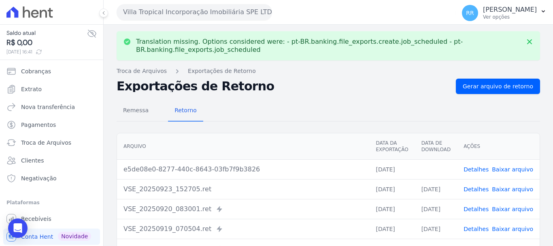
click at [514, 174] on td "Detalhes Baixar arquivo" at bounding box center [498, 169] width 83 height 20
click at [514, 166] on link "Baixar arquivo" at bounding box center [512, 169] width 41 height 6
click at [503, 171] on link "Baixar arquivo" at bounding box center [512, 169] width 41 height 6
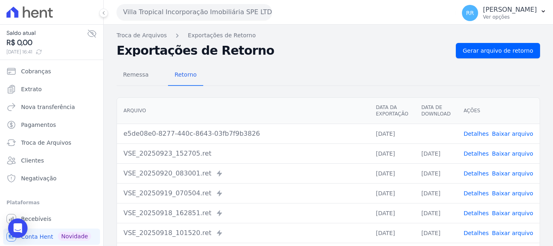
click at [202, 11] on button "Villa Tropical Incorporação Imobiliária SPE LTDA" at bounding box center [194, 12] width 155 height 16
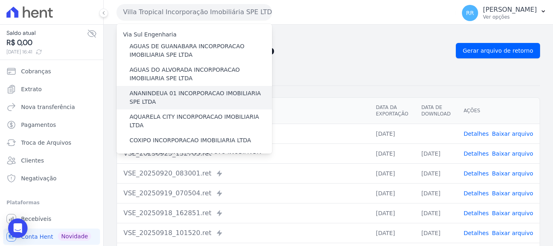
click at [181, 98] on label "ANANINDEUA 01 INCORPORACAO IMOBILIARIA SPE LTDA" at bounding box center [201, 97] width 142 height 17
click at [0, 0] on input "ANANINDEUA 01 INCORPORACAO IMOBILIARIA SPE LTDA" at bounding box center [0, 0] width 0 height 0
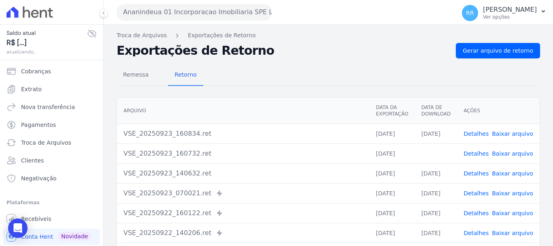
click at [509, 40] on div "Troca de Arquivos Exportações de Retorno Exportações de Retorno Gerar arquivo d…" at bounding box center [328, 191] width 449 height 333
click at [504, 48] on span "Gerar arquivo de retorno" at bounding box center [498, 51] width 70 height 8
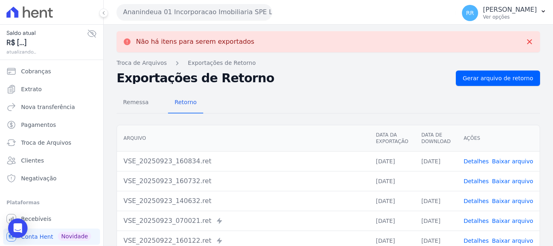
click at [480, 180] on link "Detalhes" at bounding box center [475, 181] width 25 height 6
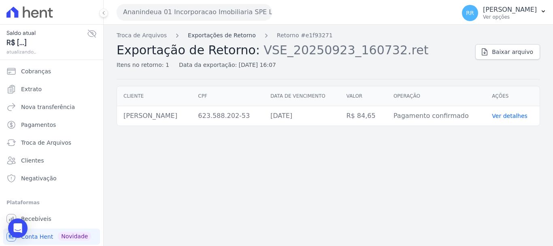
click at [210, 38] on link "Exportações de Retorno" at bounding box center [222, 35] width 68 height 8
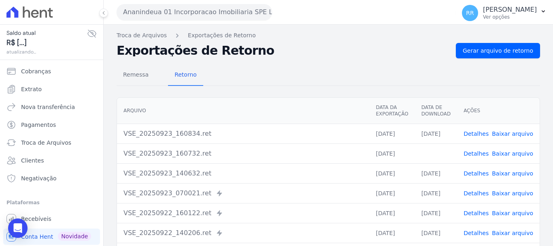
click at [480, 136] on link "Detalhes" at bounding box center [475, 133] width 25 height 6
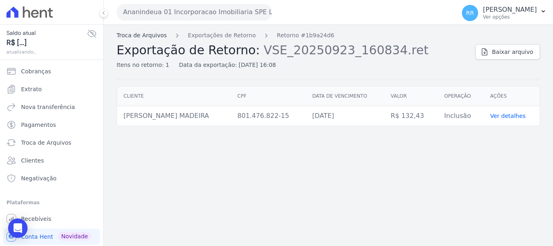
click at [153, 38] on link "Troca de Arquivos" at bounding box center [142, 35] width 50 height 8
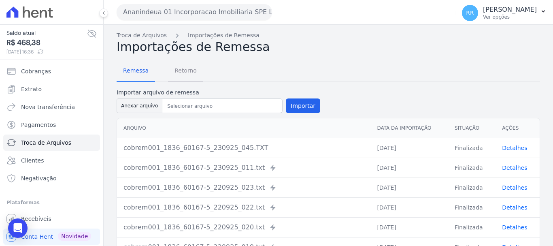
click at [184, 68] on span "Retorno" at bounding box center [186, 70] width 32 height 16
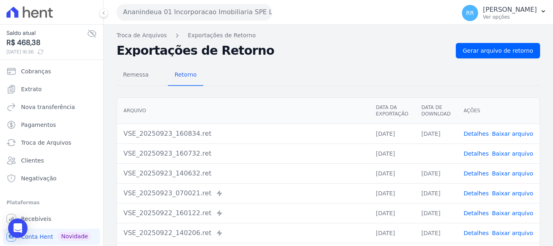
click at [484, 152] on link "Detalhes" at bounding box center [475, 153] width 25 height 6
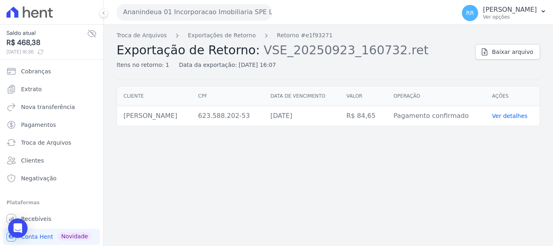
click at [216, 11] on button "Ananindeua 01 Incorporacao Imobiliaria SPE LTDA" at bounding box center [194, 12] width 155 height 16
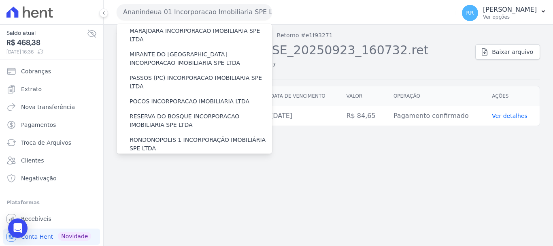
scroll to position [353, 0]
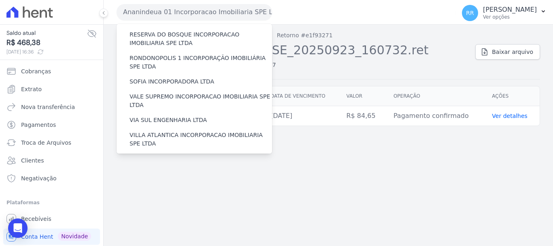
click at [183, 178] on label "VILLA TROPICAL INCORPORAÇÃO IMOBILIÁRIA SPE LTDA" at bounding box center [201, 186] width 142 height 17
click at [0, 0] on input "VILLA TROPICAL INCORPORAÇÃO IMOBILIÁRIA SPE LTDA" at bounding box center [0, 0] width 0 height 0
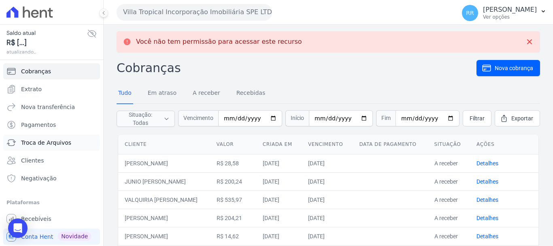
click at [50, 137] on link "Troca de Arquivos" at bounding box center [51, 142] width 97 height 16
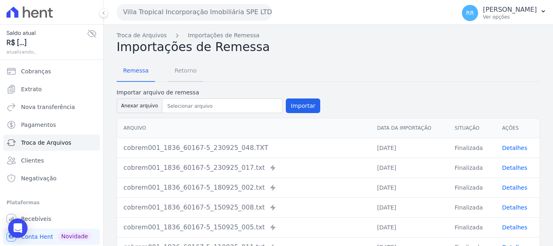
click at [185, 70] on span "Retorno" at bounding box center [186, 70] width 32 height 16
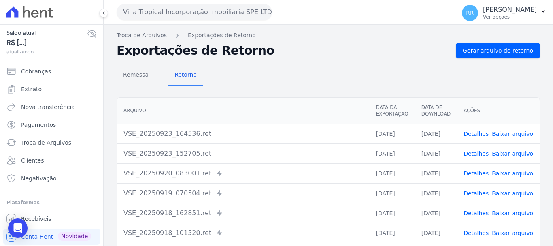
click at [477, 131] on link "Detalhes" at bounding box center [475, 133] width 25 height 6
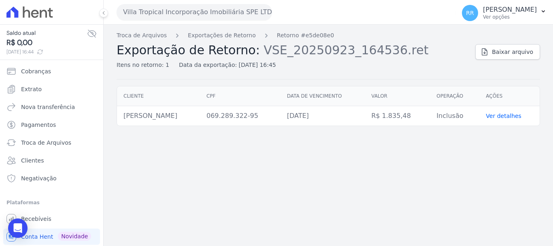
click at [501, 115] on link "Ver detalhes" at bounding box center [504, 116] width 36 height 6
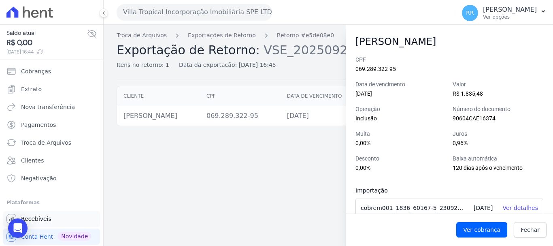
drag, startPoint x: 289, startPoint y: 187, endPoint x: 70, endPoint y: 212, distance: 220.9
click at [288, 187] on div "Troca de Arquivos Exportações de Retorno Retorno #e5de08e0 Exportação de Retorn…" at bounding box center [328, 135] width 449 height 221
click at [244, 167] on div "Troca de Arquivos Exportações de Retorno Retorno #e5de08e0 Exportação de Retorn…" at bounding box center [328, 135] width 449 height 221
click at [537, 235] on link "Fechar" at bounding box center [530, 229] width 33 height 15
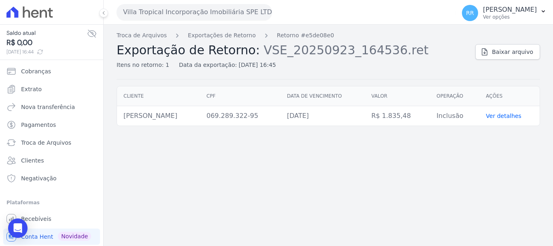
click at [329, 183] on div "Troca de Arquivos Exportações de Retorno Retorno #e5de08e0 Exportação de Retorn…" at bounding box center [328, 135] width 449 height 221
drag, startPoint x: 288, startPoint y: 201, endPoint x: 32, endPoint y: 112, distance: 271.1
click at [271, 190] on div "Troca de Arquivos Exportações de Retorno Retorno #e5de08e0 Exportação de Retorn…" at bounding box center [328, 135] width 449 height 221
click at [506, 121] on td "Ver detalhes" at bounding box center [509, 116] width 60 height 20
click at [507, 117] on link "Ver detalhes" at bounding box center [504, 116] width 36 height 6
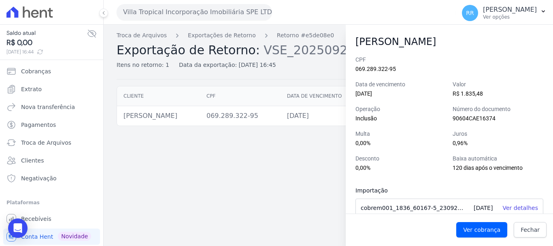
click at [291, 139] on div "Troca de Arquivos Exportações de Retorno Retorno #e5de08e0 Exportação de Retorn…" at bounding box center [328, 135] width 449 height 221
click at [274, 207] on div "Troca de Arquivos Exportações de Retorno Retorno #e5de08e0 Exportação de Retorn…" at bounding box center [328, 135] width 449 height 221
click at [525, 230] on span "Fechar" at bounding box center [529, 229] width 19 height 8
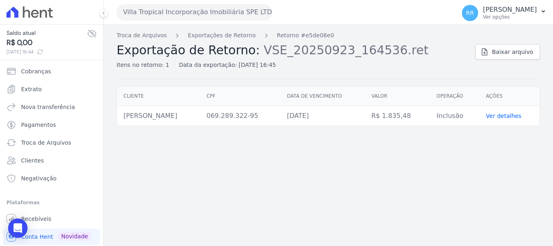
click at [212, 9] on button "Villa Tropical Incorporação Imobiliária SPE LTDA" at bounding box center [194, 12] width 155 height 16
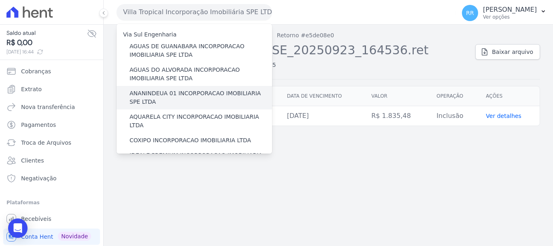
click at [172, 96] on label "ANANINDEUA 01 INCORPORACAO IMOBILIARIA SPE LTDA" at bounding box center [201, 97] width 142 height 17
click at [0, 0] on input "ANANINDEUA 01 INCORPORACAO IMOBILIARIA SPE LTDA" at bounding box center [0, 0] width 0 height 0
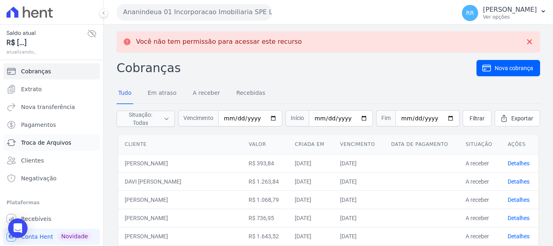
click at [53, 138] on link "Troca de Arquivos" at bounding box center [51, 142] width 97 height 16
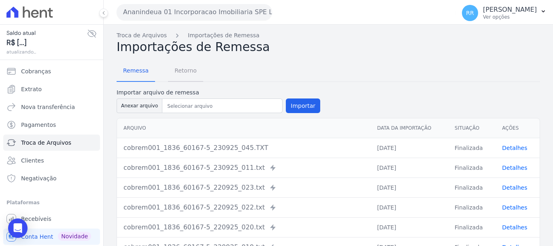
click at [184, 68] on span "Retorno" at bounding box center [186, 70] width 32 height 16
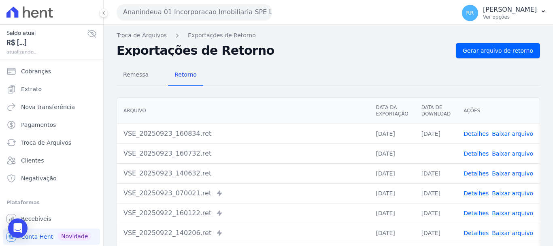
drag, startPoint x: 475, startPoint y: 152, endPoint x: 473, endPoint y: 142, distance: 9.9
click at [475, 153] on link "Detalhes" at bounding box center [475, 153] width 25 height 6
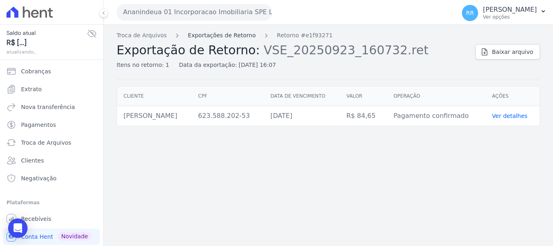
click at [216, 36] on link "Exportações de Retorno" at bounding box center [222, 35] width 68 height 8
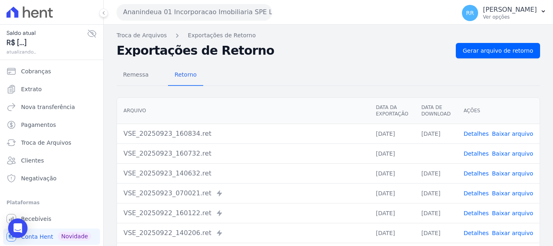
click at [480, 137] on span "Detalhes" at bounding box center [475, 134] width 25 height 8
click at [480, 134] on link "Detalhes" at bounding box center [475, 133] width 25 height 6
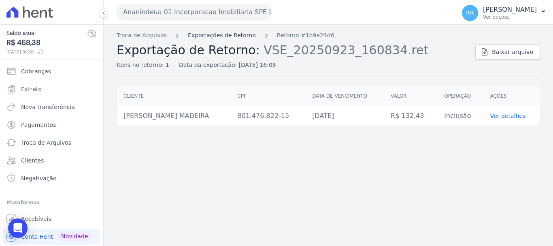
click at [193, 34] on link "Exportações de Retorno" at bounding box center [222, 35] width 68 height 8
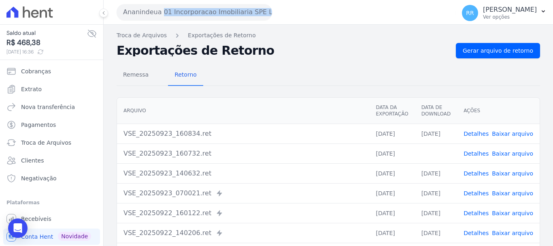
drag, startPoint x: 231, startPoint y: 3, endPoint x: 230, endPoint y: 10, distance: 7.0
click at [230, 10] on div "Ananindeua 01 Incorporacao Imobiliaria SPE LTDA Via Sul Engenharia AGUAS DE [GE…" at bounding box center [285, 12] width 336 height 25
click at [231, 13] on button "Ananindeua 01 Incorporacao Imobiliaria SPE LTDA" at bounding box center [194, 12] width 155 height 16
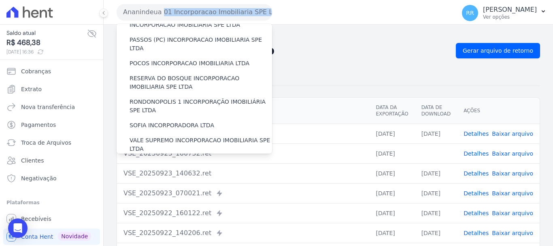
scroll to position [353, 0]
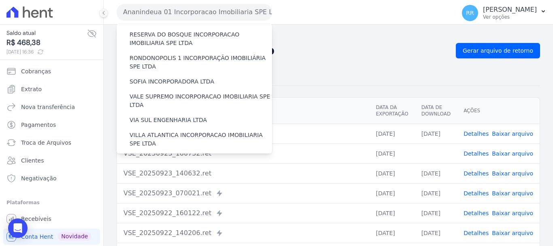
click at [198, 178] on label "VILLA TROPICAL INCORPORAÇÃO IMOBILIÁRIA SPE LTDA" at bounding box center [201, 186] width 142 height 17
click at [0, 0] on input "VILLA TROPICAL INCORPORAÇÃO IMOBILIÁRIA SPE LTDA" at bounding box center [0, 0] width 0 height 0
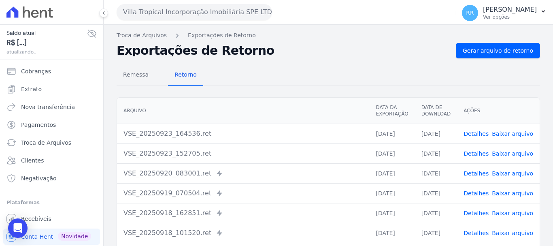
click at [481, 131] on link "Detalhes" at bounding box center [475, 133] width 25 height 6
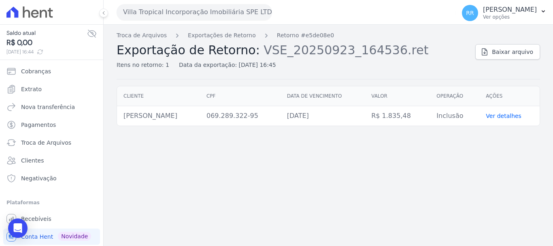
click at [317, 193] on div "Troca de Arquivos Exportações de Retorno Retorno #e5de08e0 Exportação de Retorn…" at bounding box center [328, 135] width 449 height 221
click at [419, 177] on div "Troca de Arquivos Exportações de Retorno Retorno #e5de08e0 Exportação de Retorn…" at bounding box center [328, 135] width 449 height 221
click at [506, 119] on td "Ver detalhes" at bounding box center [509, 116] width 60 height 20
click at [515, 114] on link "Ver detalhes" at bounding box center [504, 116] width 36 height 6
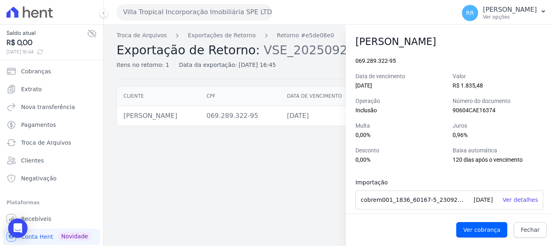
scroll to position [11, 0]
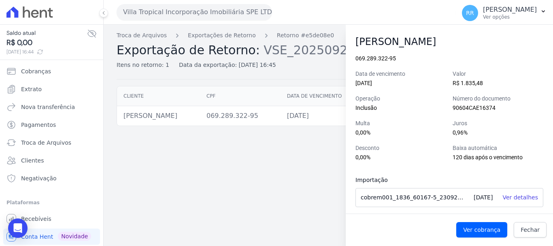
drag, startPoint x: 305, startPoint y: 169, endPoint x: 252, endPoint y: 141, distance: 59.9
click at [305, 169] on div "Troca de Arquivos Exportações de Retorno Retorno #e5de08e0 Exportação de Retorn…" at bounding box center [328, 135] width 449 height 221
click at [530, 230] on span "Fechar" at bounding box center [529, 229] width 19 height 8
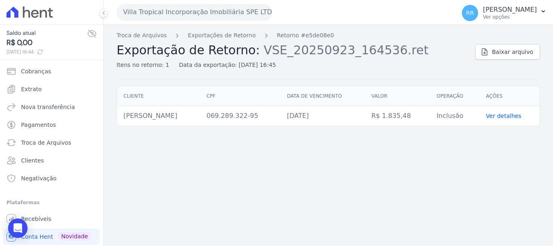
click at [290, 171] on div "Troca de Arquivos Exportações de Retorno Retorno #e5de08e0 Exportação de Retorn…" at bounding box center [328, 135] width 449 height 221
click at [171, 10] on button "Villa Tropical Incorporação Imobiliária SPE LTDA" at bounding box center [194, 12] width 155 height 16
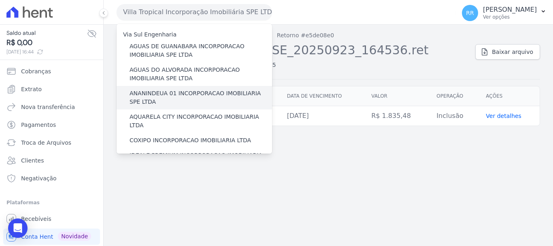
click at [185, 102] on label "ANANINDEUA 01 INCORPORACAO IMOBILIARIA SPE LTDA" at bounding box center [201, 97] width 142 height 17
click at [0, 0] on input "ANANINDEUA 01 INCORPORACAO IMOBILIARIA SPE LTDA" at bounding box center [0, 0] width 0 height 0
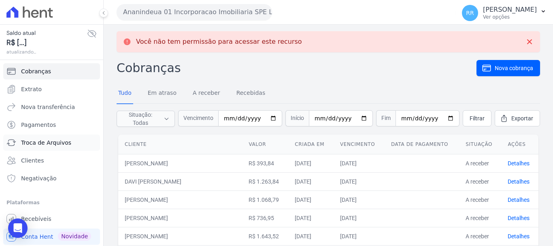
click at [46, 142] on span "Troca de Arquivos" at bounding box center [46, 142] width 50 height 8
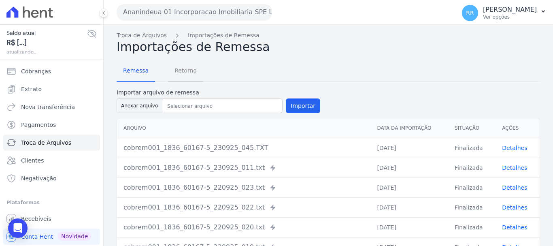
click at [191, 71] on span "Retorno" at bounding box center [186, 70] width 32 height 16
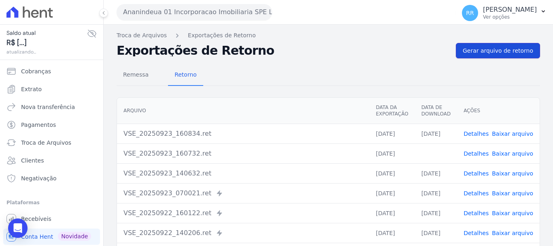
click at [470, 53] on span "Gerar arquivo de retorno" at bounding box center [498, 51] width 70 height 8
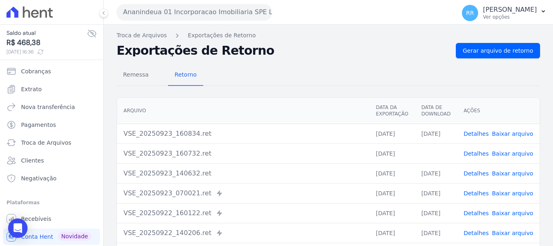
click at [182, 19] on button "Ananindeua 01 Incorporacao Imobiliaria SPE LTDA" at bounding box center [194, 12] width 155 height 16
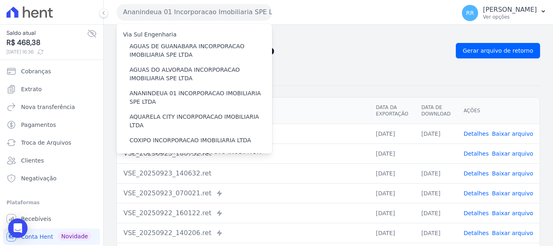
click at [353, 63] on div "Remessa Retorno [GEOGRAPHIC_DATA] Data da Exportação Data de Download Ações VSE…" at bounding box center [328, 204] width 423 height 293
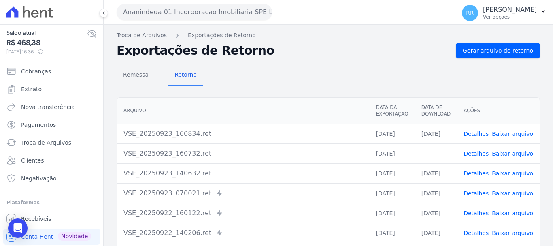
click at [282, 60] on div "Não há itens para serem exportados Troca de [GEOGRAPHIC_DATA] Exportações de Re…" at bounding box center [328, 191] width 449 height 333
click at [185, 4] on div "Ananindeua 01 Incorporacao Imobiliaria SPE LTDA Via Sul Engenharia AGUAS DE [GE…" at bounding box center [285, 12] width 336 height 25
click at [380, 53] on h2 "Exportações de Retorno" at bounding box center [283, 50] width 333 height 11
click at [312, 77] on div "Remessa Retorno" at bounding box center [328, 75] width 423 height 21
click at [155, 10] on button "Ananindeua 01 Incorporacao Imobiliaria SPE LTDA" at bounding box center [194, 12] width 155 height 16
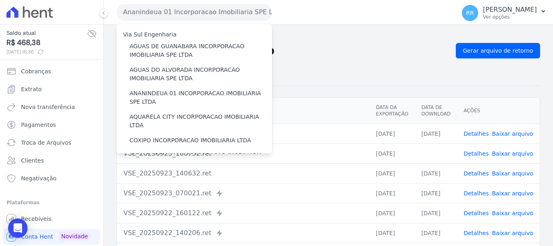
click at [375, 65] on div "Remessa Retorno" at bounding box center [328, 75] width 423 height 21
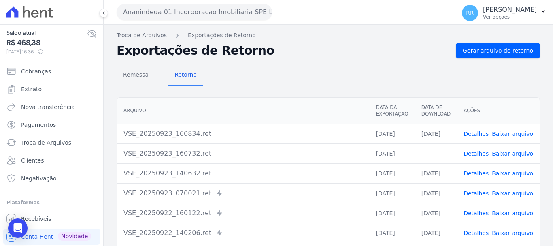
click at [478, 158] on td "Detalhes Baixar arquivo" at bounding box center [498, 153] width 83 height 20
click at [479, 173] on link "Detalhes" at bounding box center [475, 173] width 25 height 6
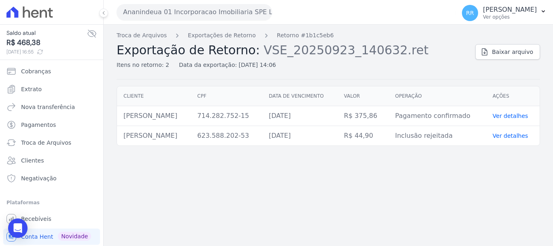
click at [207, 40] on div "Troca de Arquivos Exportações de Retorno Retorno #1b1c5eb6 Exportação de Retorn…" at bounding box center [293, 50] width 352 height 38
click at [232, 33] on div "Troca de Arquivos Exportações de Retorno Retorno #1b1c5eb6 Exportação de Retorn…" at bounding box center [328, 135] width 449 height 221
click at [230, 38] on link "Exportações de Retorno" at bounding box center [222, 35] width 68 height 8
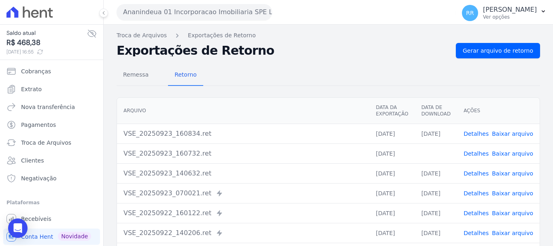
click at [480, 210] on link "Detalhes" at bounding box center [475, 213] width 25 height 6
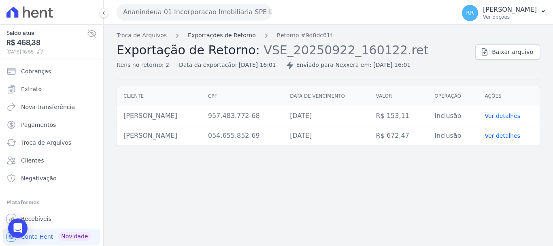
click at [222, 35] on link "Exportações de Retorno" at bounding box center [222, 35] width 68 height 8
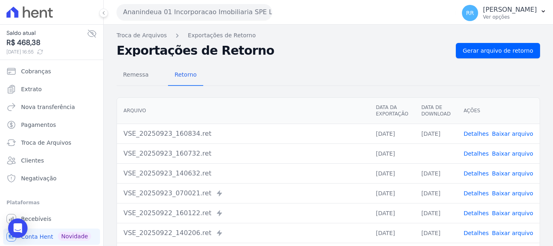
click at [475, 192] on link "Detalhes" at bounding box center [475, 193] width 25 height 6
